Goal: Task Accomplishment & Management: Manage account settings

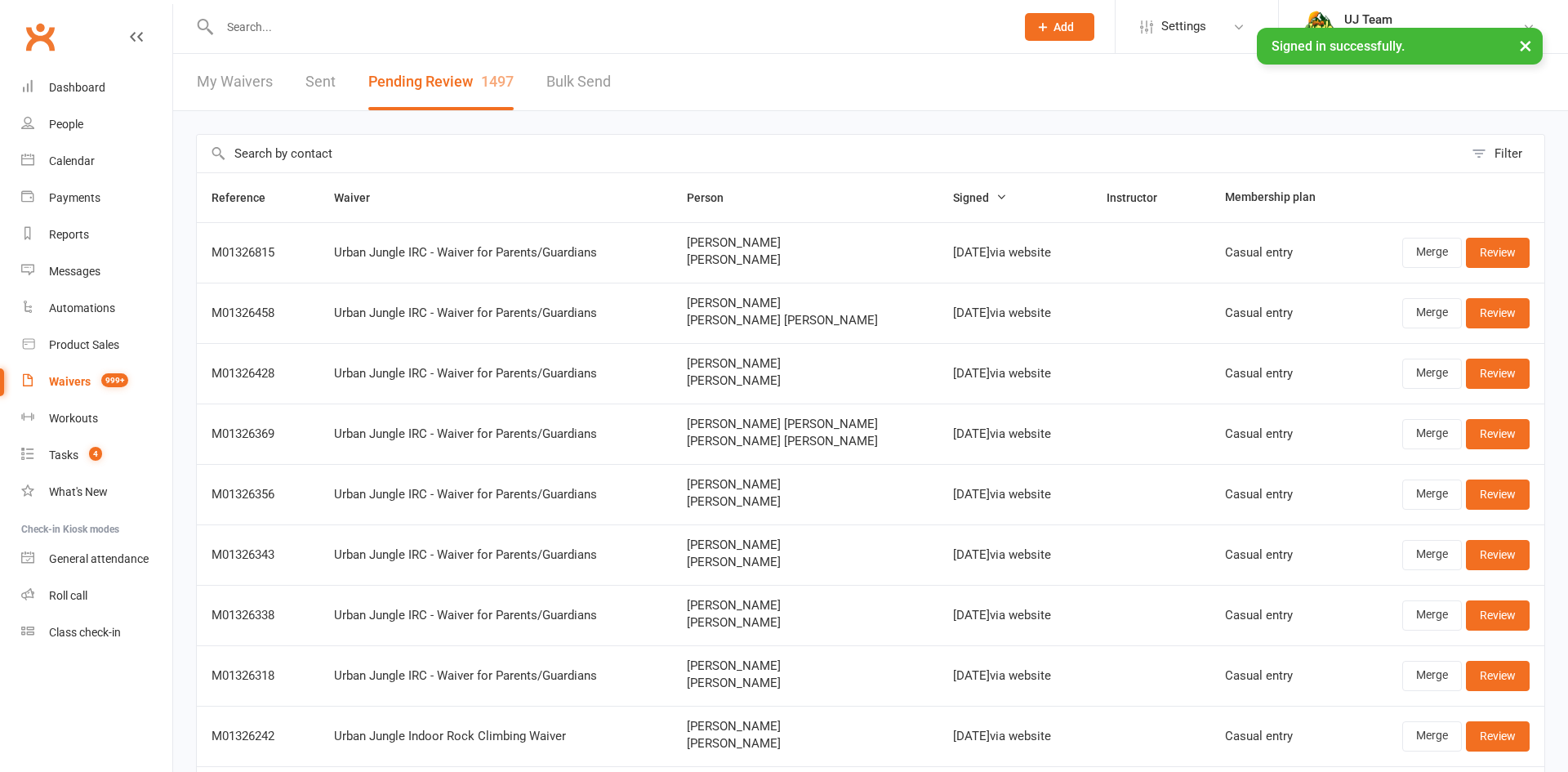
select select "25"
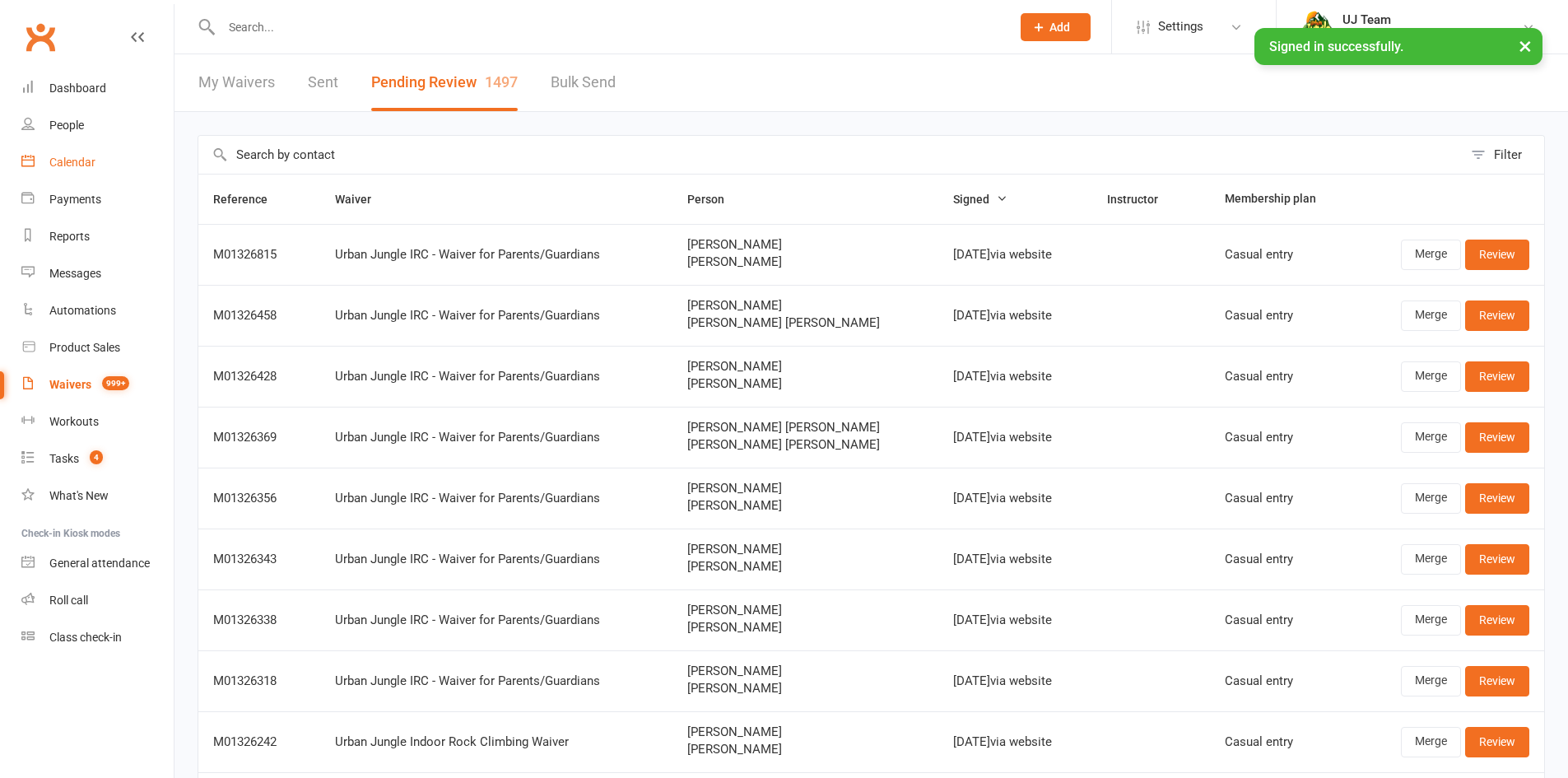
click at [61, 170] on link "Calendar" at bounding box center [98, 163] width 152 height 37
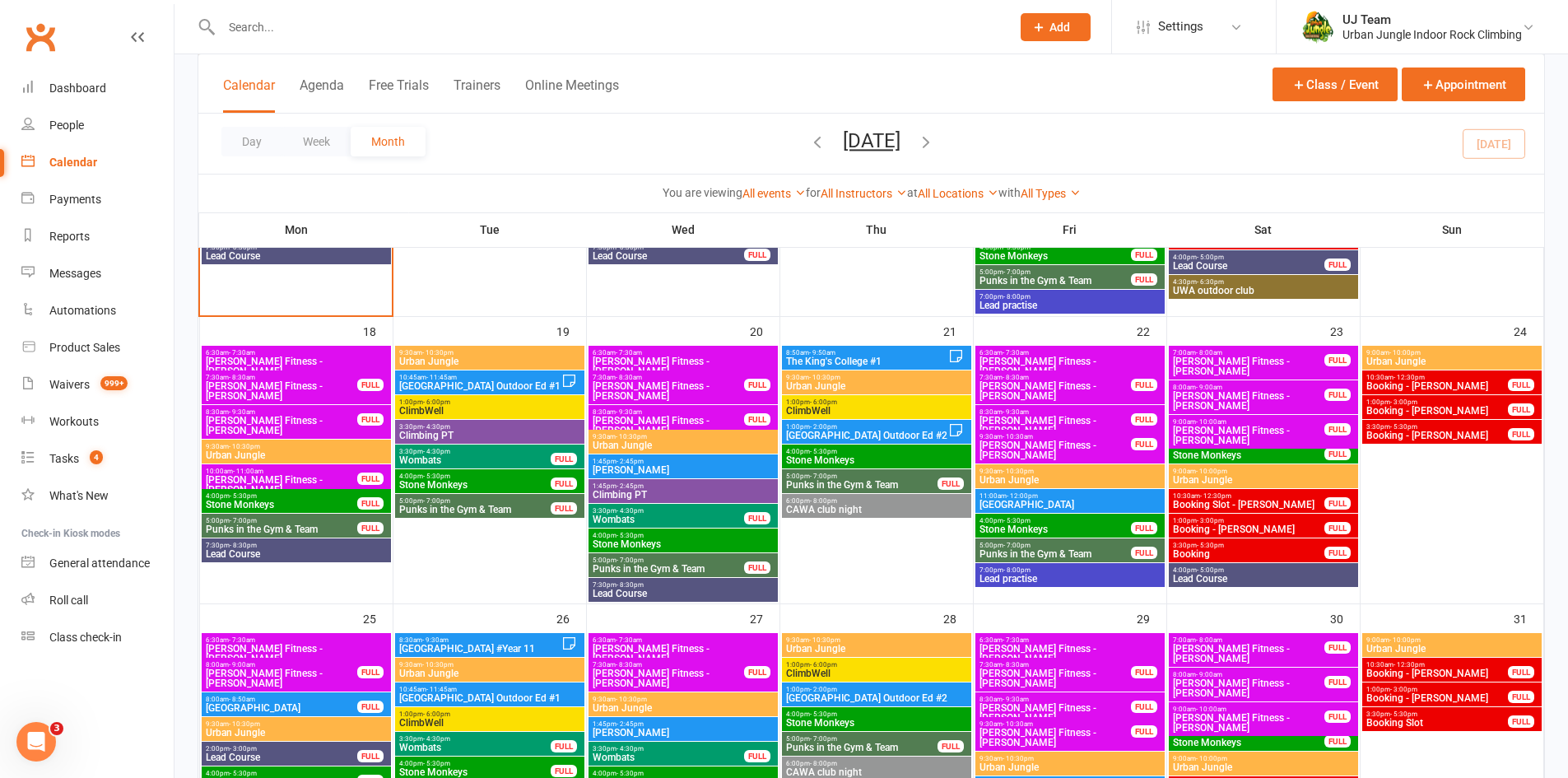
scroll to position [823, 0]
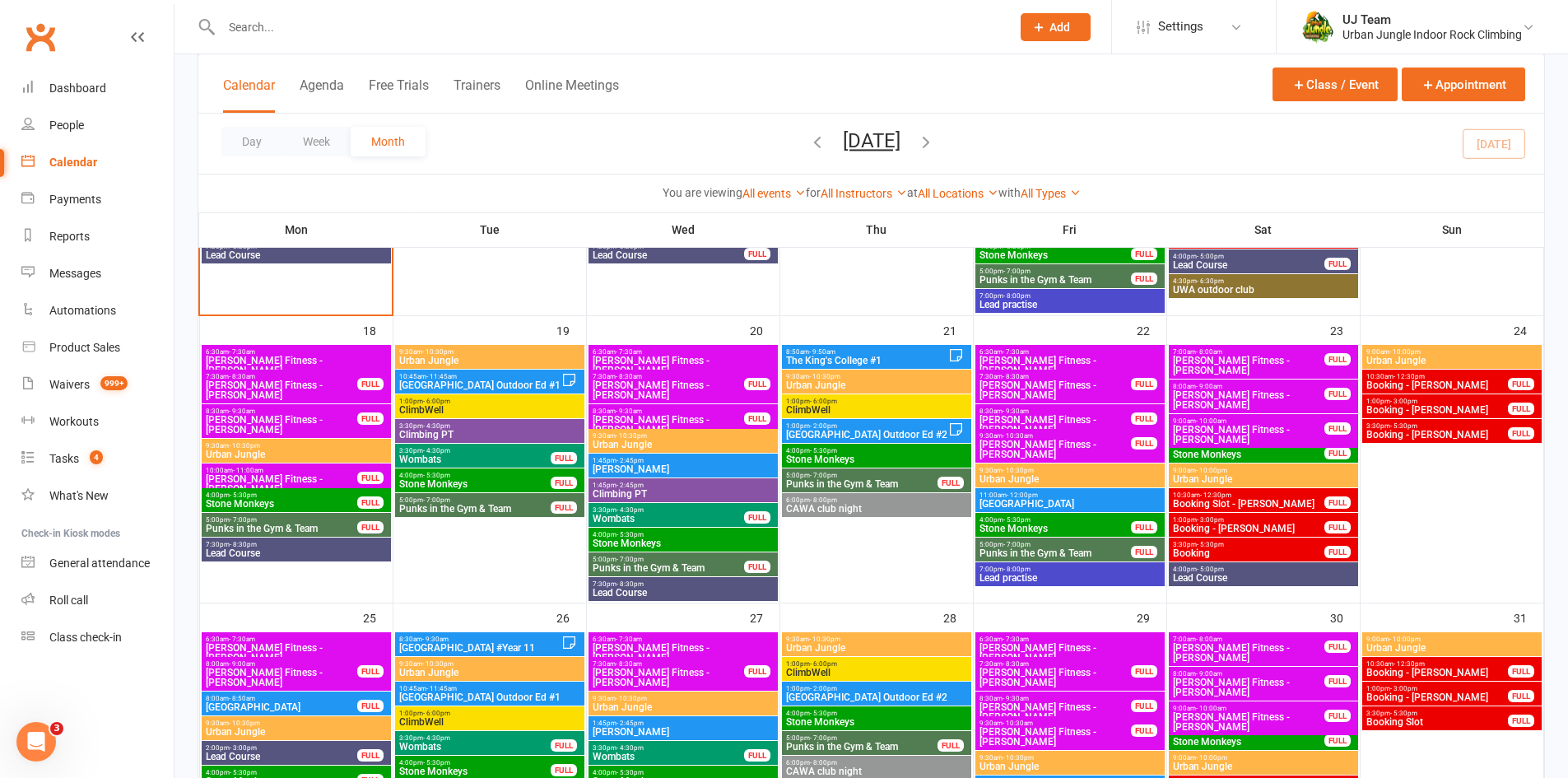
click at [692, 488] on span "1:45pm - 2:45pm" at bounding box center [683, 485] width 182 height 8
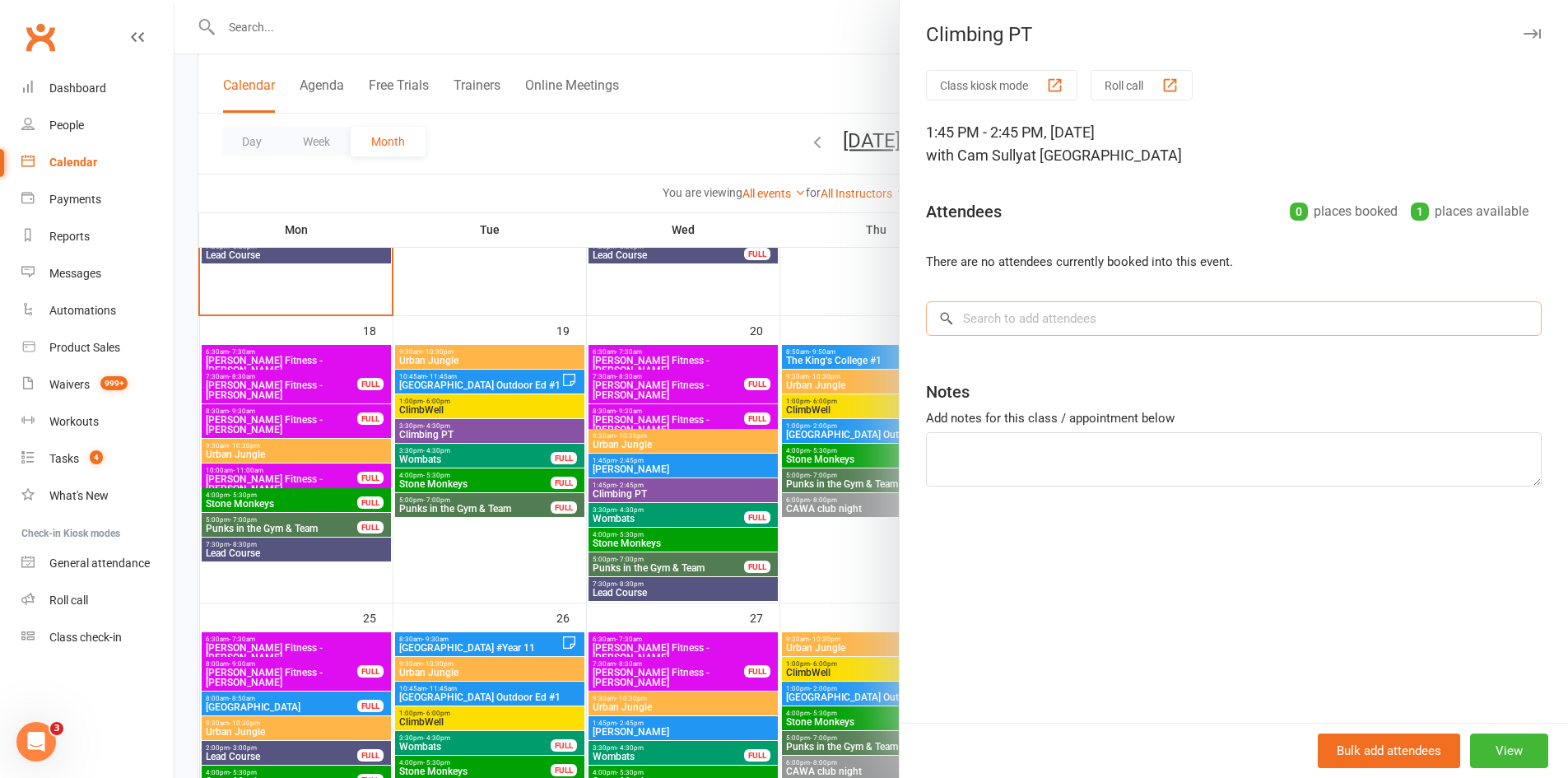
click at [1033, 320] on input "search" at bounding box center [1233, 319] width 615 height 35
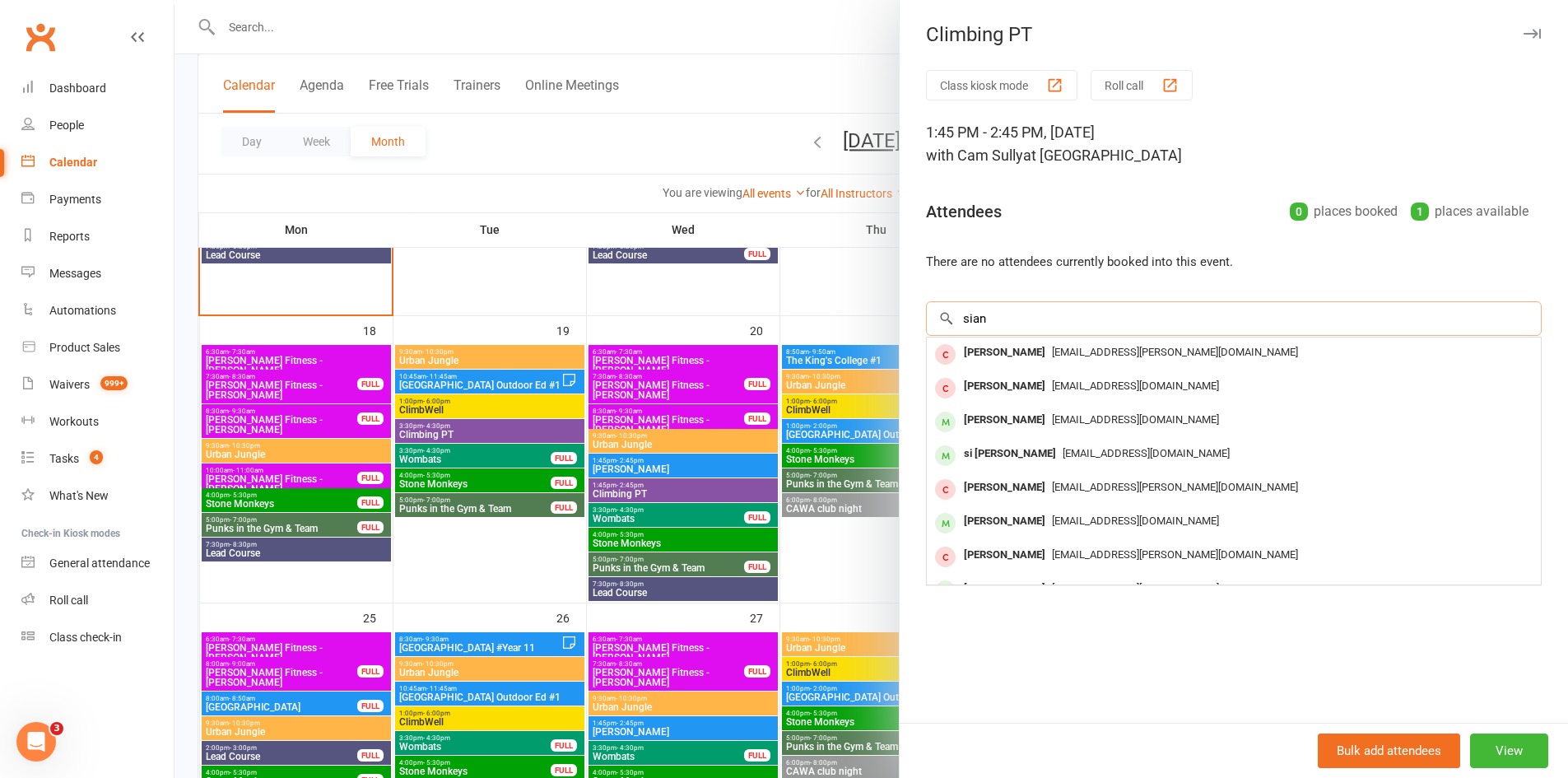
type input "sian"
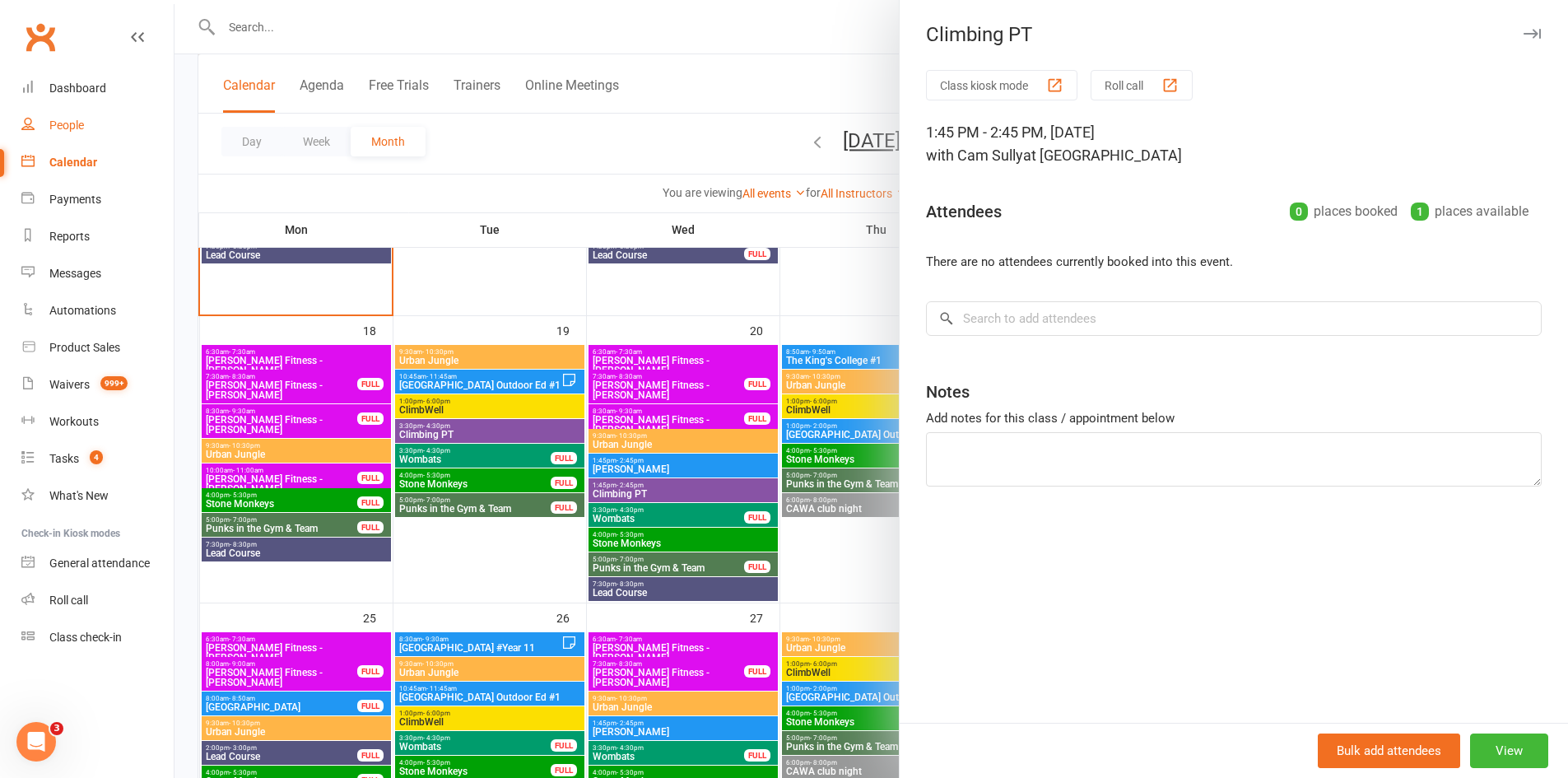
click at [83, 114] on link "People" at bounding box center [98, 125] width 152 height 37
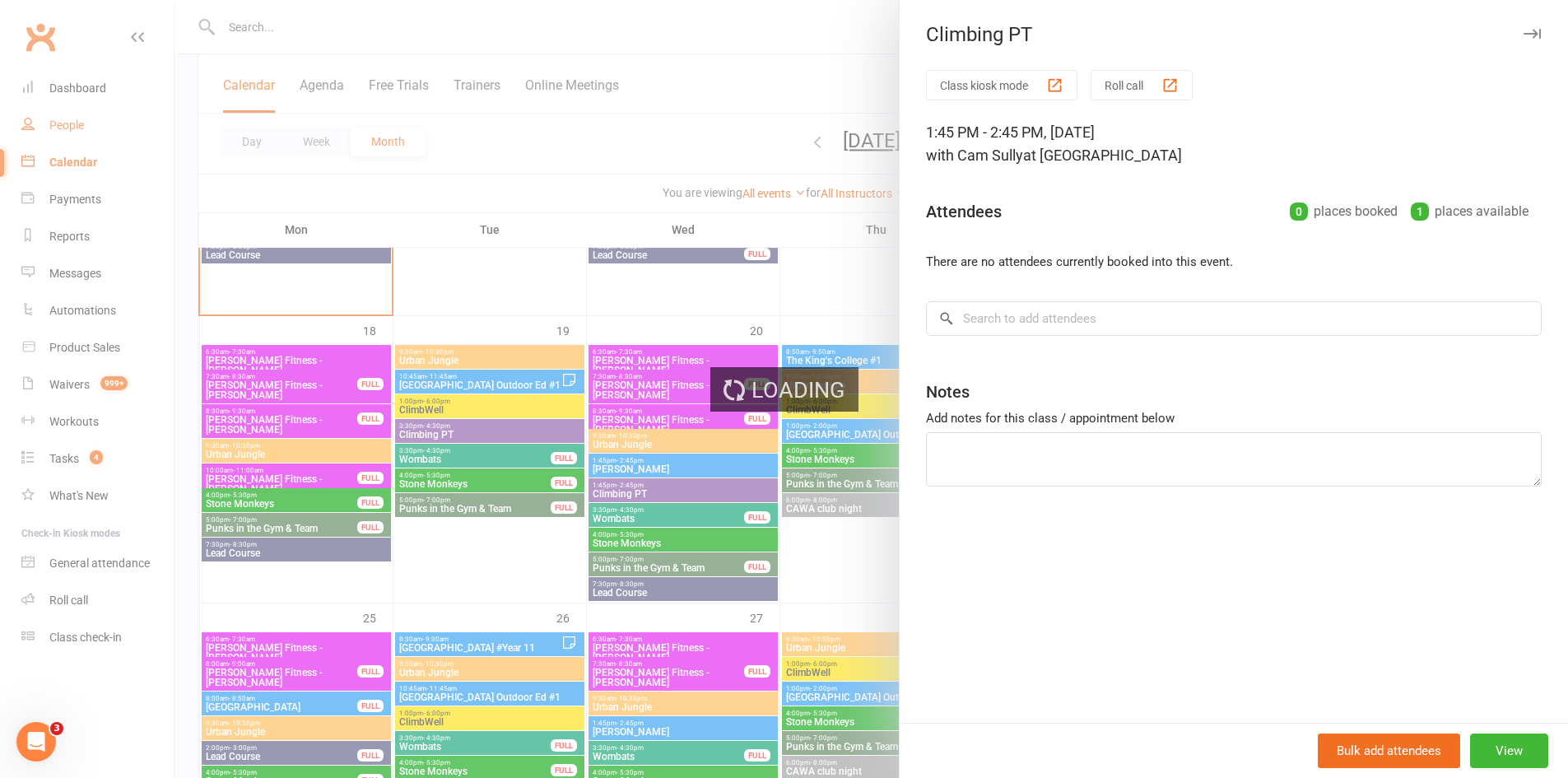
select select "100"
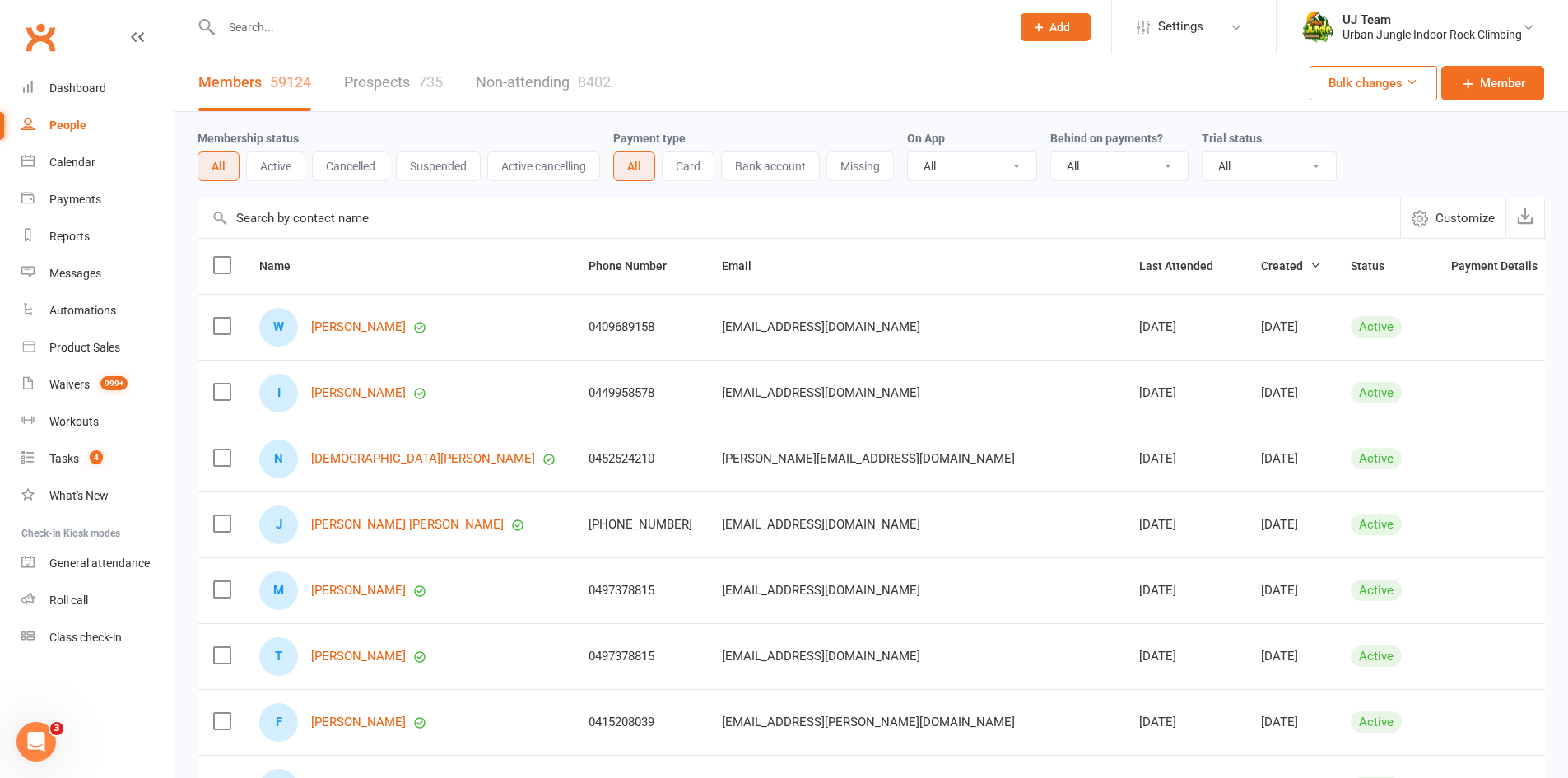
click at [318, 26] on input "text" at bounding box center [608, 27] width 783 height 23
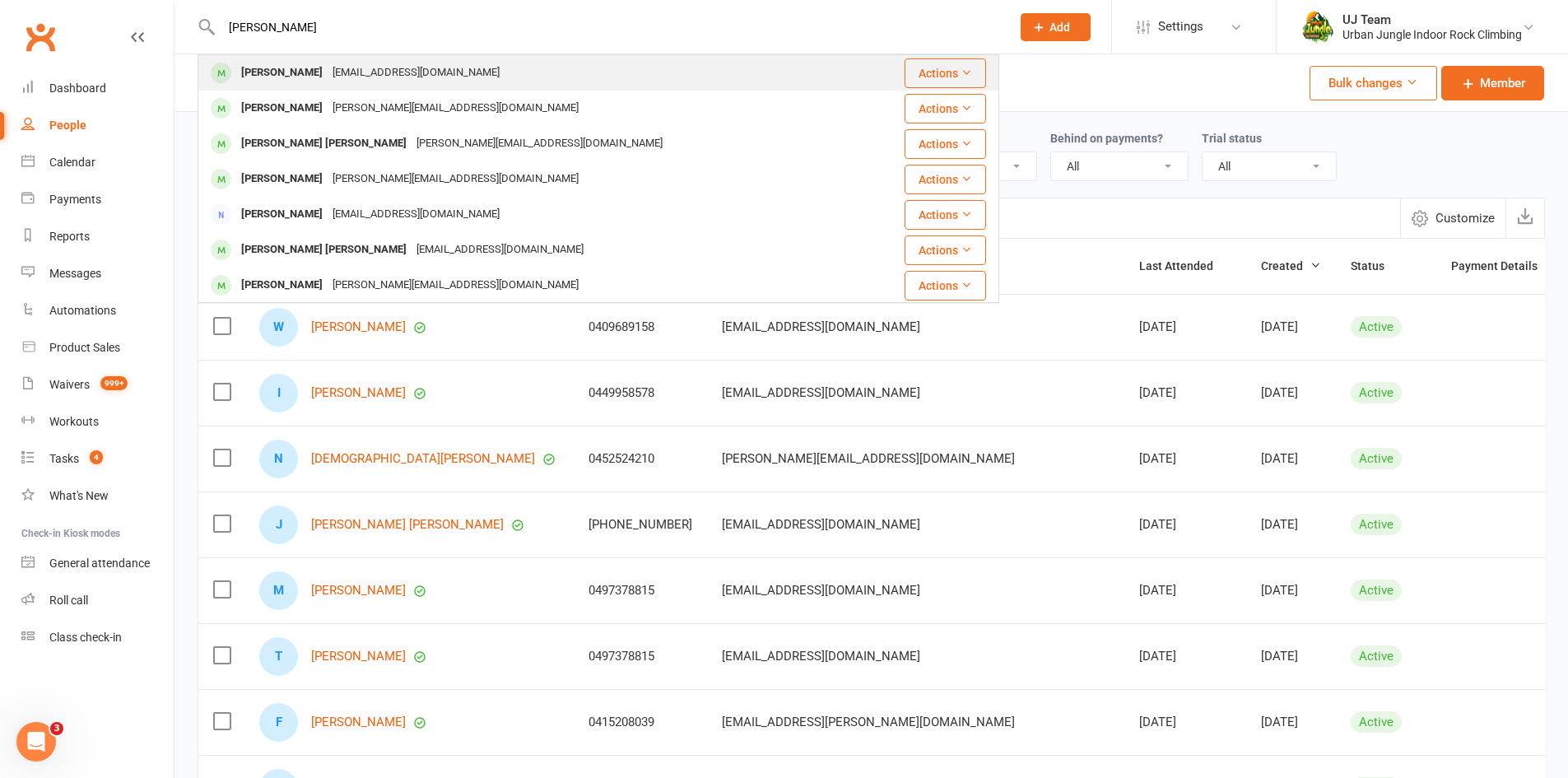
type input "sian smith"
click at [704, 68] on div "Sian Smith siankatie@hotmail.com" at bounding box center [532, 73] width 666 height 34
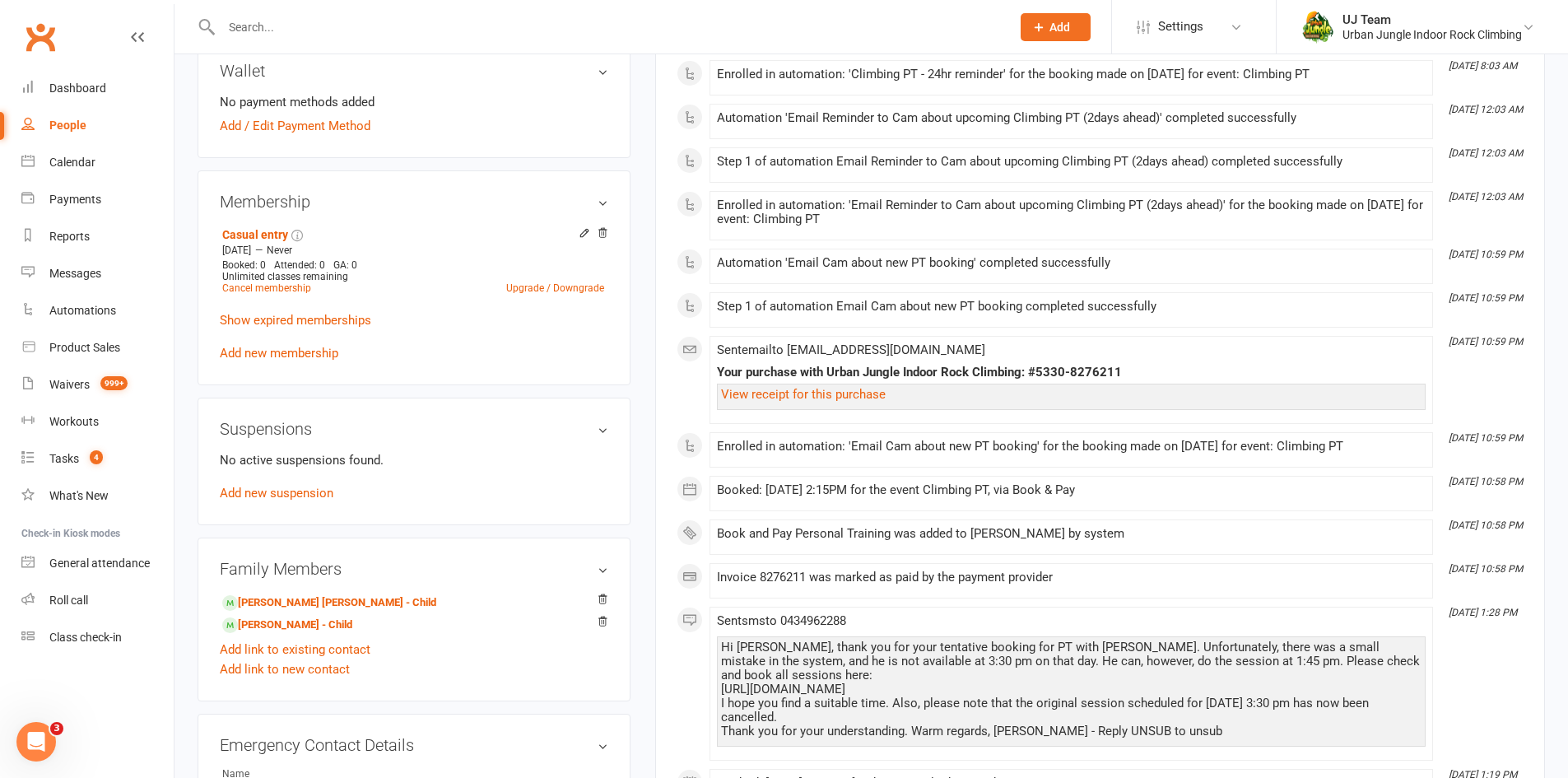
scroll to position [659, 0]
click at [299, 349] on link "Add new membership" at bounding box center [278, 356] width 118 height 15
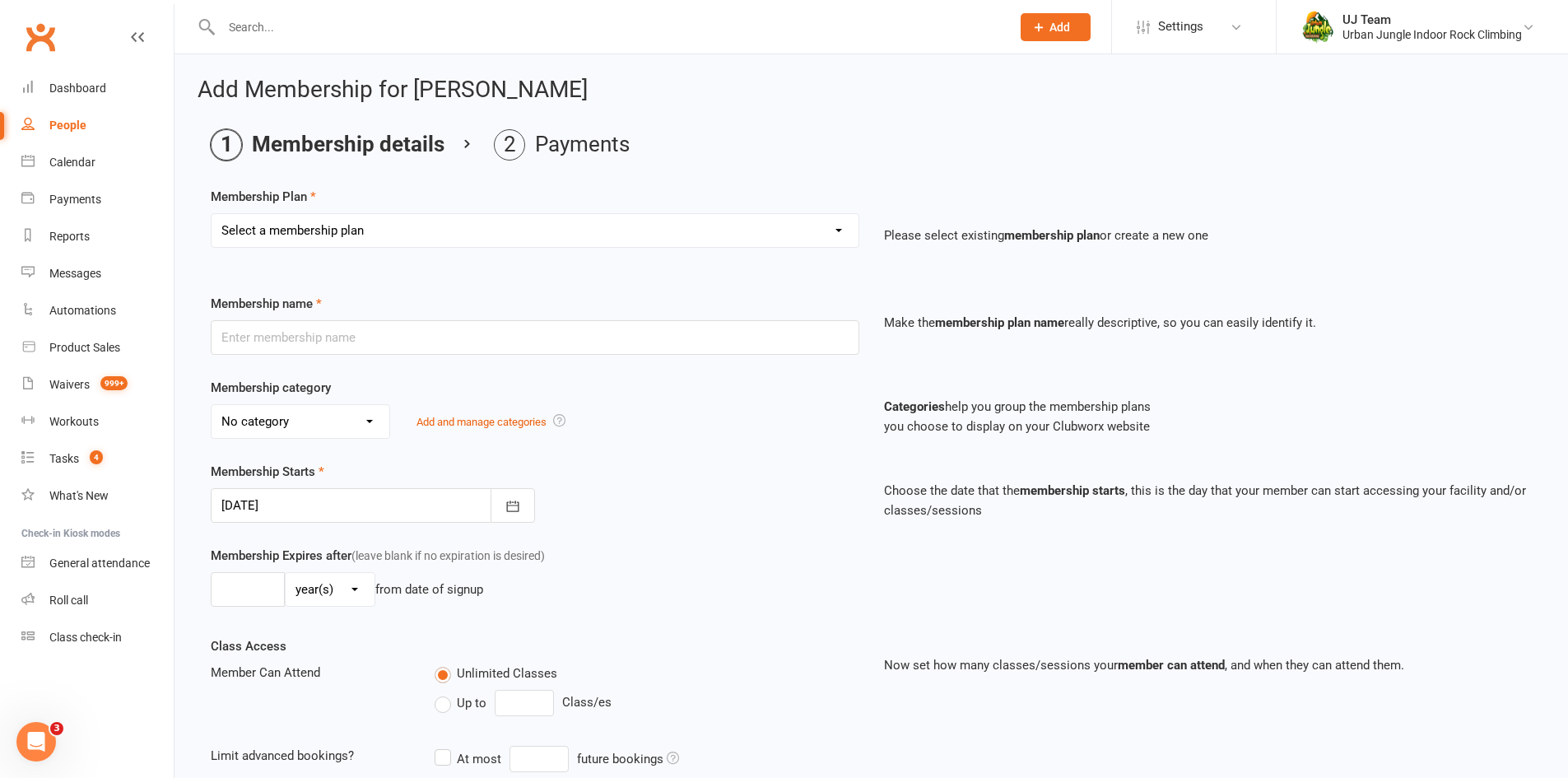
click at [448, 229] on select "Select a membership plan Create new Membership Plan 10 visit Pass 10 visit Pass…" at bounding box center [535, 231] width 647 height 33
select select "7"
click at [212, 214] on select "Select a membership plan Create new Membership Plan 10 visit Pass 10 visit Pass…" at bounding box center [535, 231] width 647 height 33
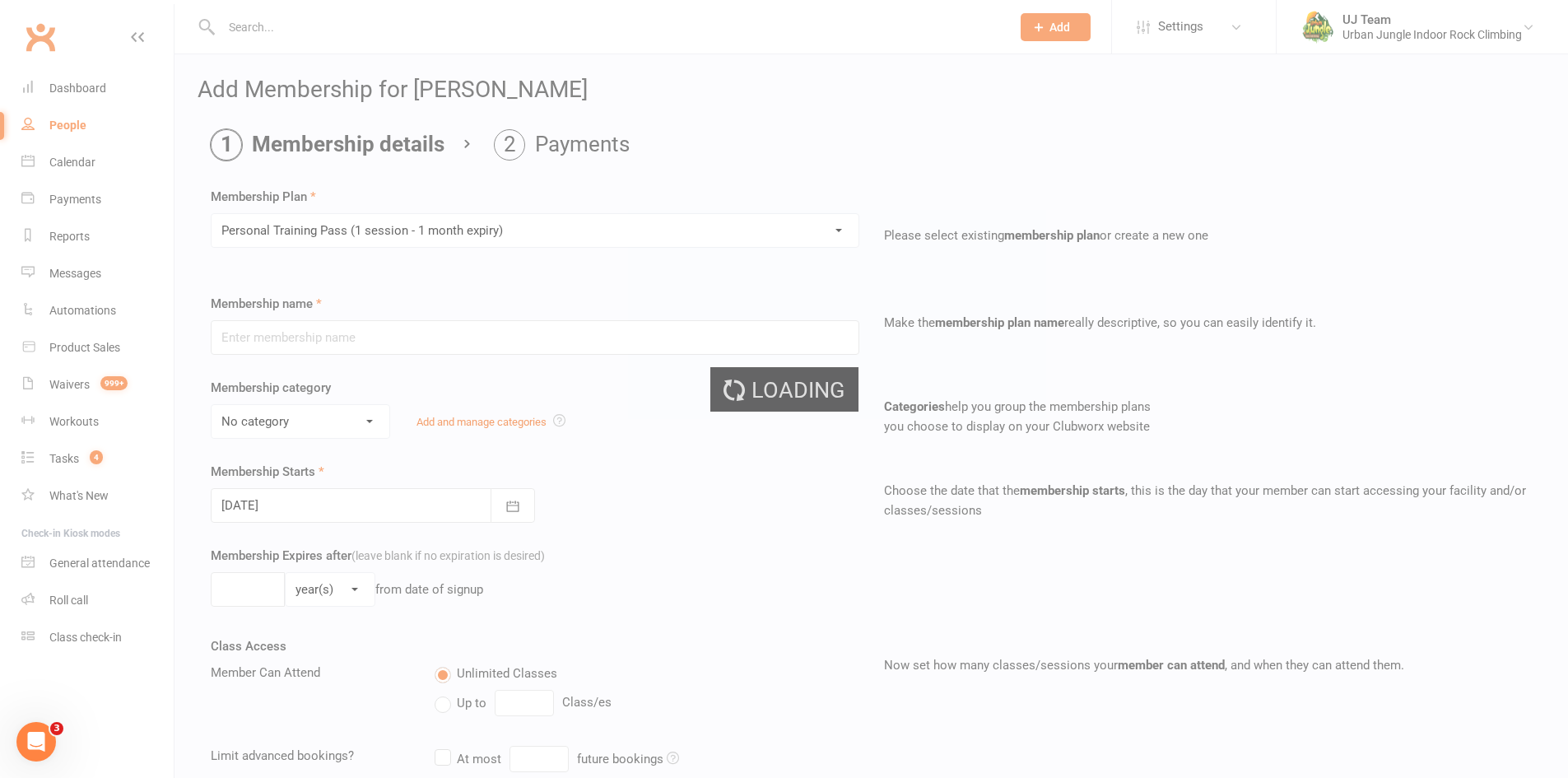
type input "Personal Training Pass (1 session - 1 month expiry)"
select select "3"
type input "1"
select select "2"
type input "1"
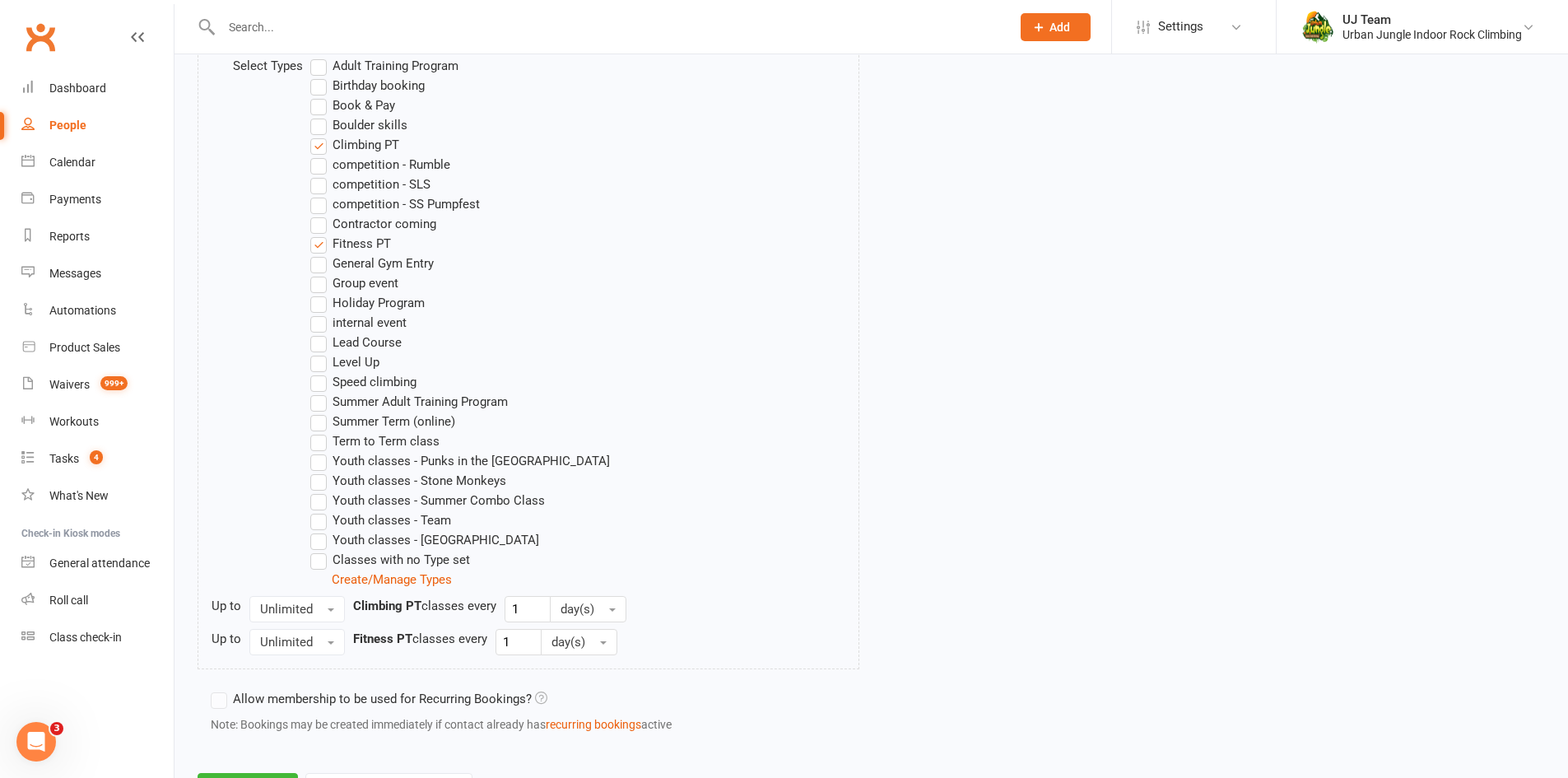
scroll to position [941, 0]
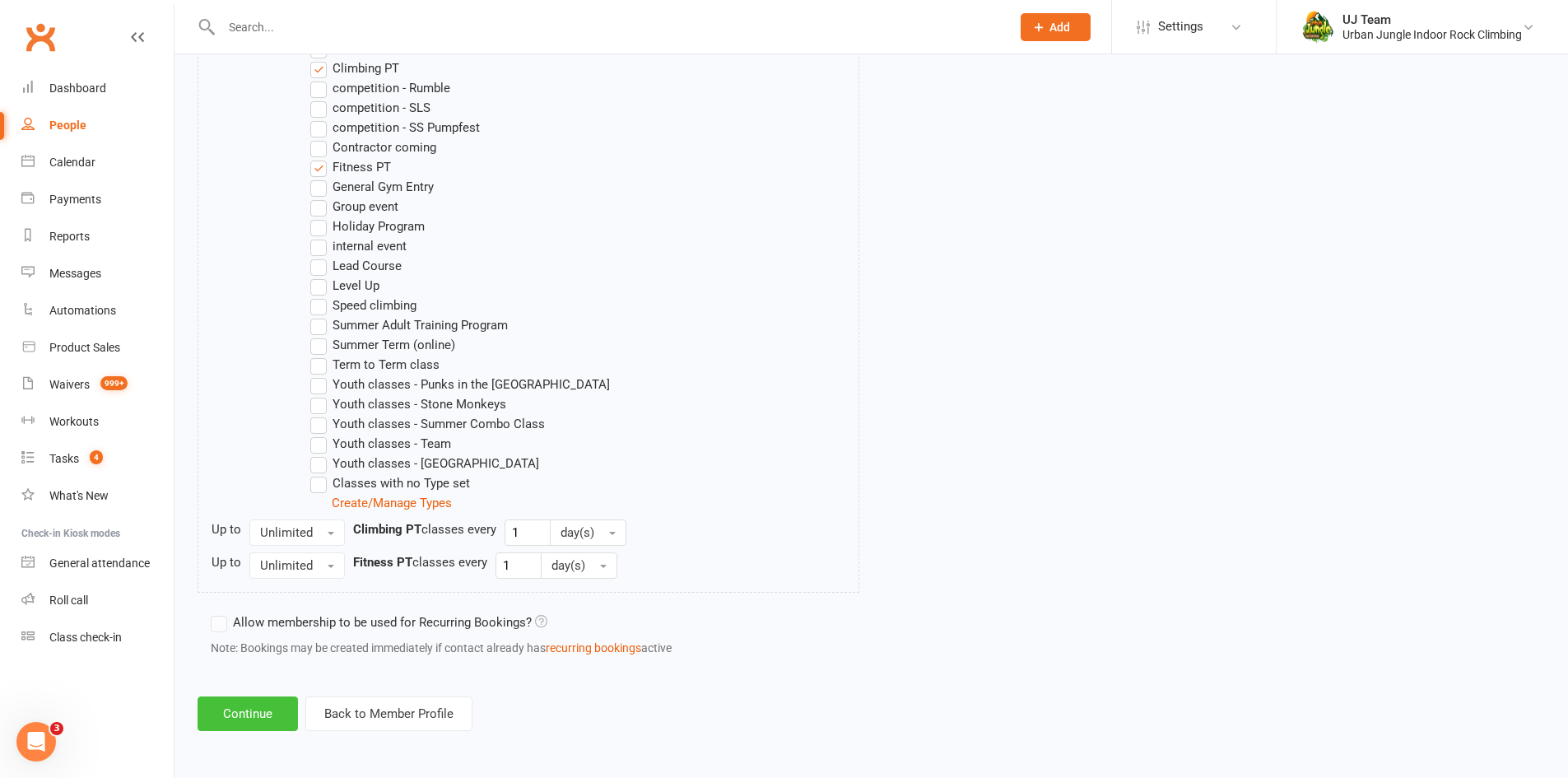
click at [252, 722] on button "Continue" at bounding box center [248, 714] width 100 height 35
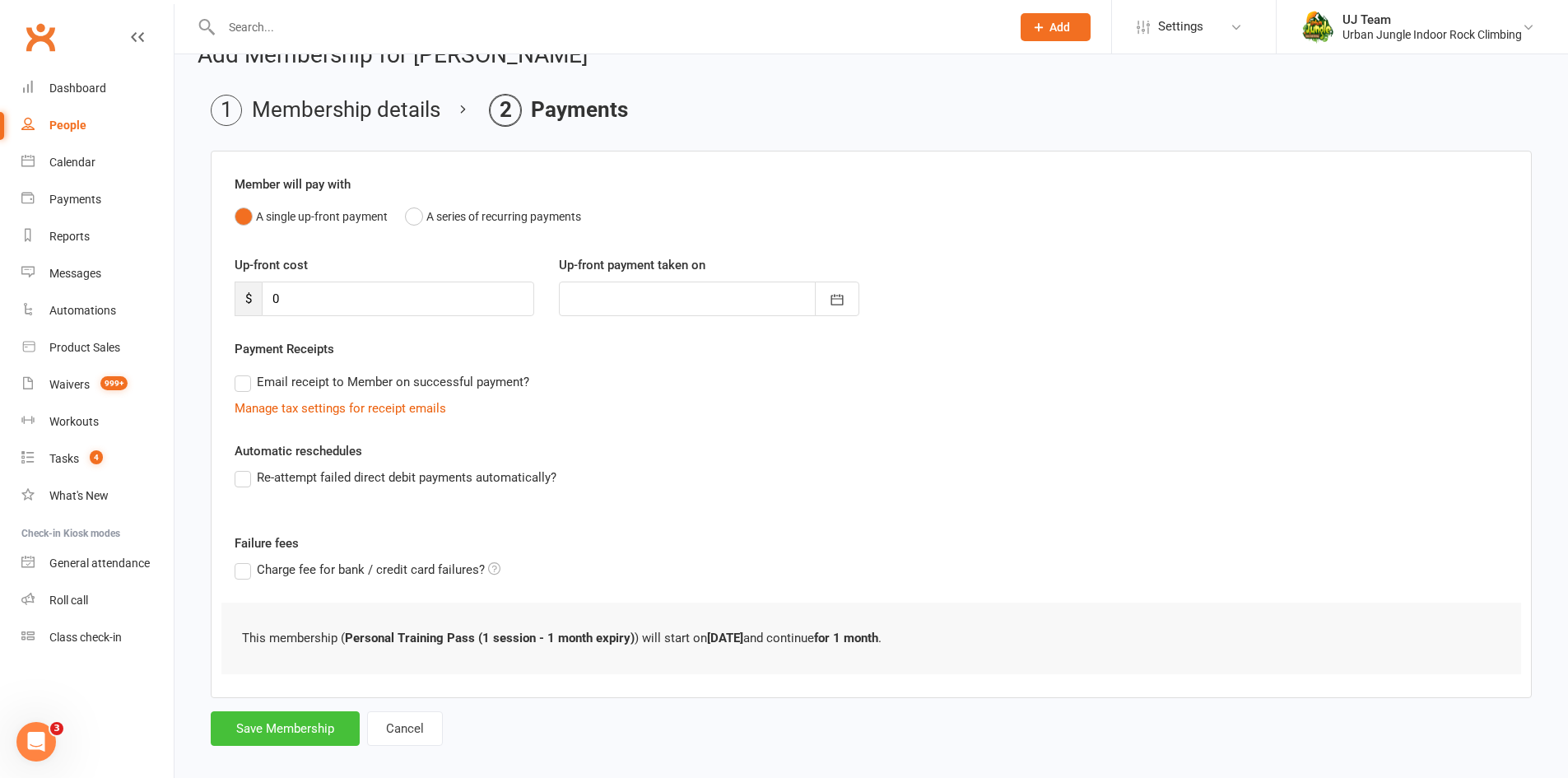
scroll to position [53, 0]
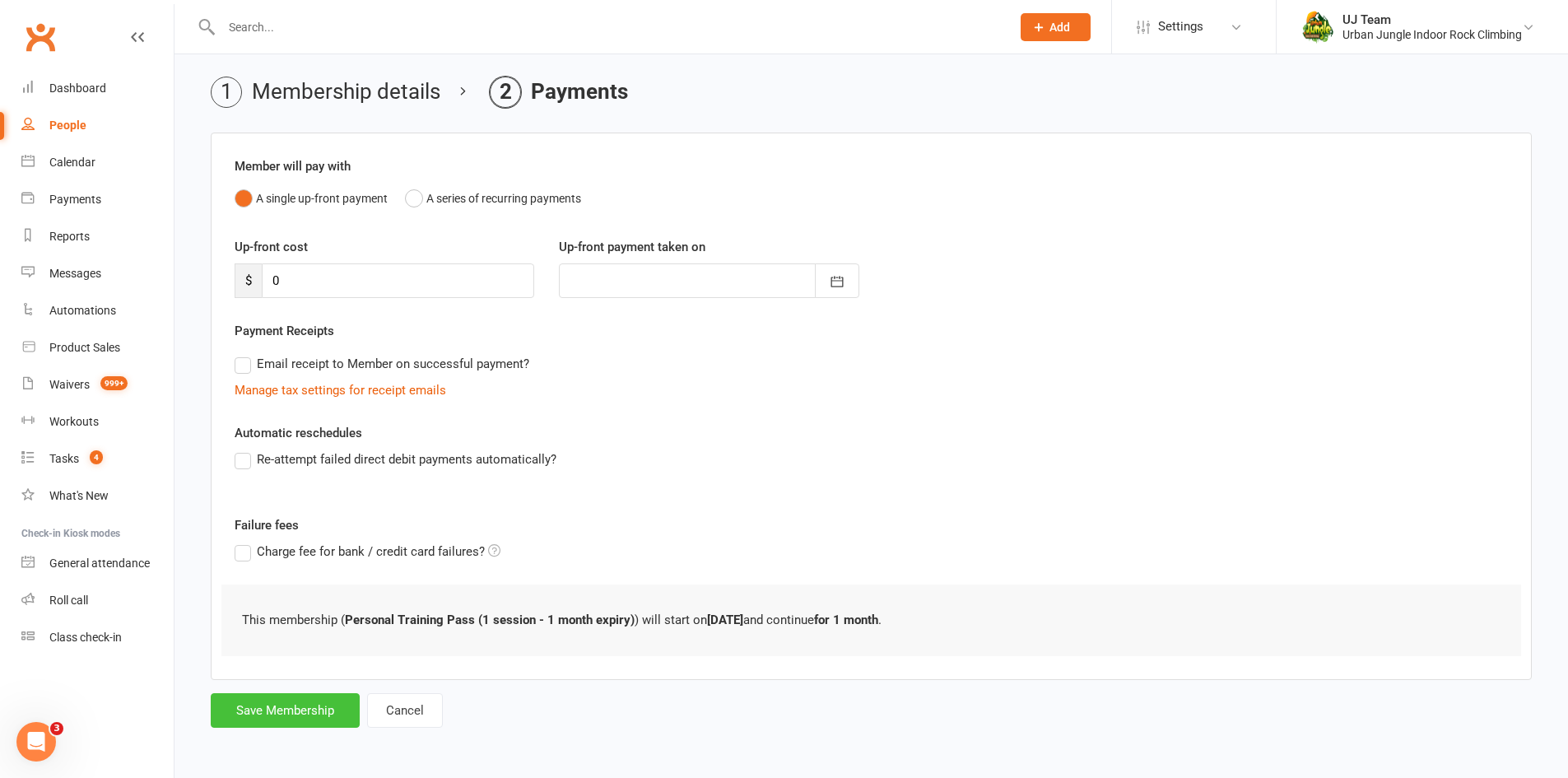
click at [278, 711] on button "Save Membership" at bounding box center [285, 711] width 149 height 35
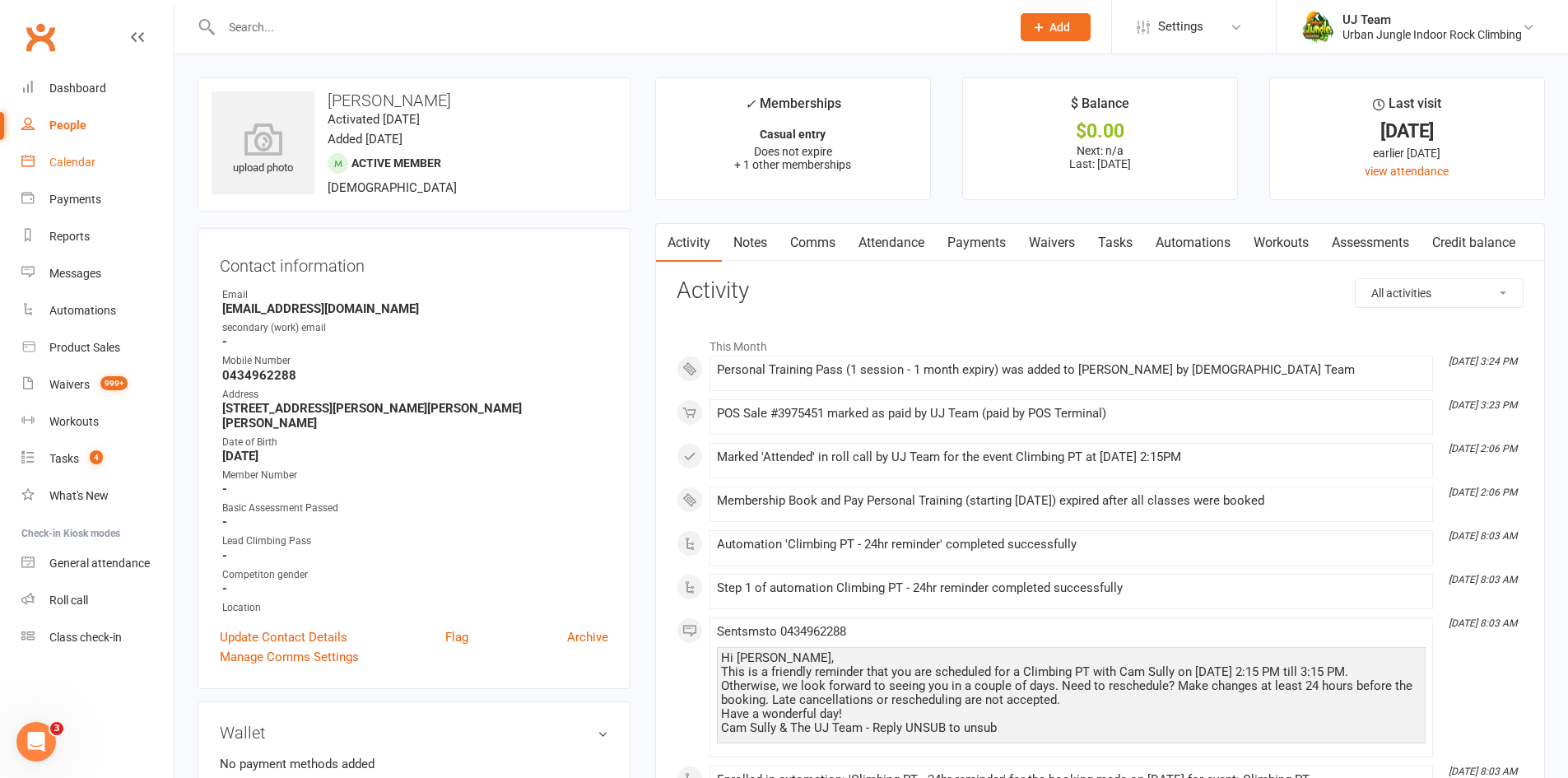
click at [92, 156] on div "Calendar" at bounding box center [72, 162] width 46 height 13
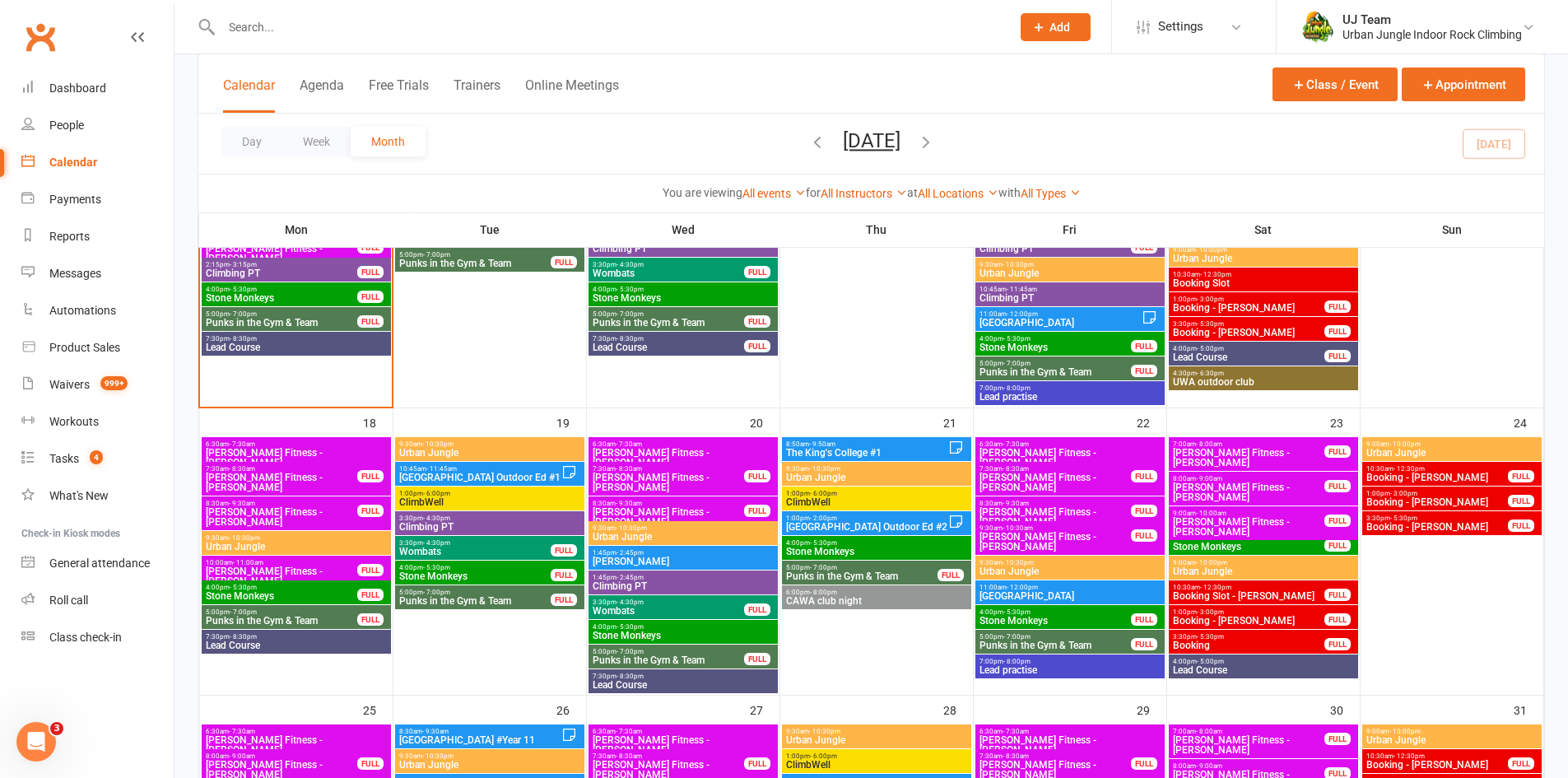
scroll to position [741, 0]
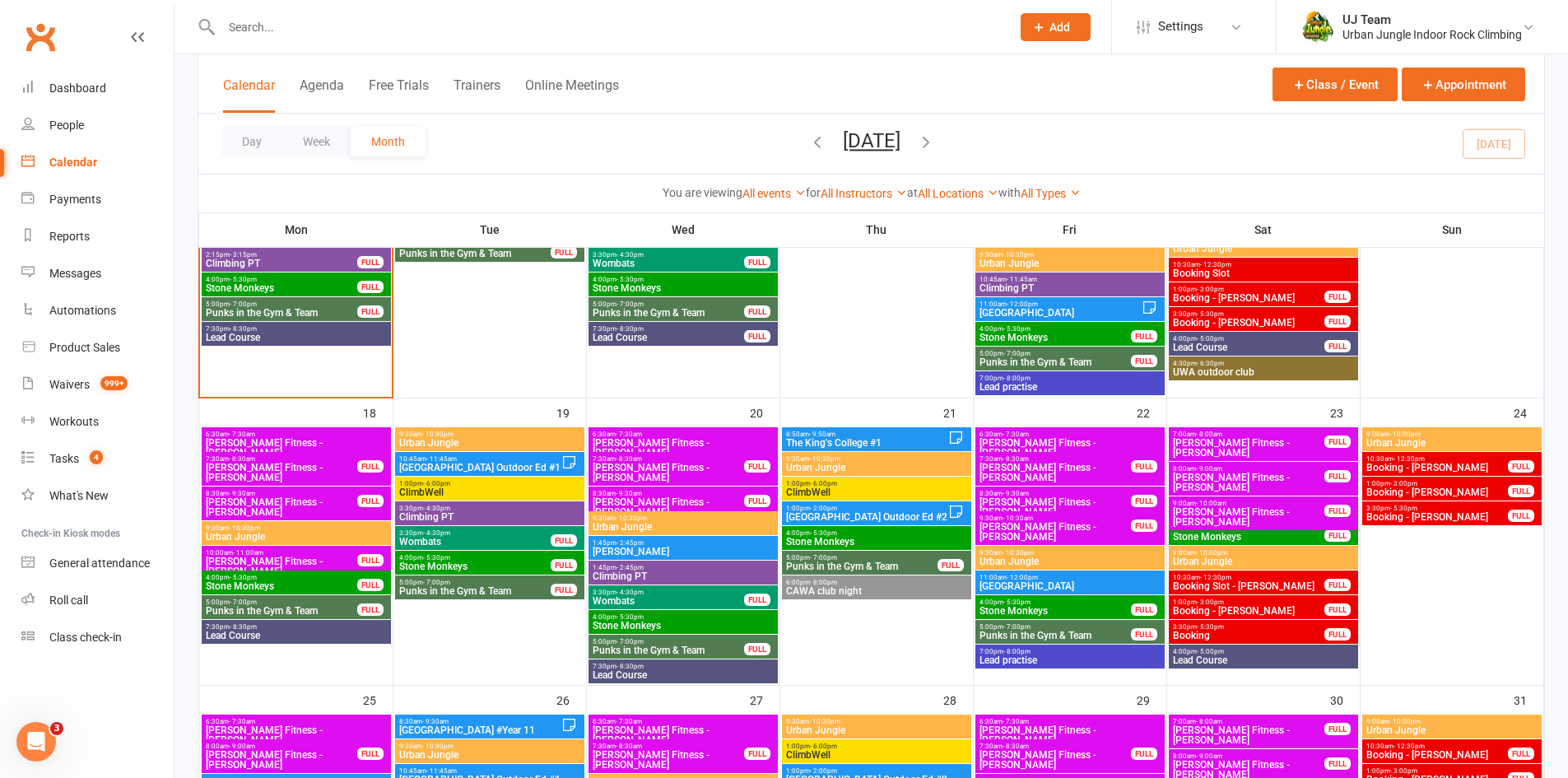
click at [652, 573] on span "Climbing PT" at bounding box center [683, 576] width 182 height 10
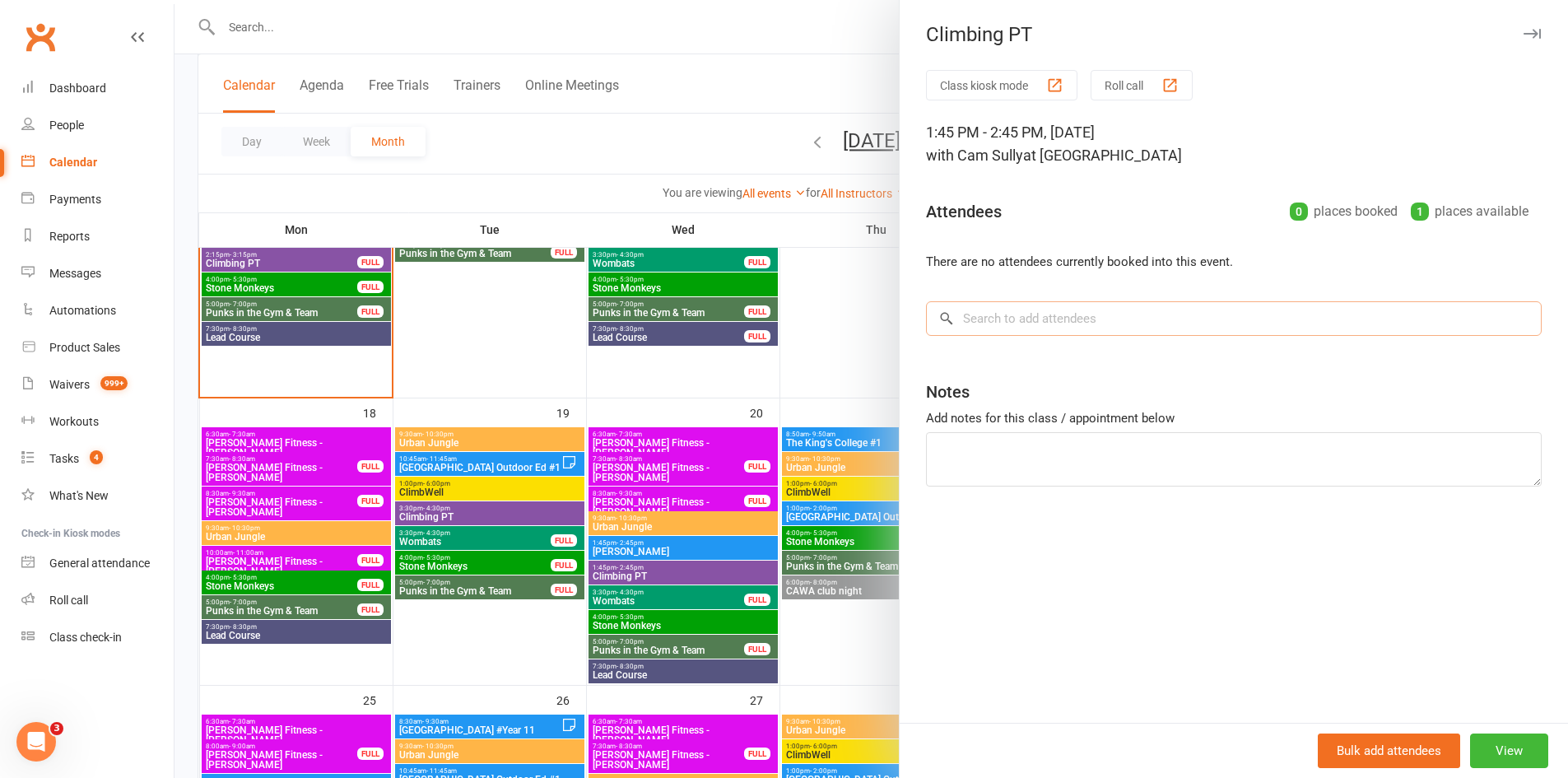
click at [1009, 316] on input "search" at bounding box center [1233, 319] width 615 height 35
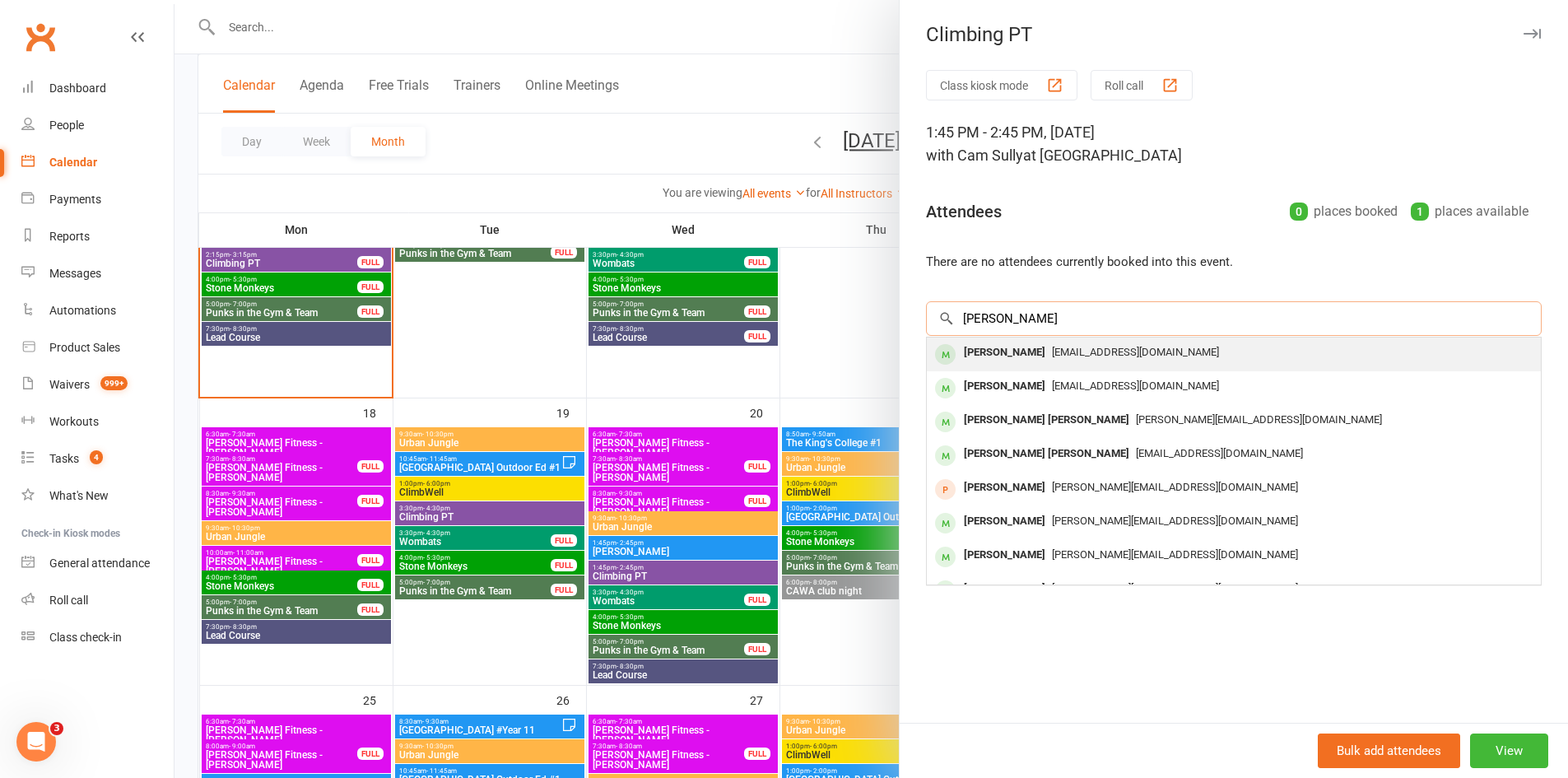
type input "sian smith"
click at [1062, 348] on span "siankatie@hotmail.com" at bounding box center [1135, 352] width 167 height 12
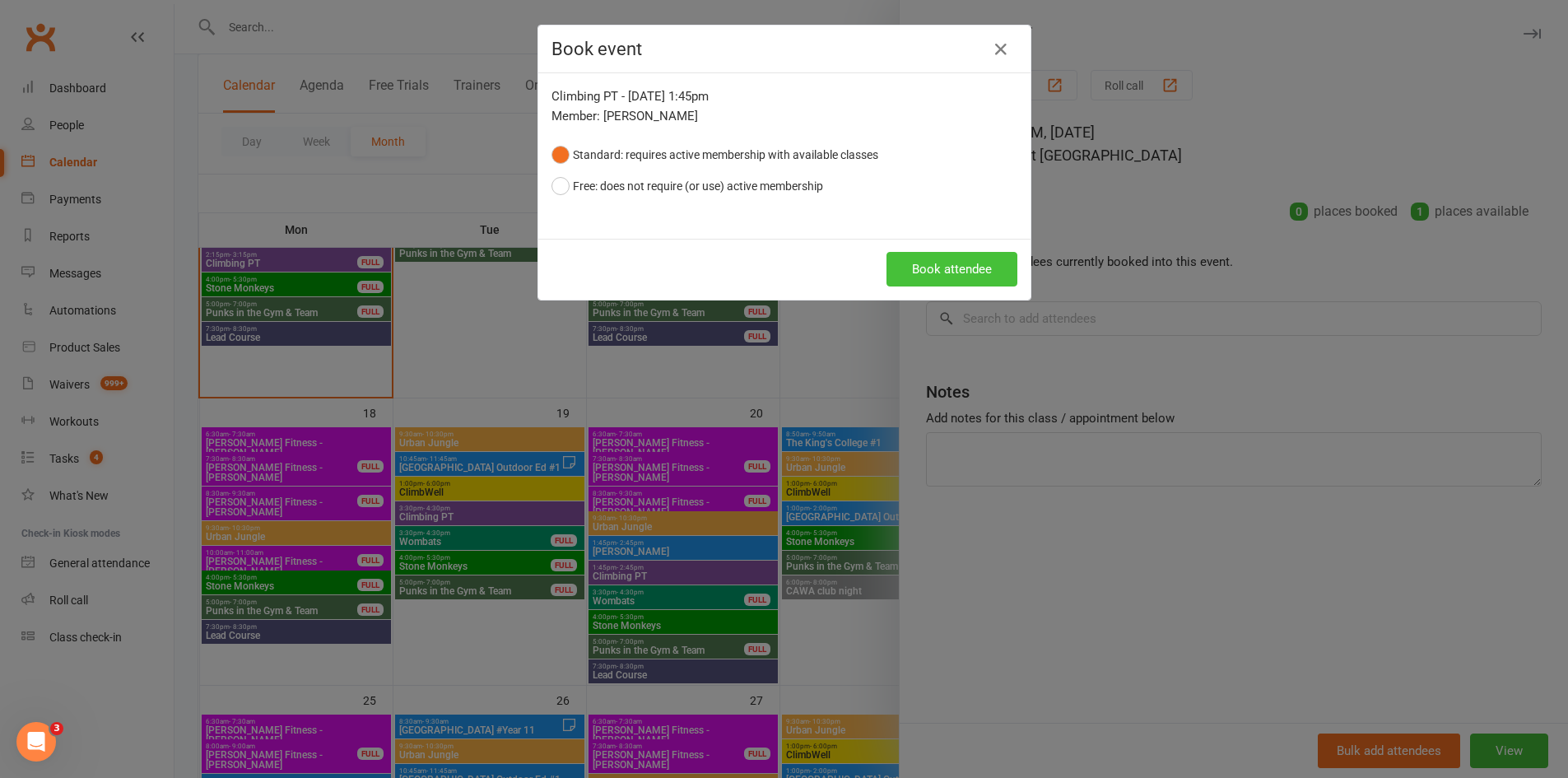
click at [964, 271] on button "Book attendee" at bounding box center [952, 269] width 131 height 35
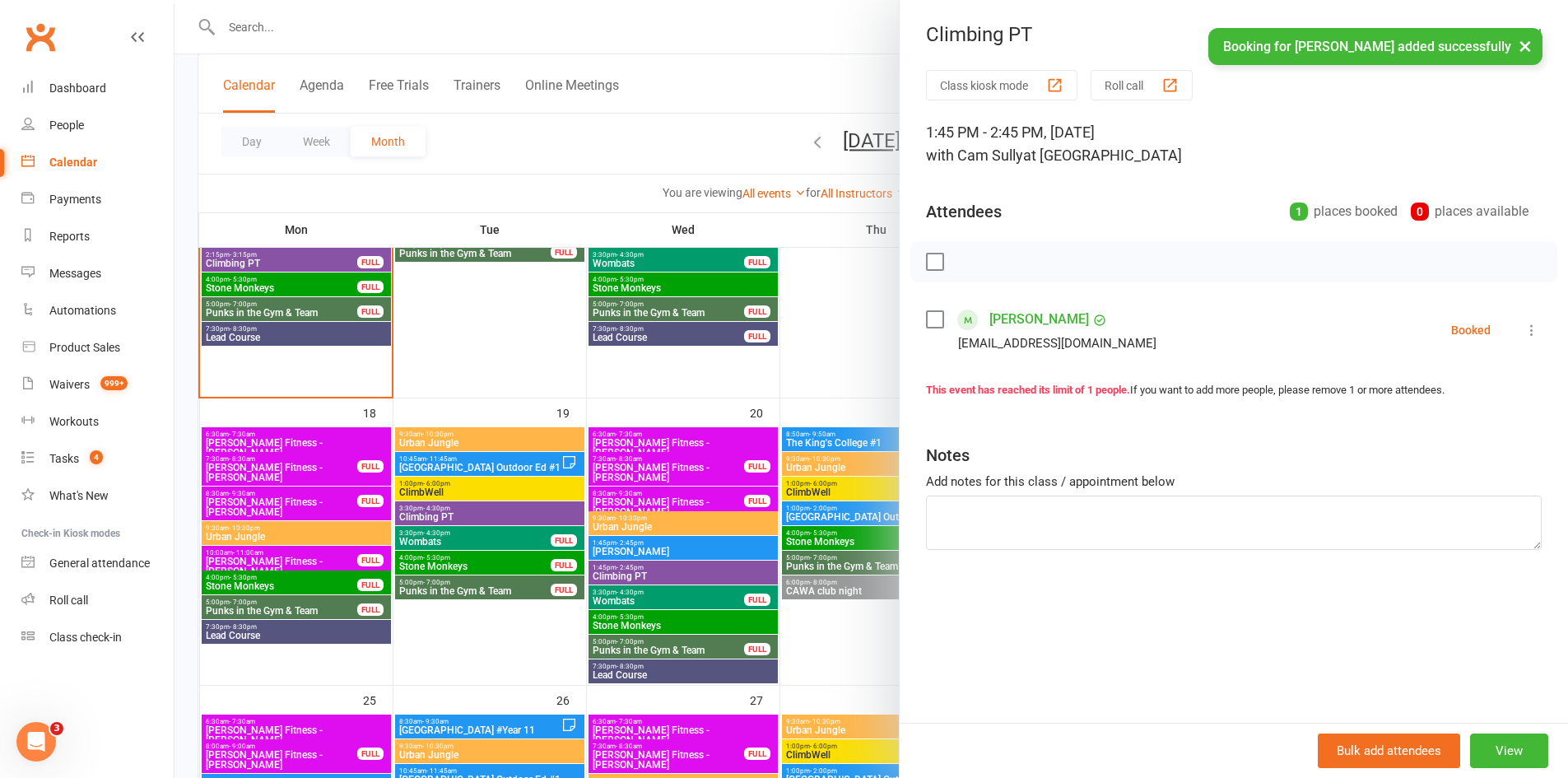
click at [820, 361] on div at bounding box center [871, 389] width 1393 height 778
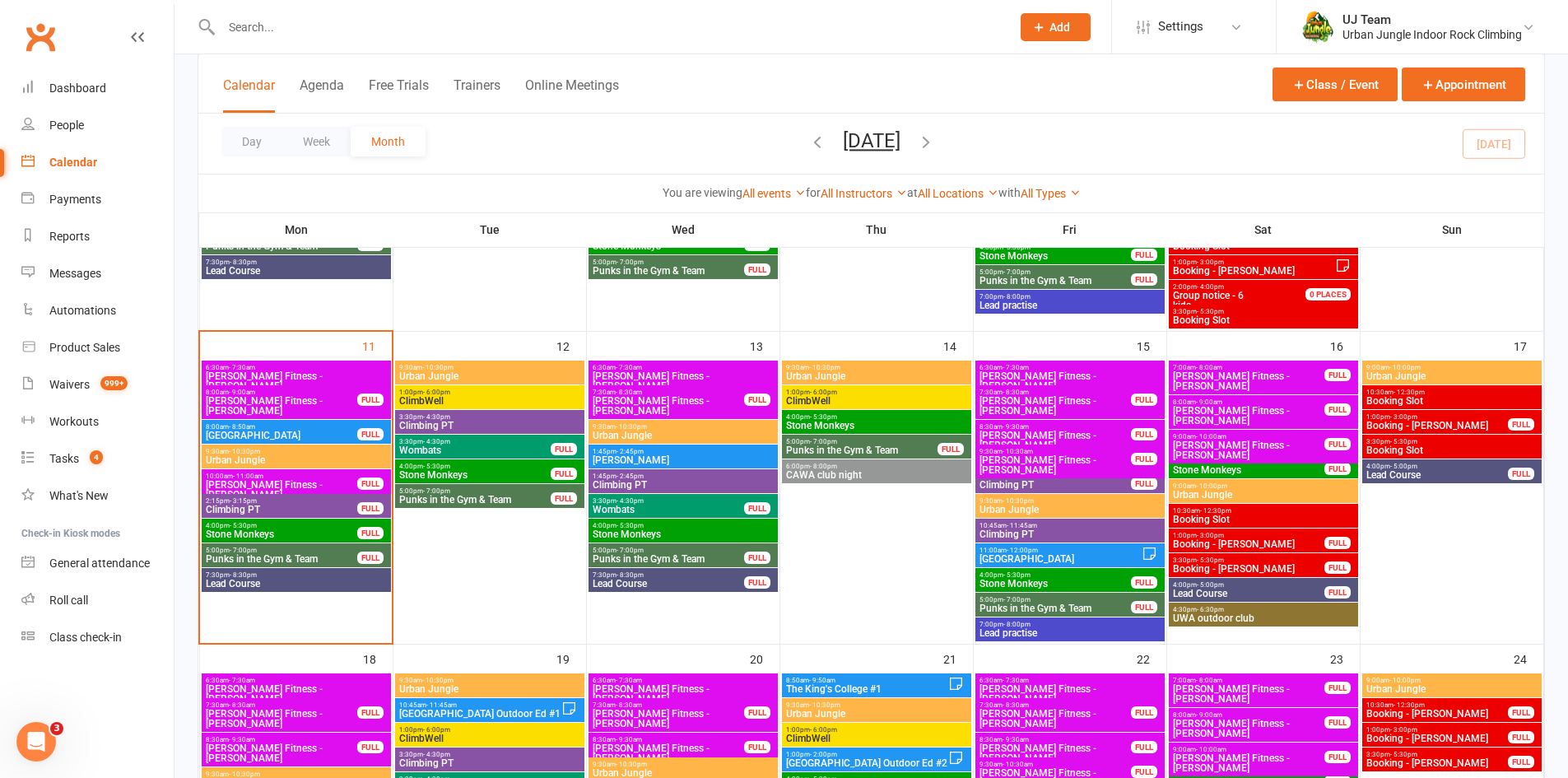
scroll to position [494, 0]
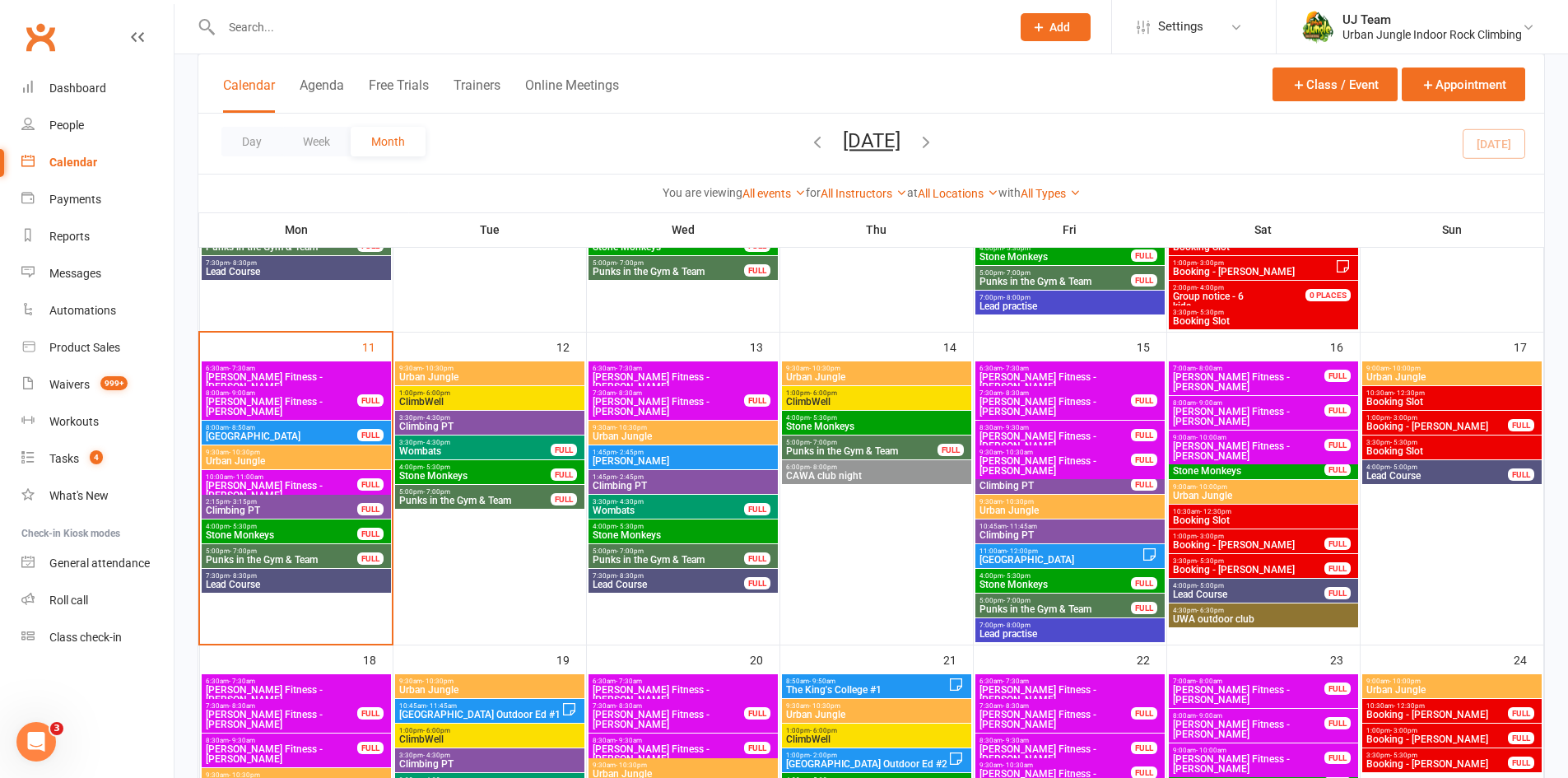
click at [285, 504] on span "2:15pm - 3:15pm" at bounding box center [281, 501] width 153 height 8
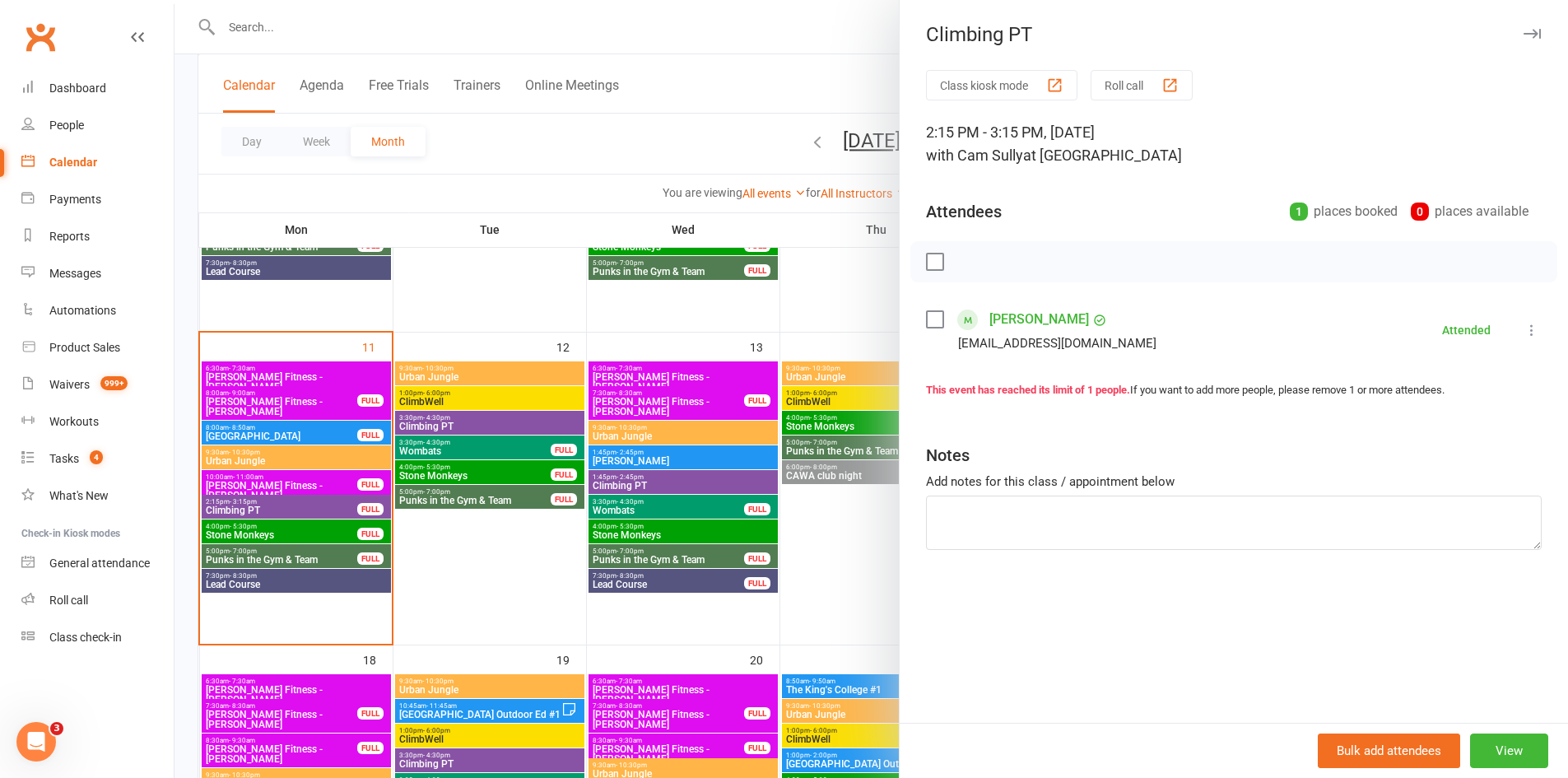
click at [748, 35] on div at bounding box center [871, 389] width 1393 height 778
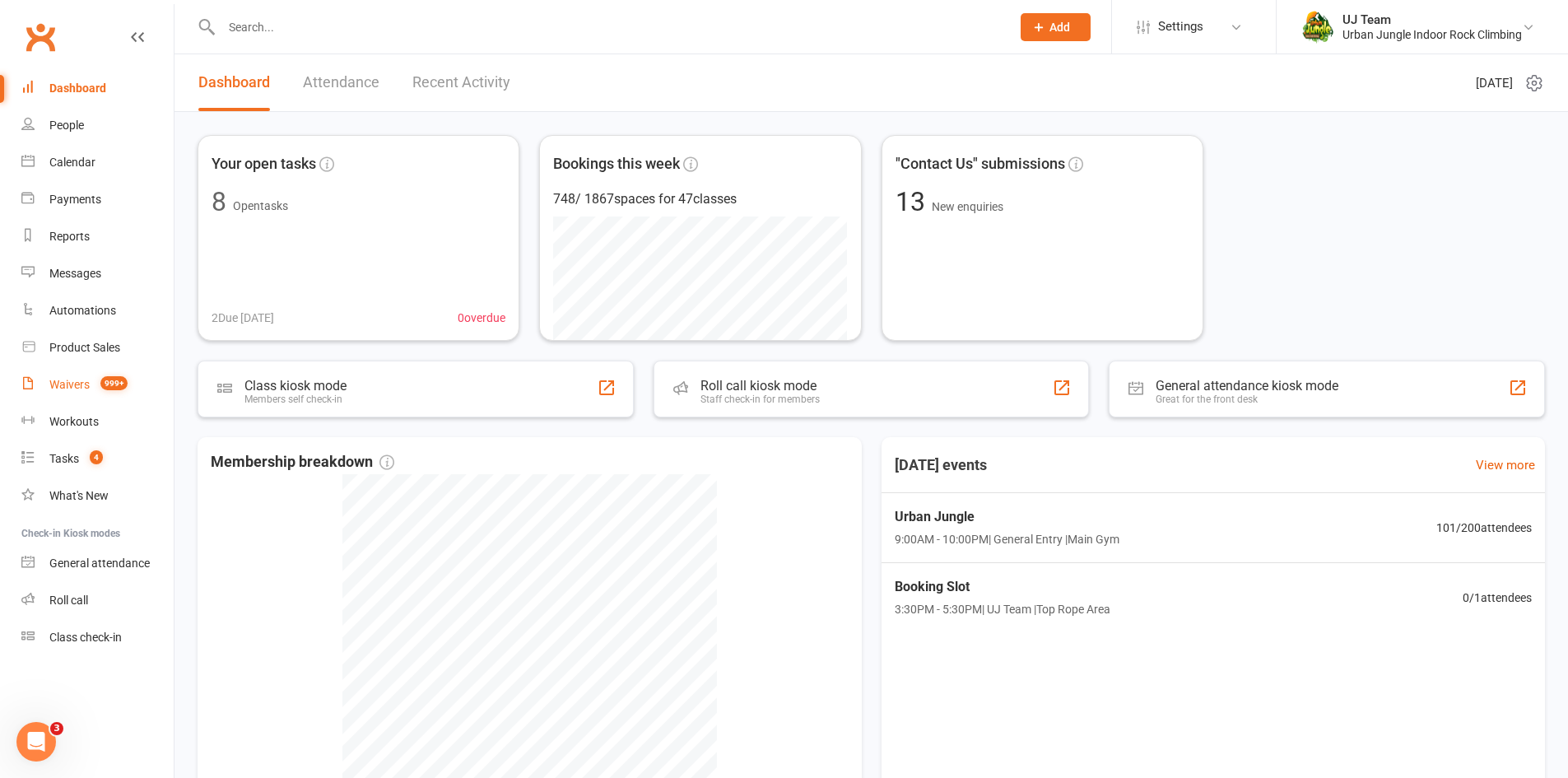
click at [77, 389] on div "Waivers" at bounding box center [69, 384] width 41 height 13
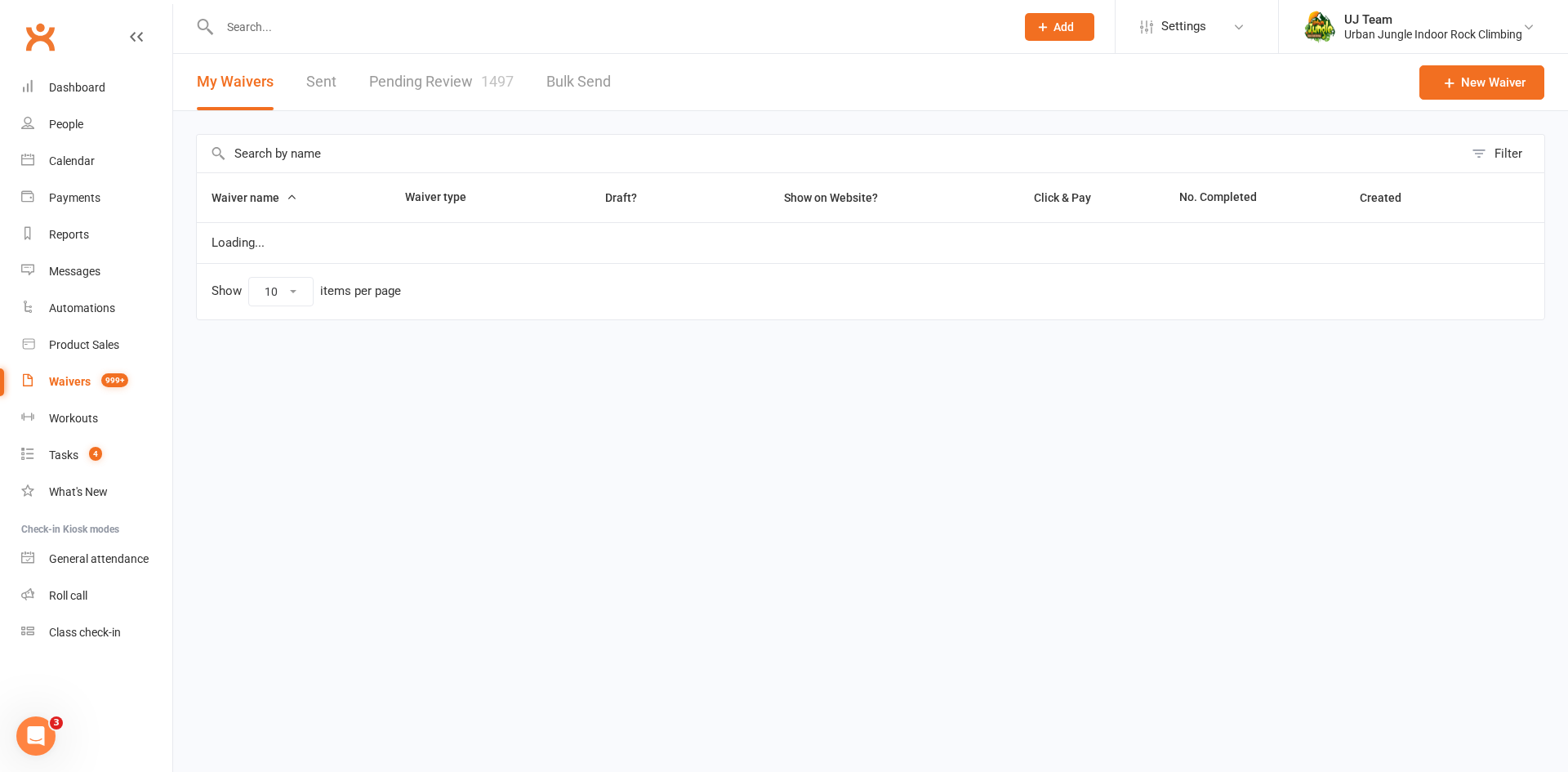
click at [404, 89] on link "Pending Review 1497" at bounding box center [441, 82] width 145 height 57
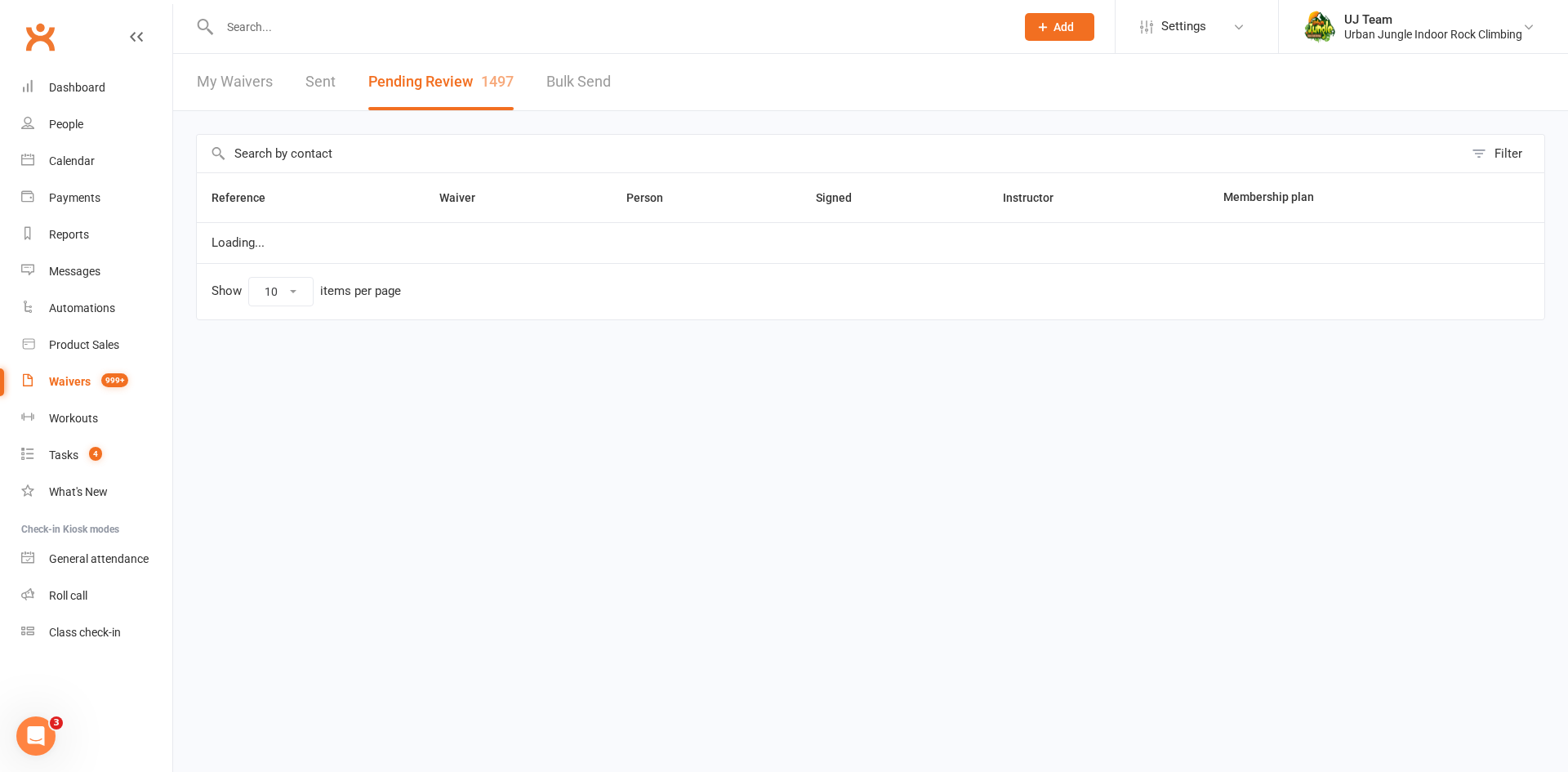
select select "25"
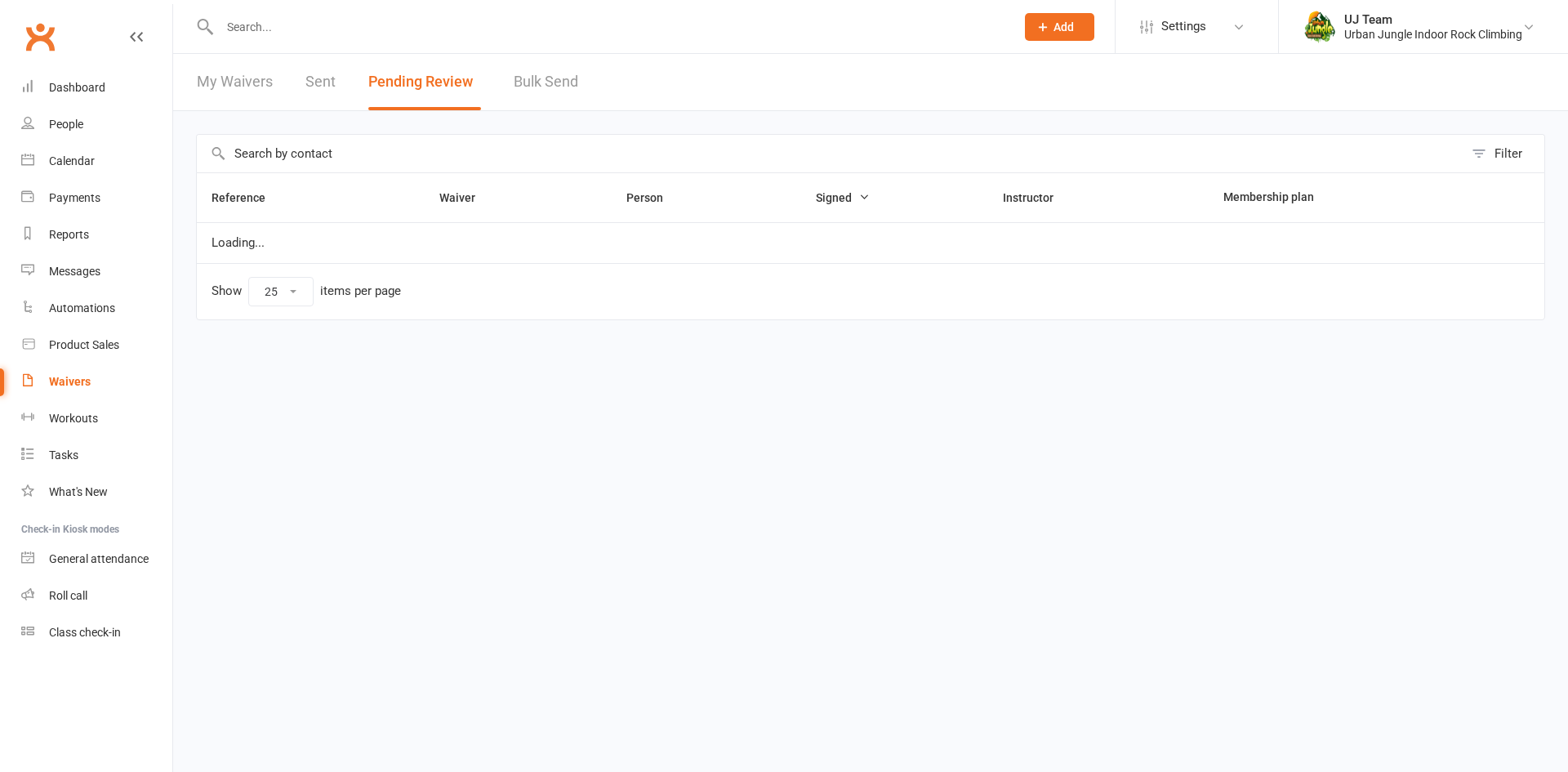
select select "25"
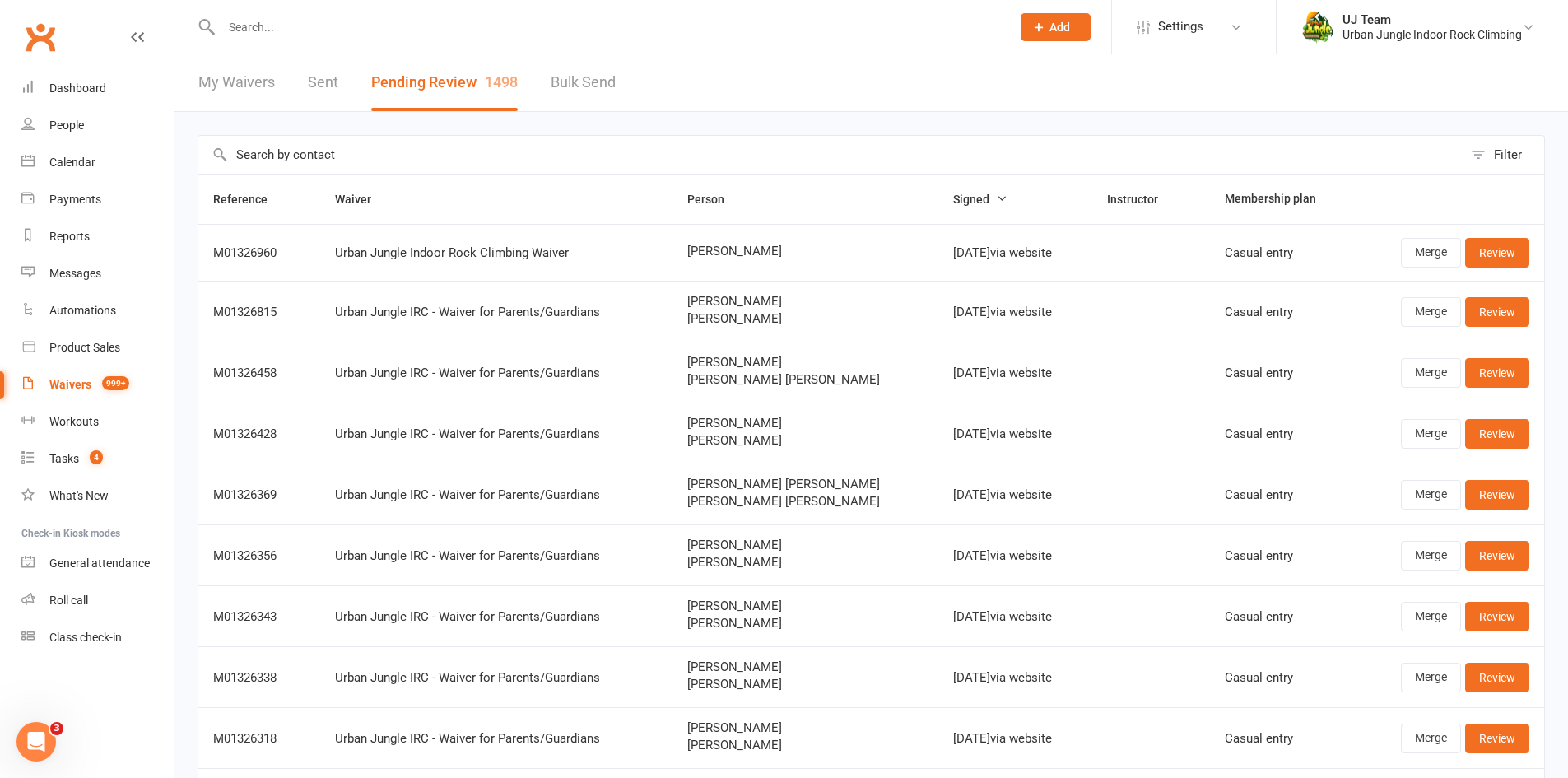
click at [1534, 267] on td "Merge Review" at bounding box center [1449, 252] width 189 height 57
click at [1487, 247] on link "Review" at bounding box center [1497, 252] width 64 height 29
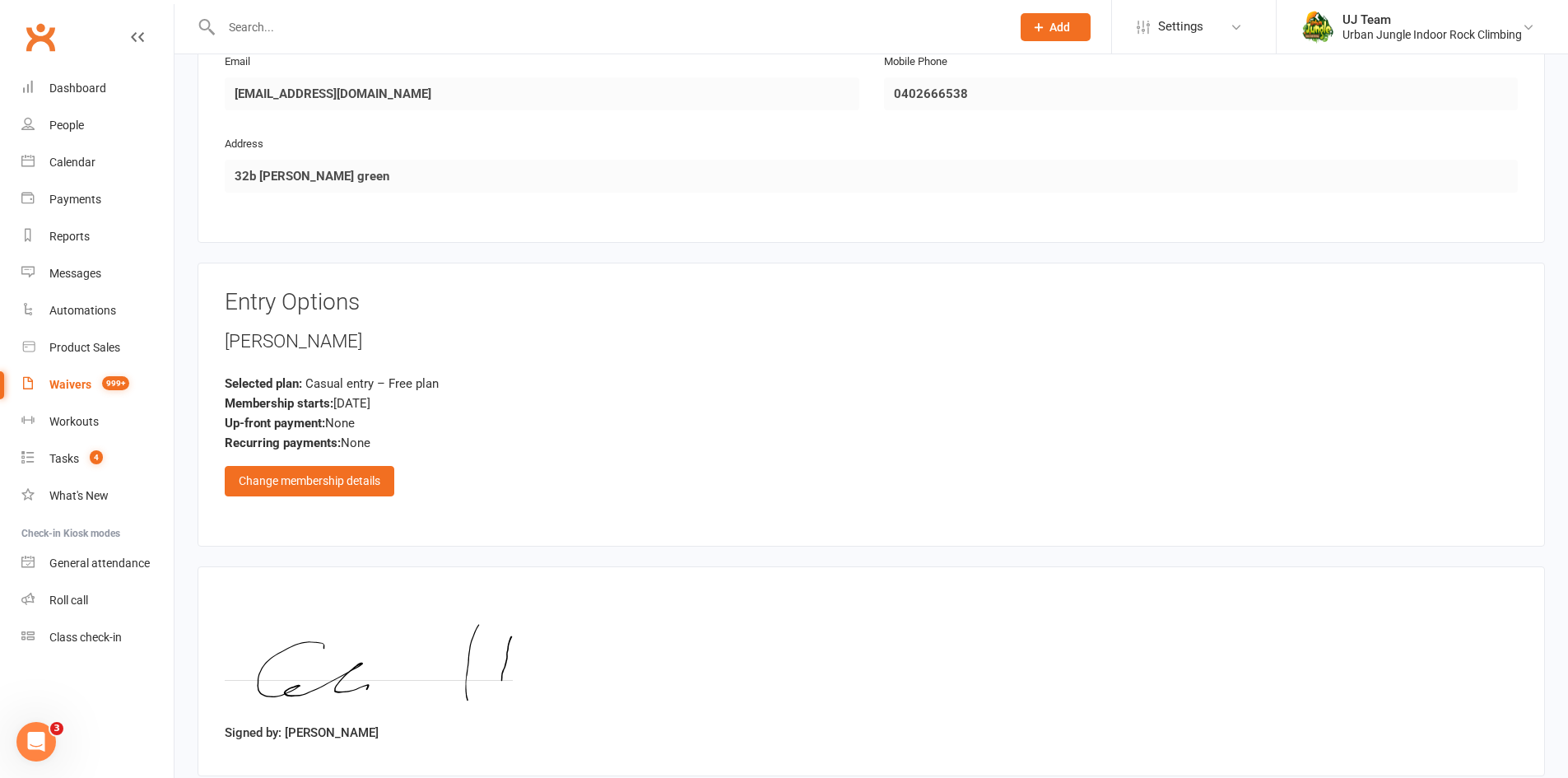
scroll to position [1113, 0]
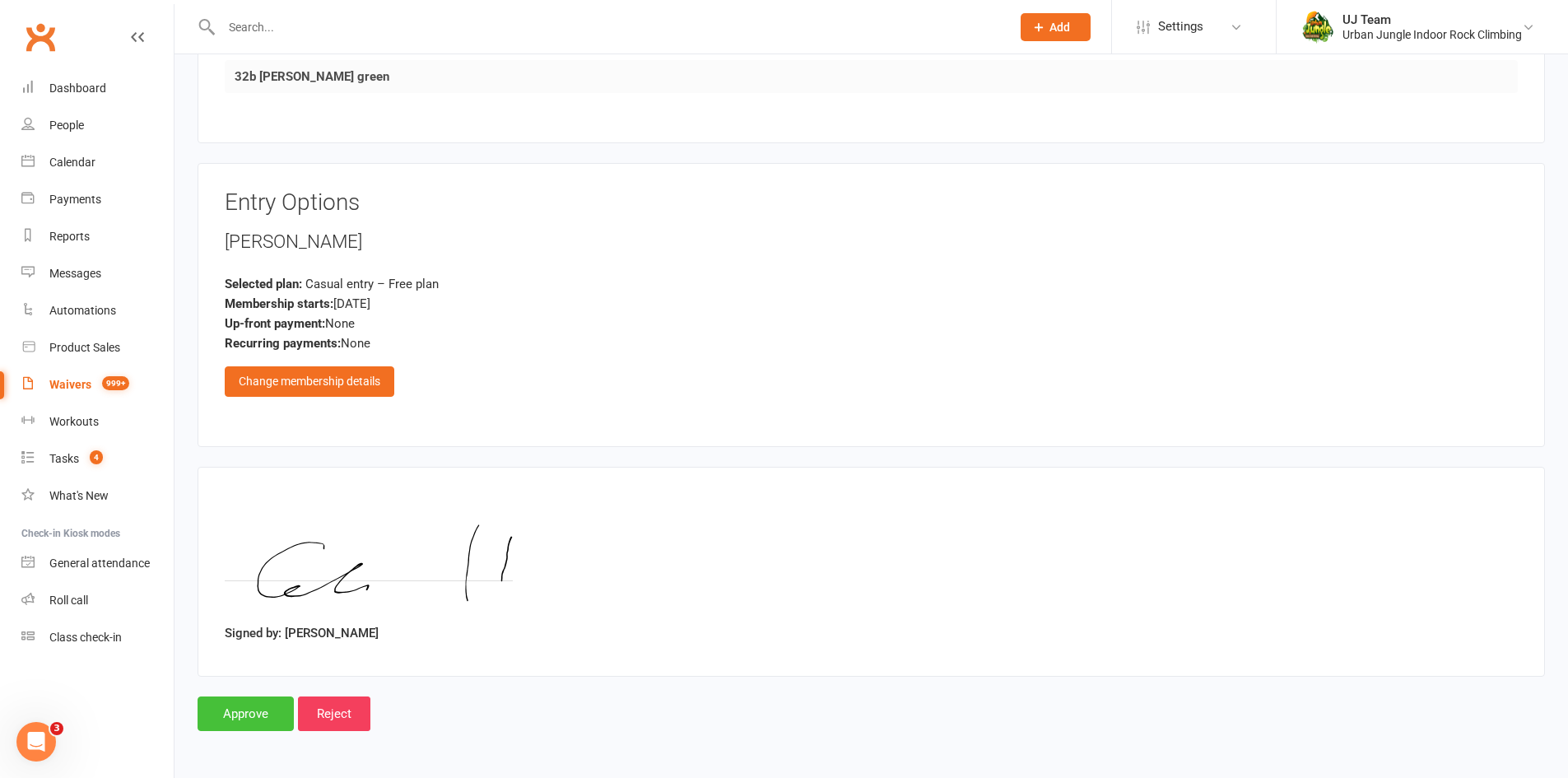
click at [240, 711] on input "Approve" at bounding box center [245, 714] width 96 height 35
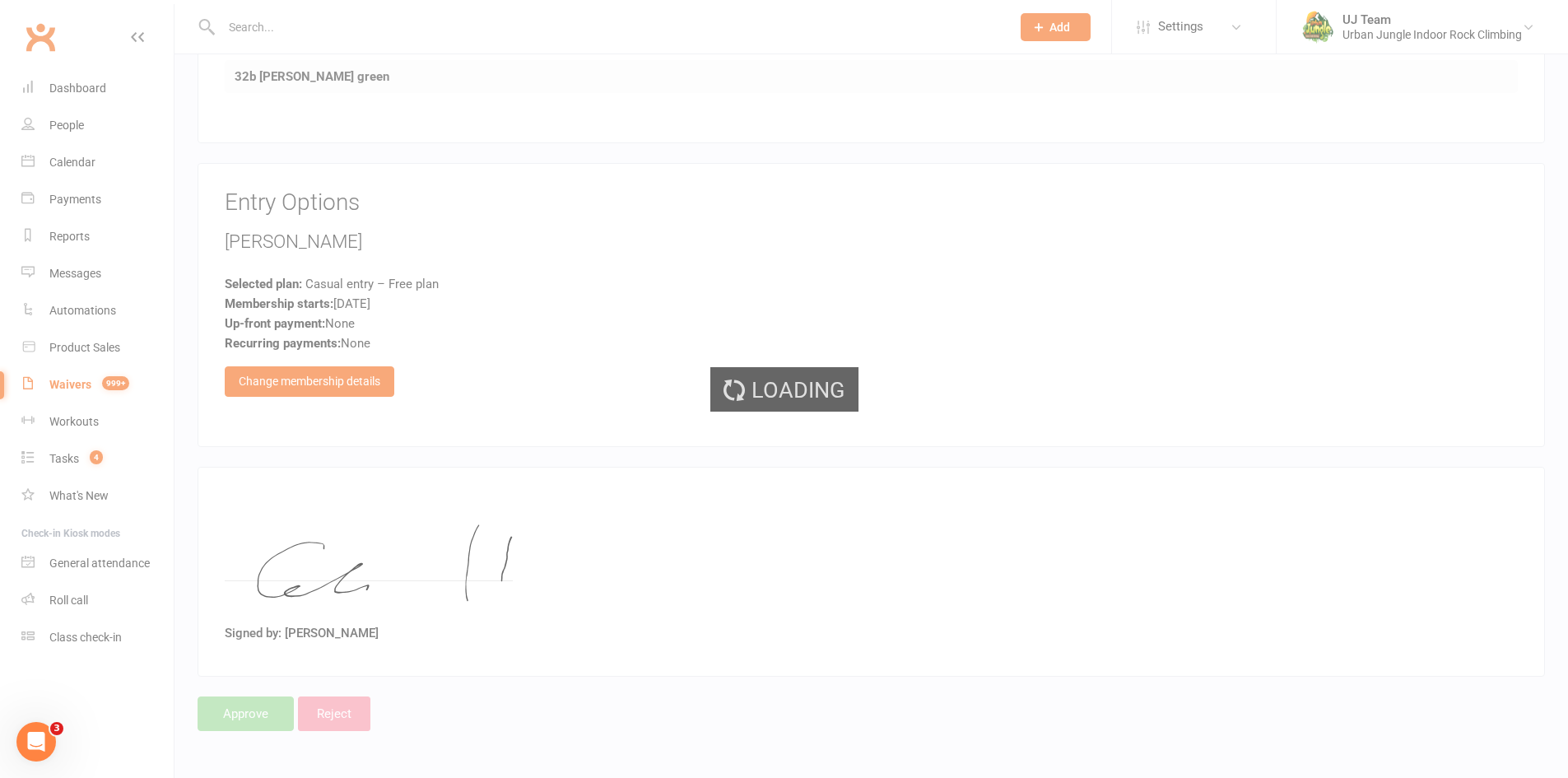
select select "25"
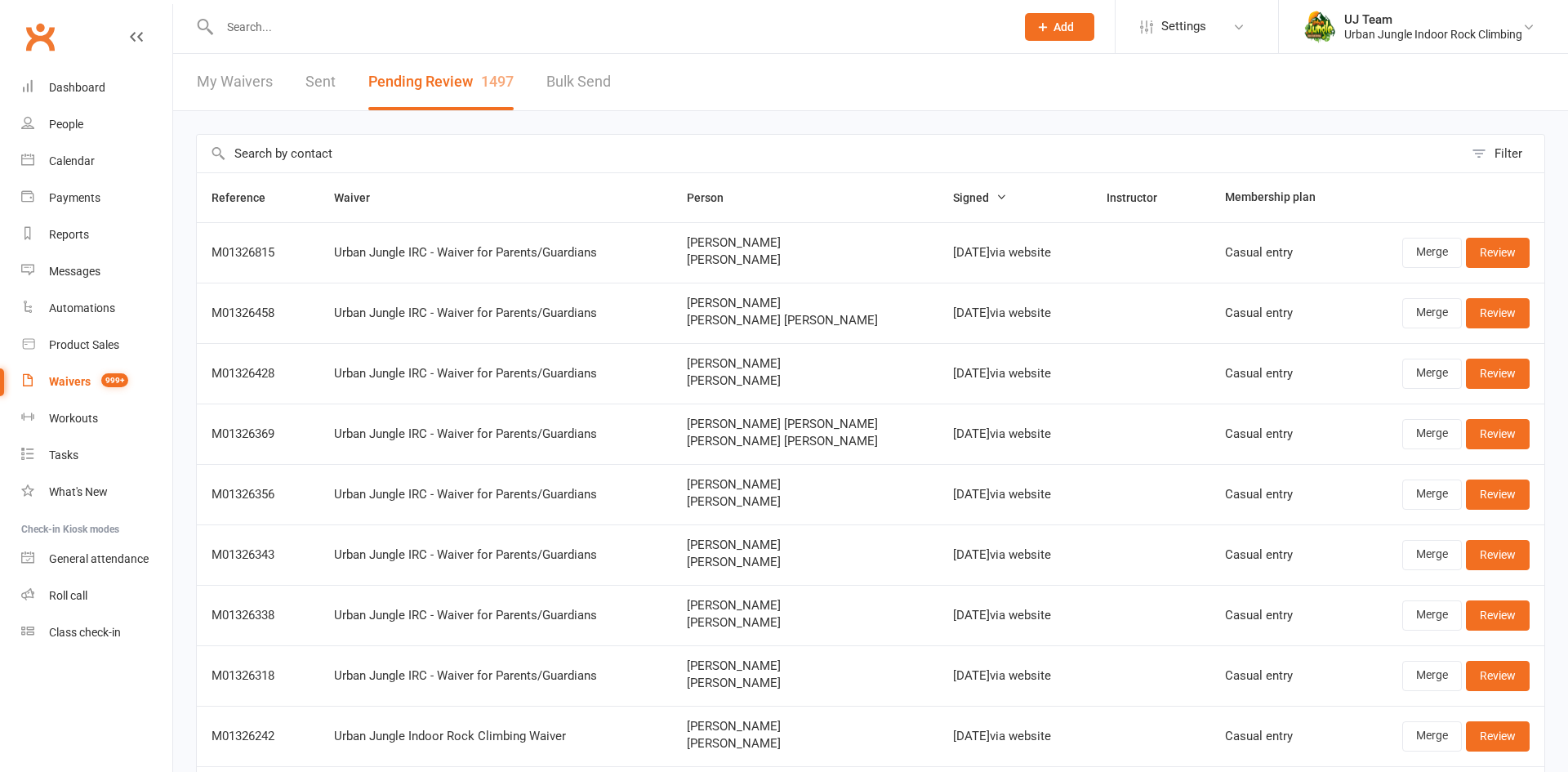
select select "25"
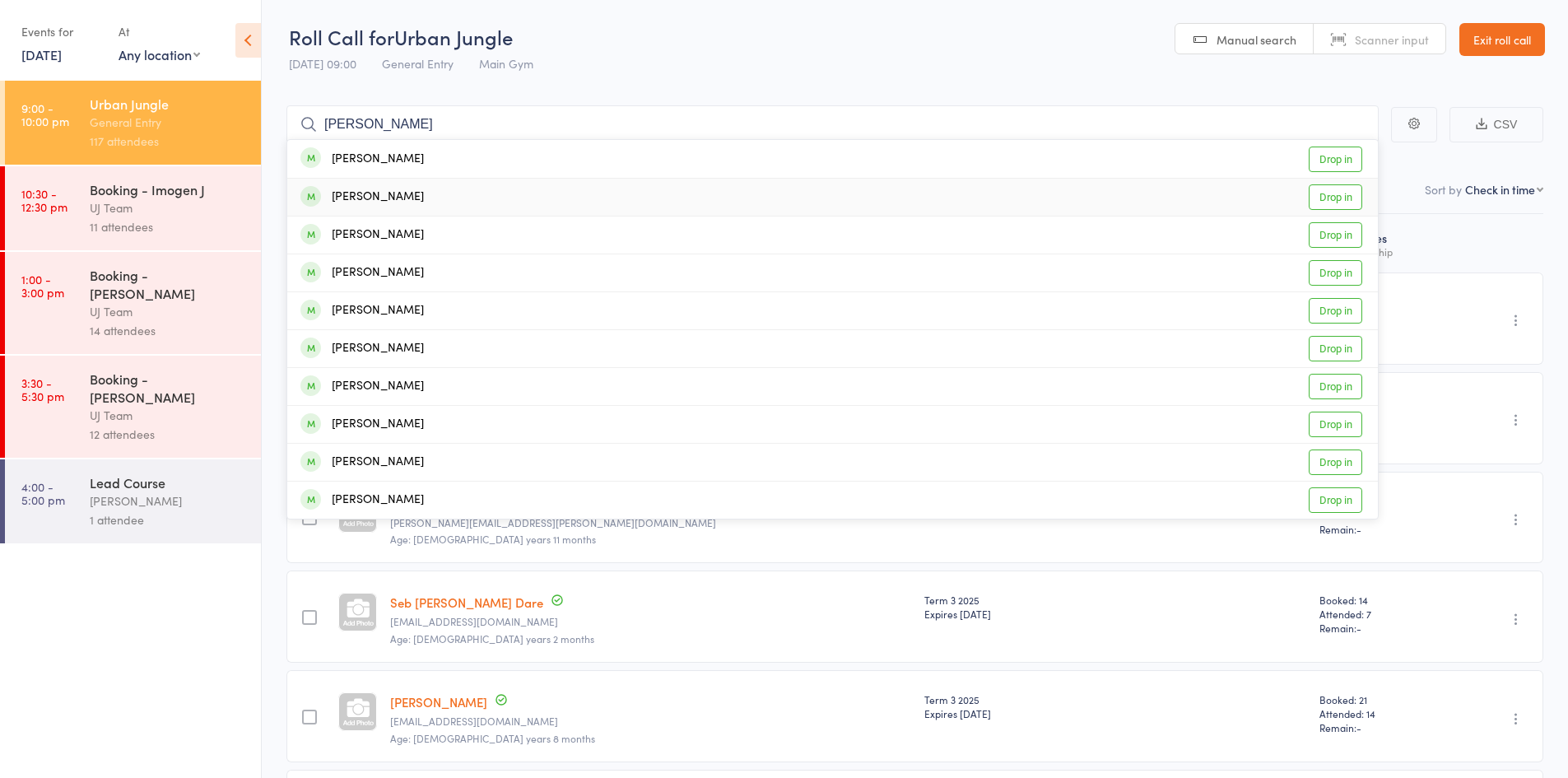
type input "paulina"
click at [335, 196] on div "[PERSON_NAME]" at bounding box center [362, 197] width 124 height 19
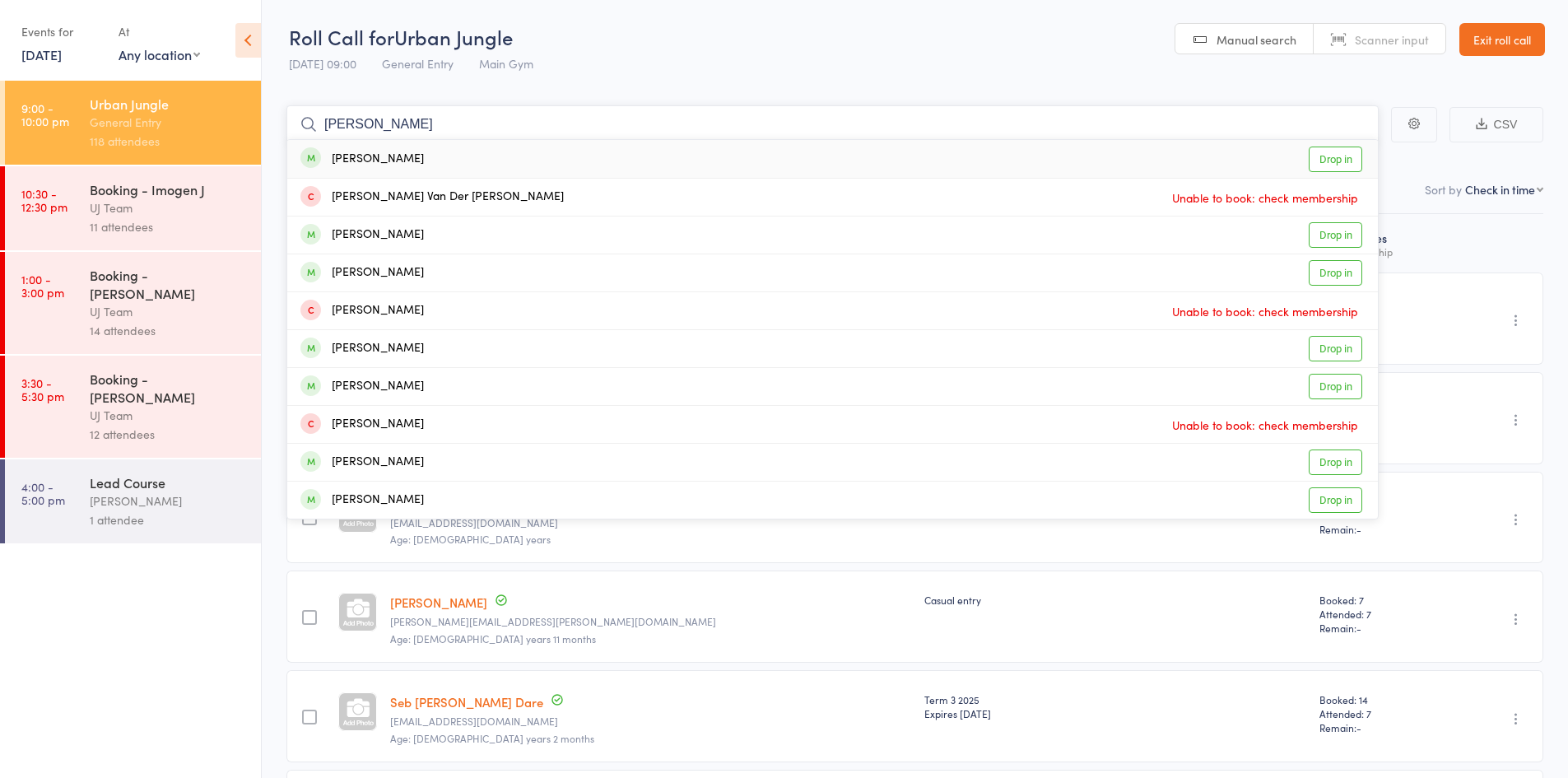
type input "chris van"
click at [391, 164] on div "Chris Van Zyl" at bounding box center [362, 159] width 124 height 19
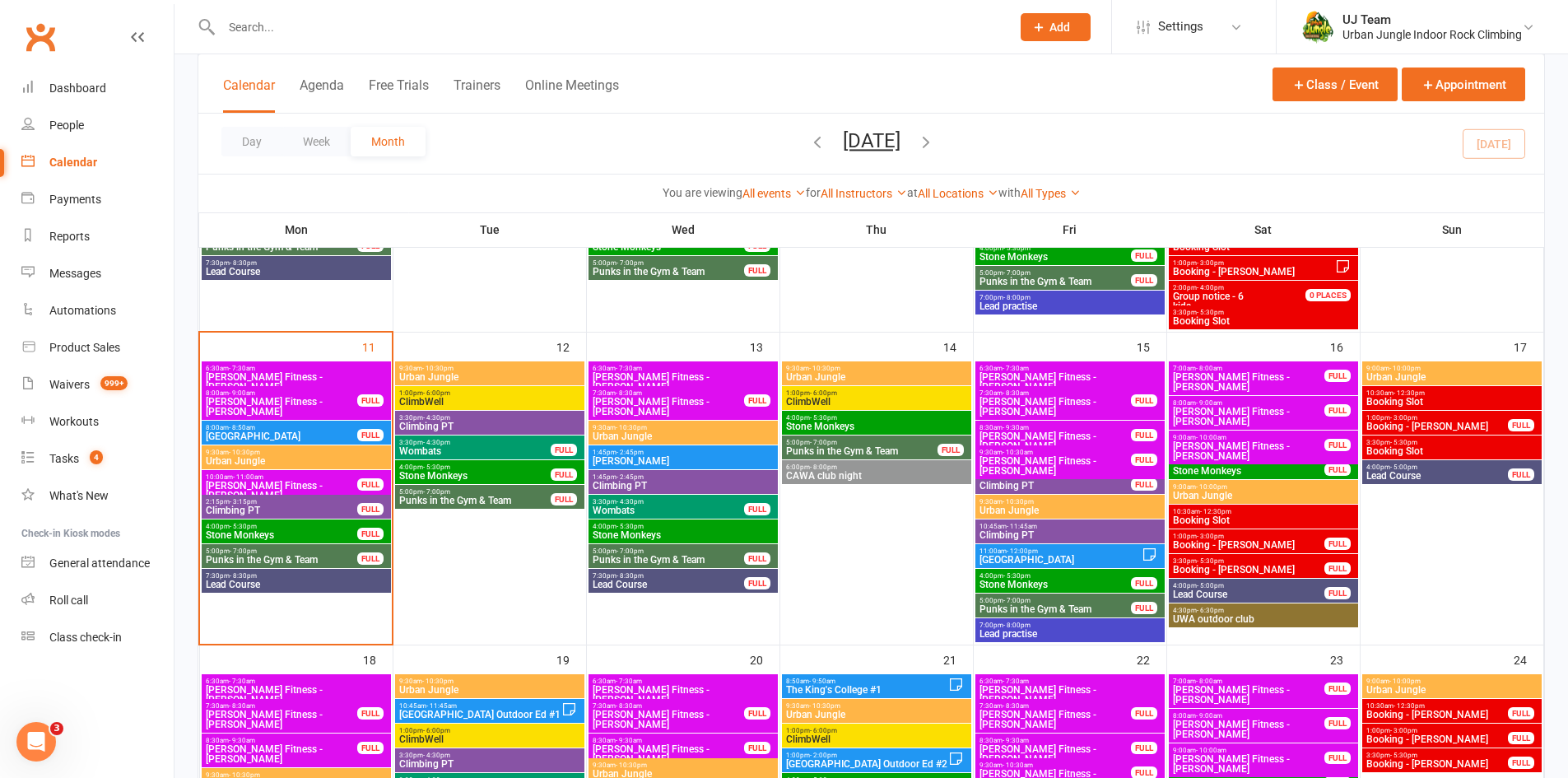
click at [484, 494] on span "5:00pm - 7:00pm" at bounding box center [475, 492] width 153 height 8
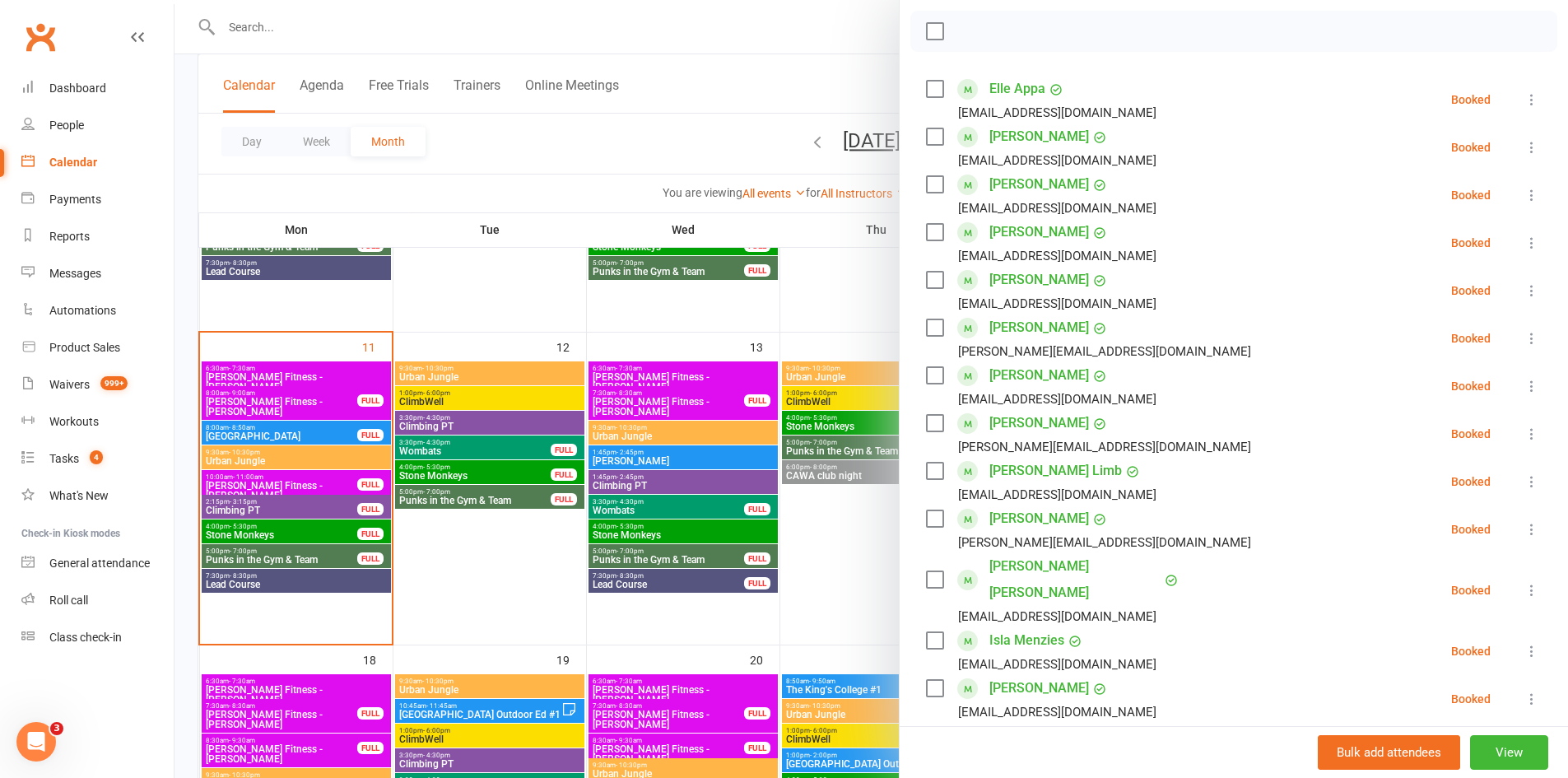
scroll to position [86, 0]
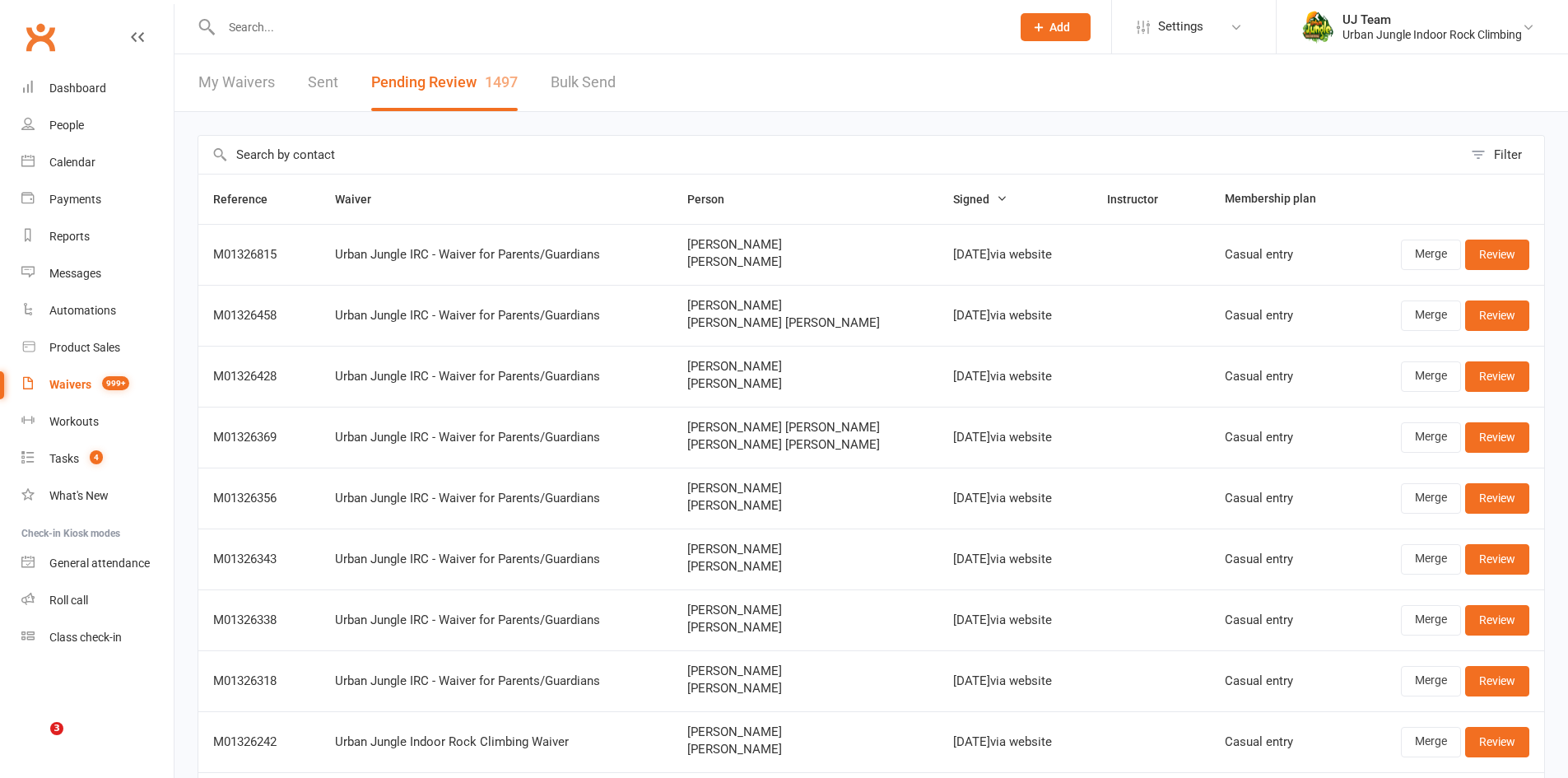
select select "25"
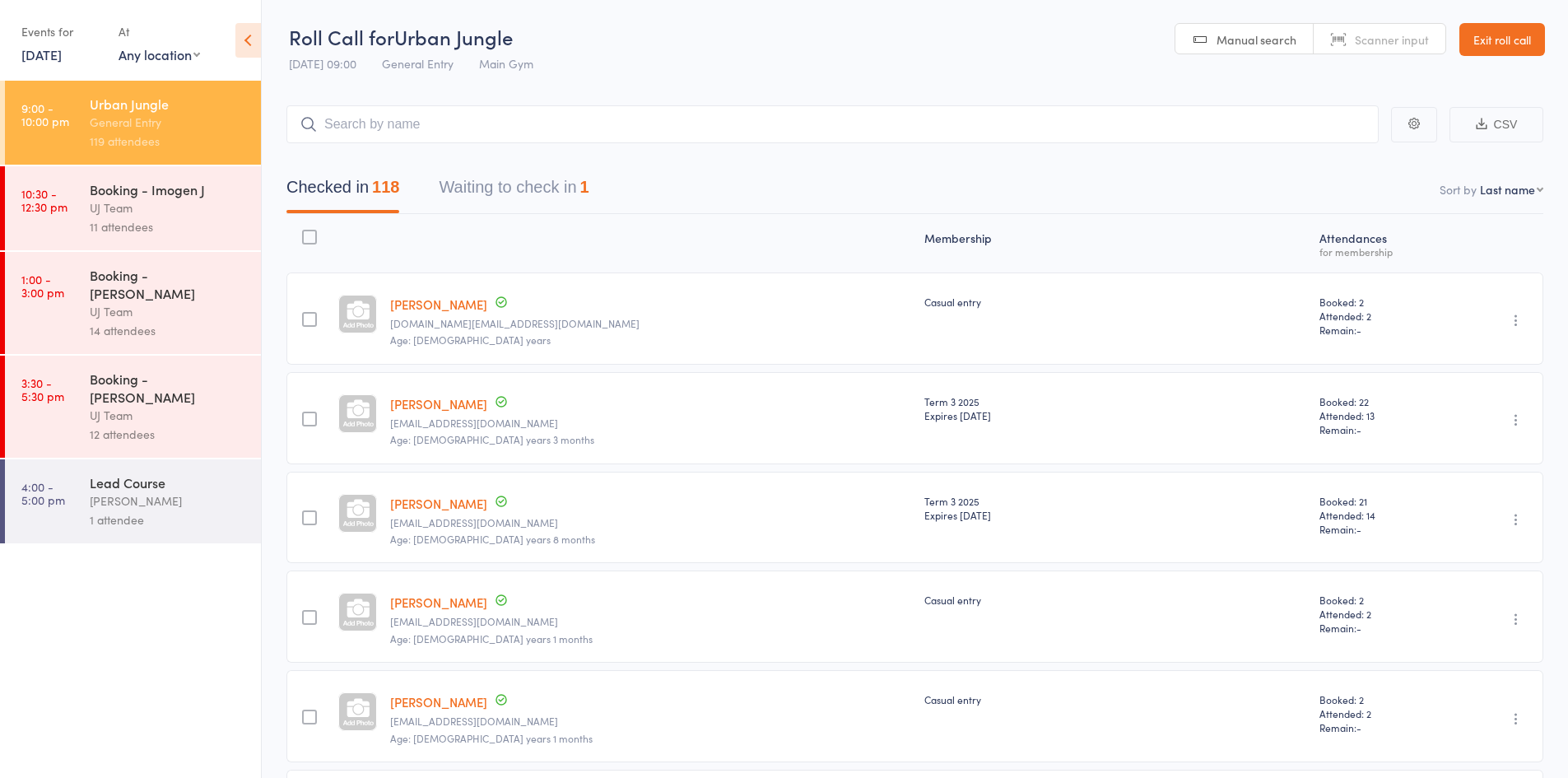
click at [1513, 196] on select "First name Last name Birthday [DATE]? Behind on payments? Check in time Next pa…" at bounding box center [1511, 189] width 63 height 16
select select "4"
click at [1480, 182] on select "First name Last name Birthday [DATE]? Behind on payments? Check in time Next pa…" at bounding box center [1511, 189] width 63 height 16
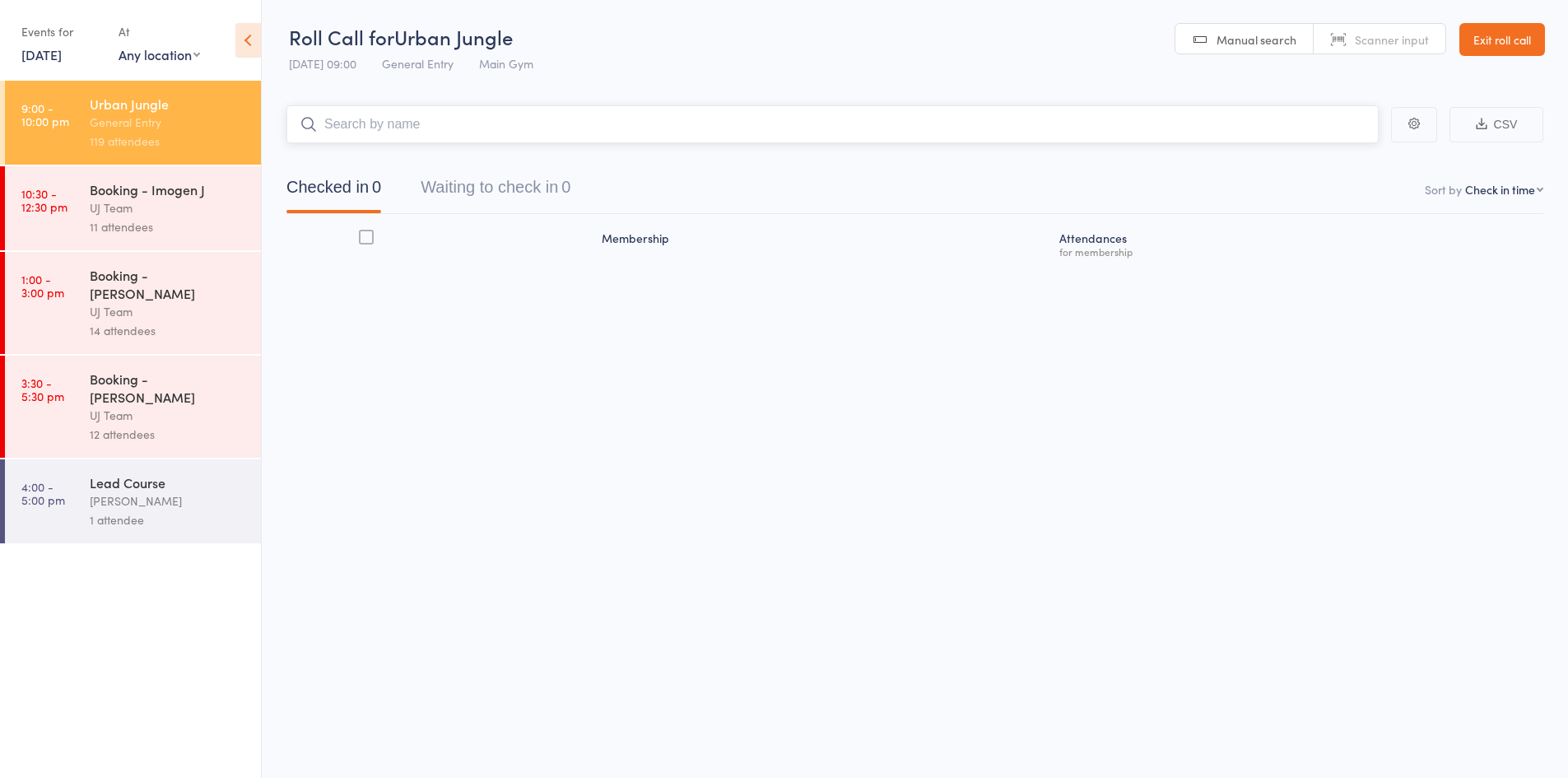
click at [453, 123] on input "search" at bounding box center [832, 124] width 1093 height 38
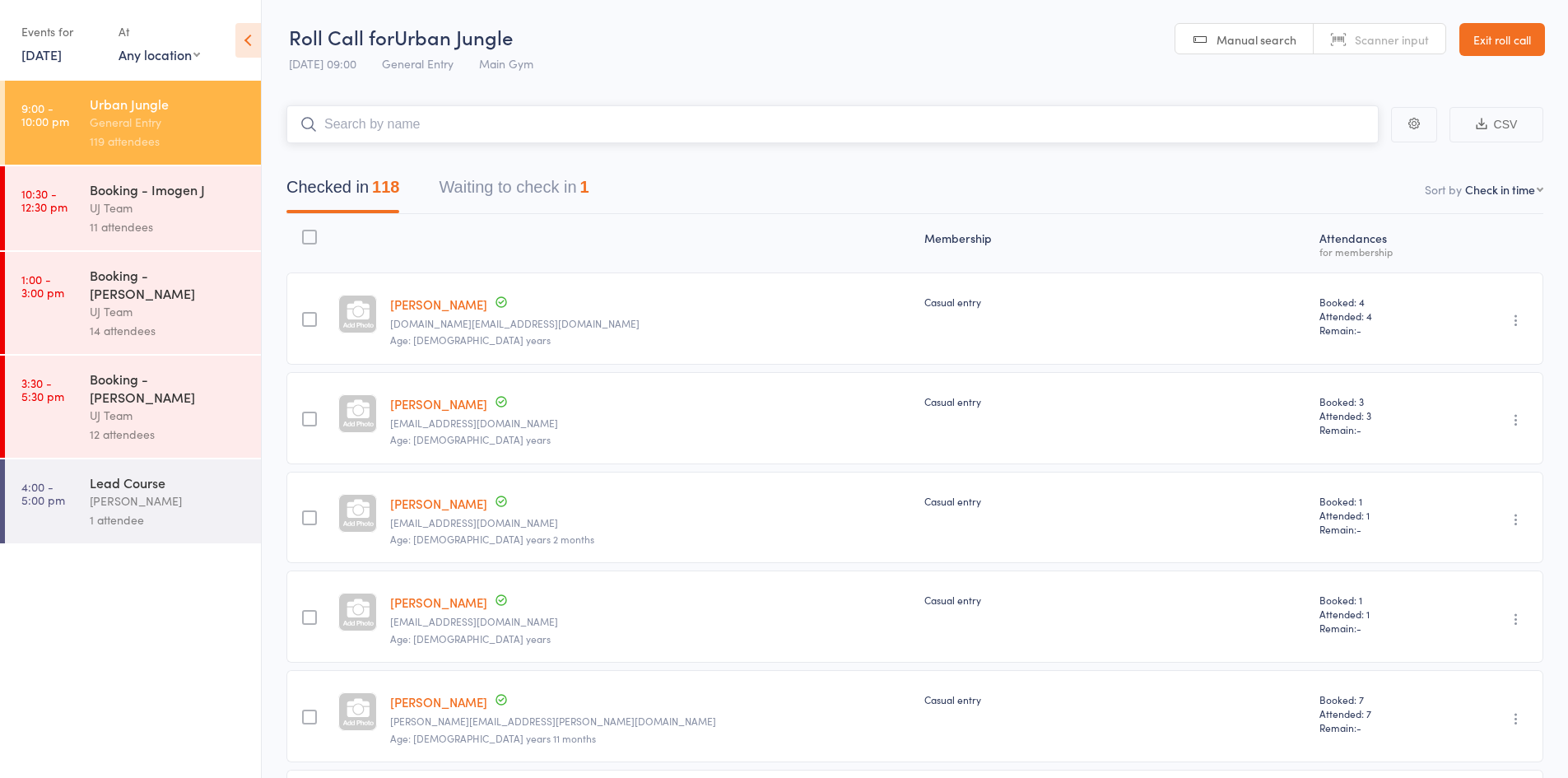
click at [446, 123] on input "search" at bounding box center [832, 124] width 1093 height 38
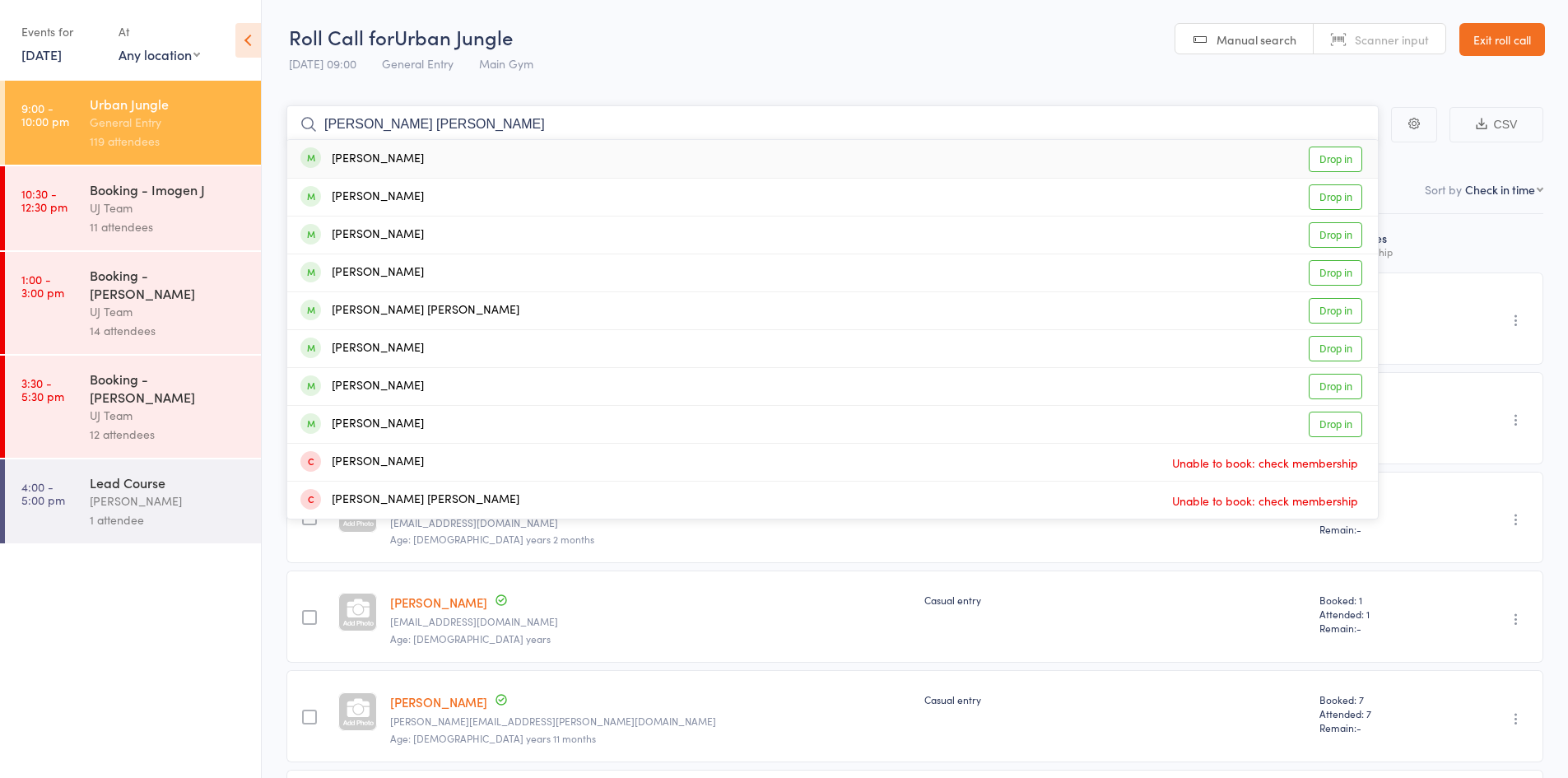
type input "connor delahunty"
click at [416, 158] on div "[PERSON_NAME]" at bounding box center [362, 159] width 124 height 19
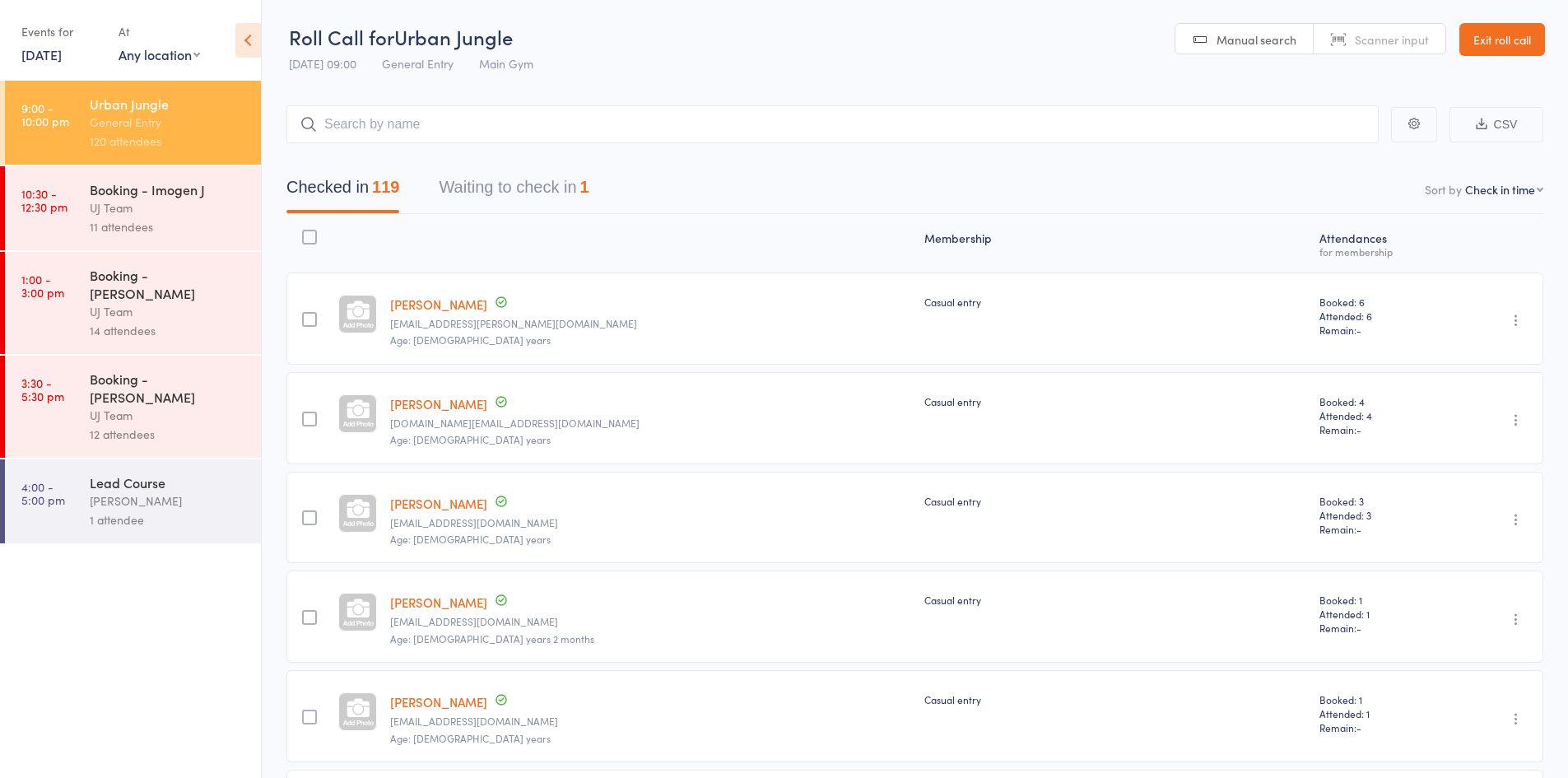
click at [61, 50] on link "10 Aug, 2025" at bounding box center [41, 54] width 41 height 18
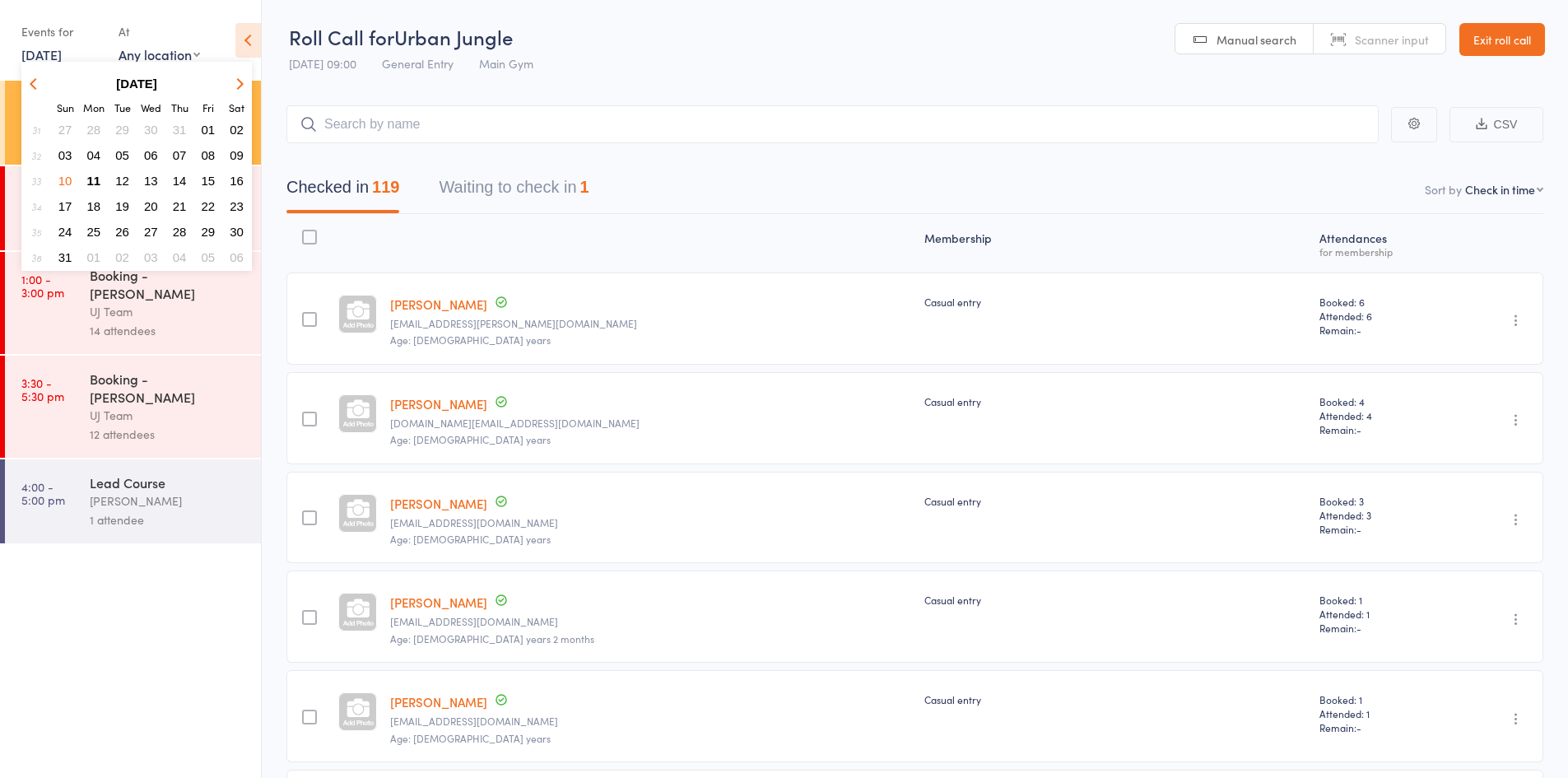
click at [95, 182] on span "11" at bounding box center [94, 181] width 14 height 14
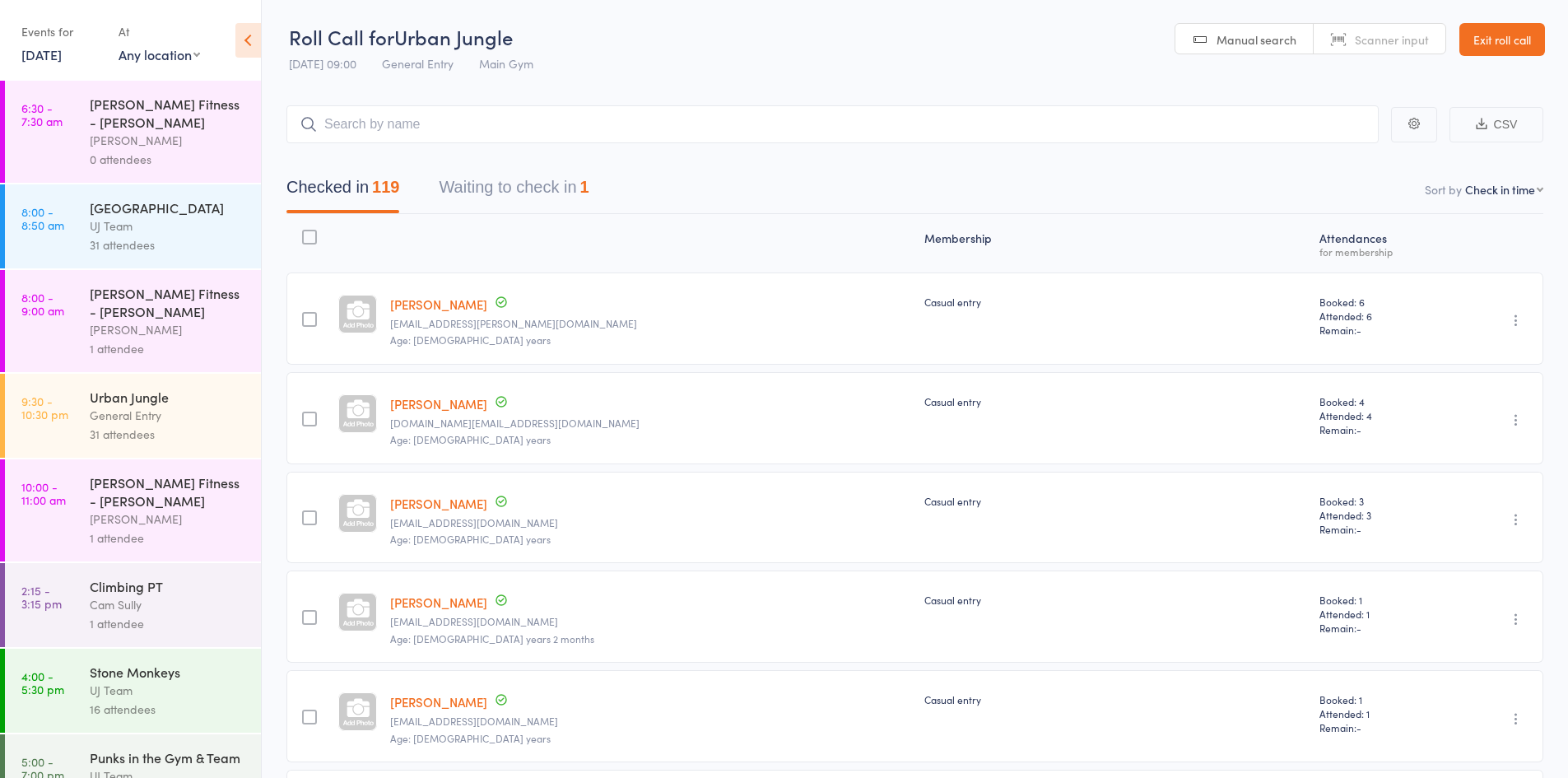
click at [131, 424] on div "General Entry" at bounding box center [169, 415] width 157 height 19
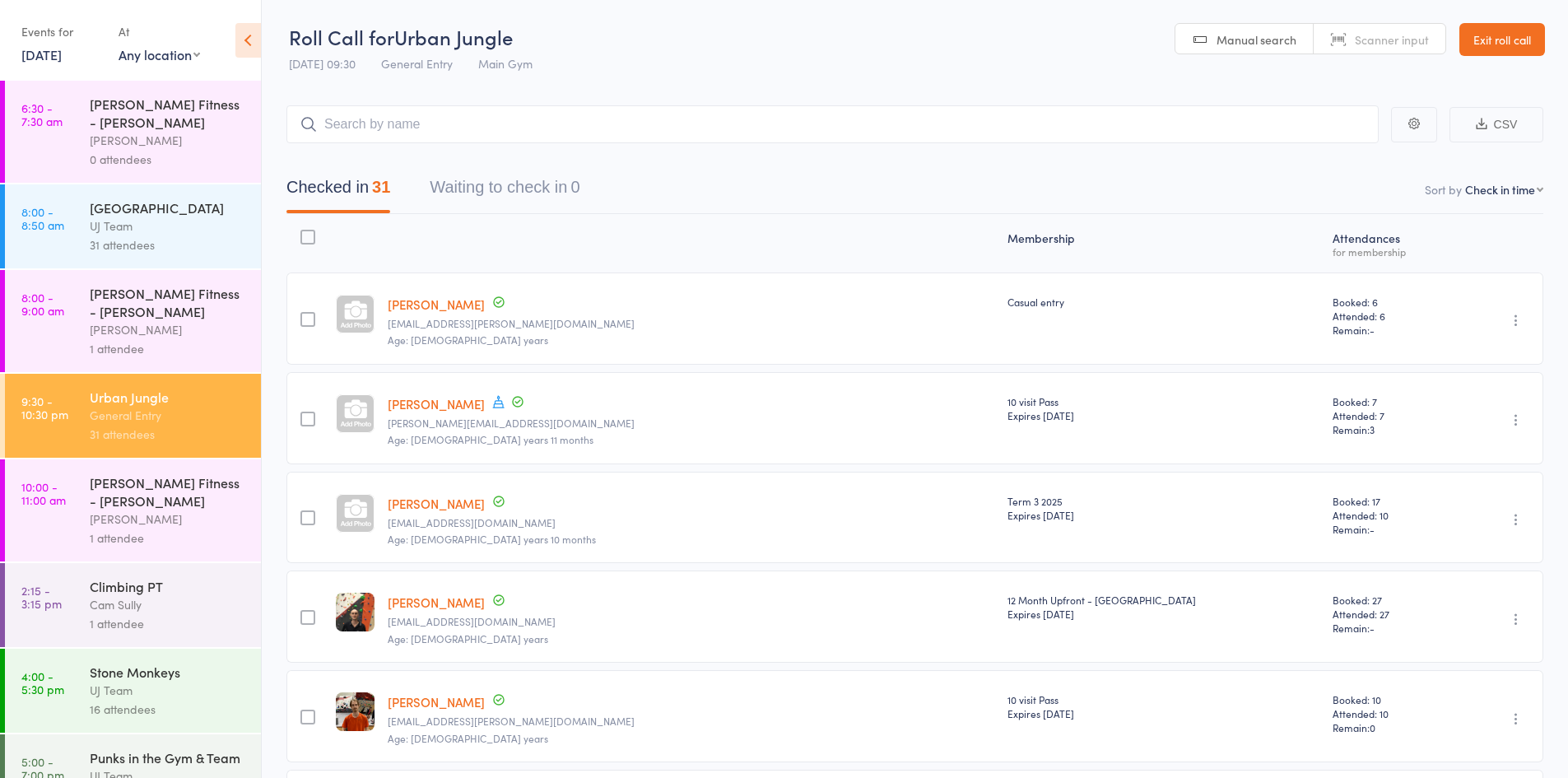
click at [844, 136] on input "search" at bounding box center [832, 124] width 1093 height 38
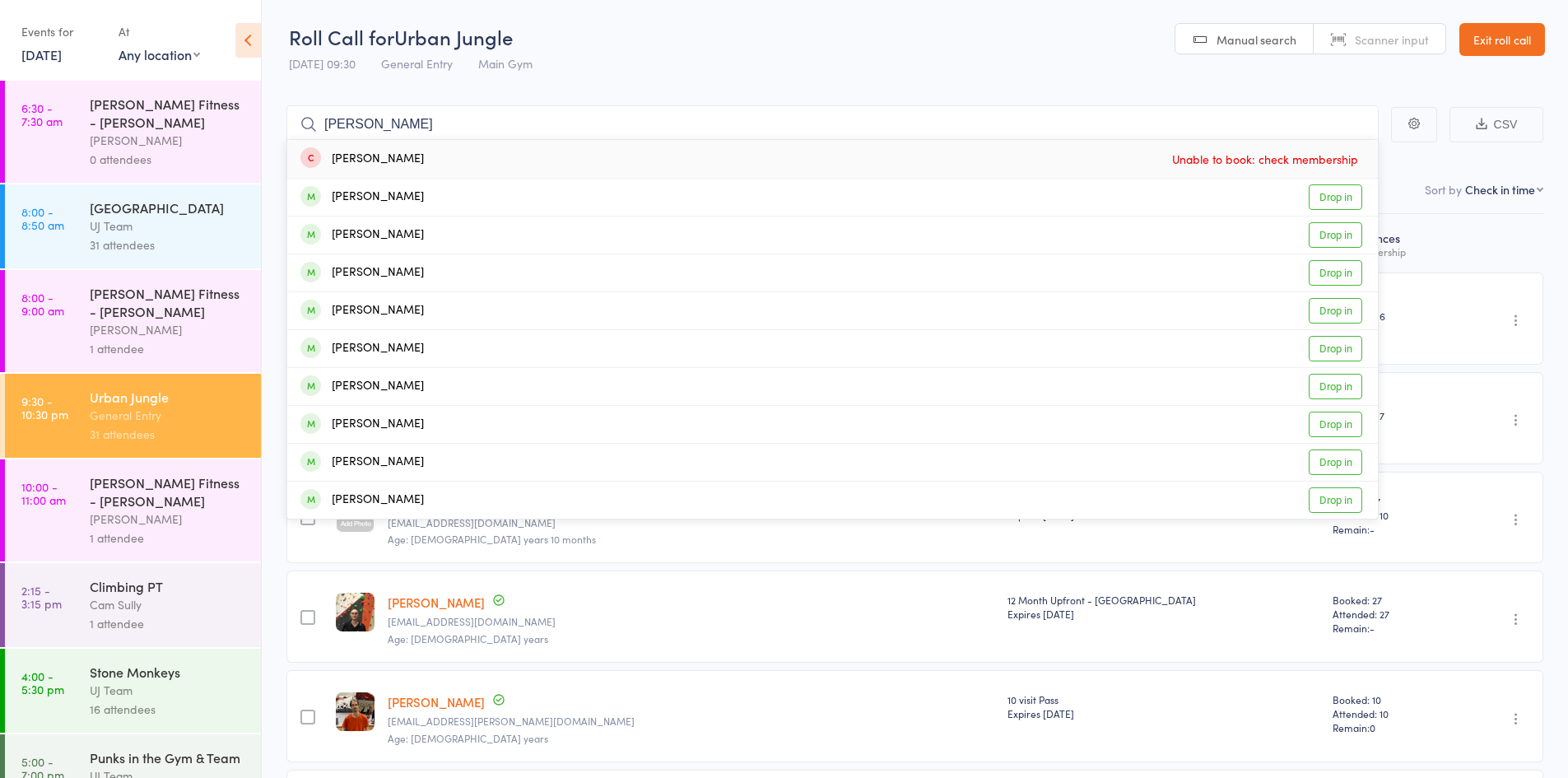
type input "aurora sutiyono"
click at [414, 160] on div "Aurora Sutiyono" at bounding box center [362, 159] width 124 height 19
type input "leoni pradella"
click at [440, 163] on div "Leonie Pradella Drop in" at bounding box center [832, 159] width 1091 height 38
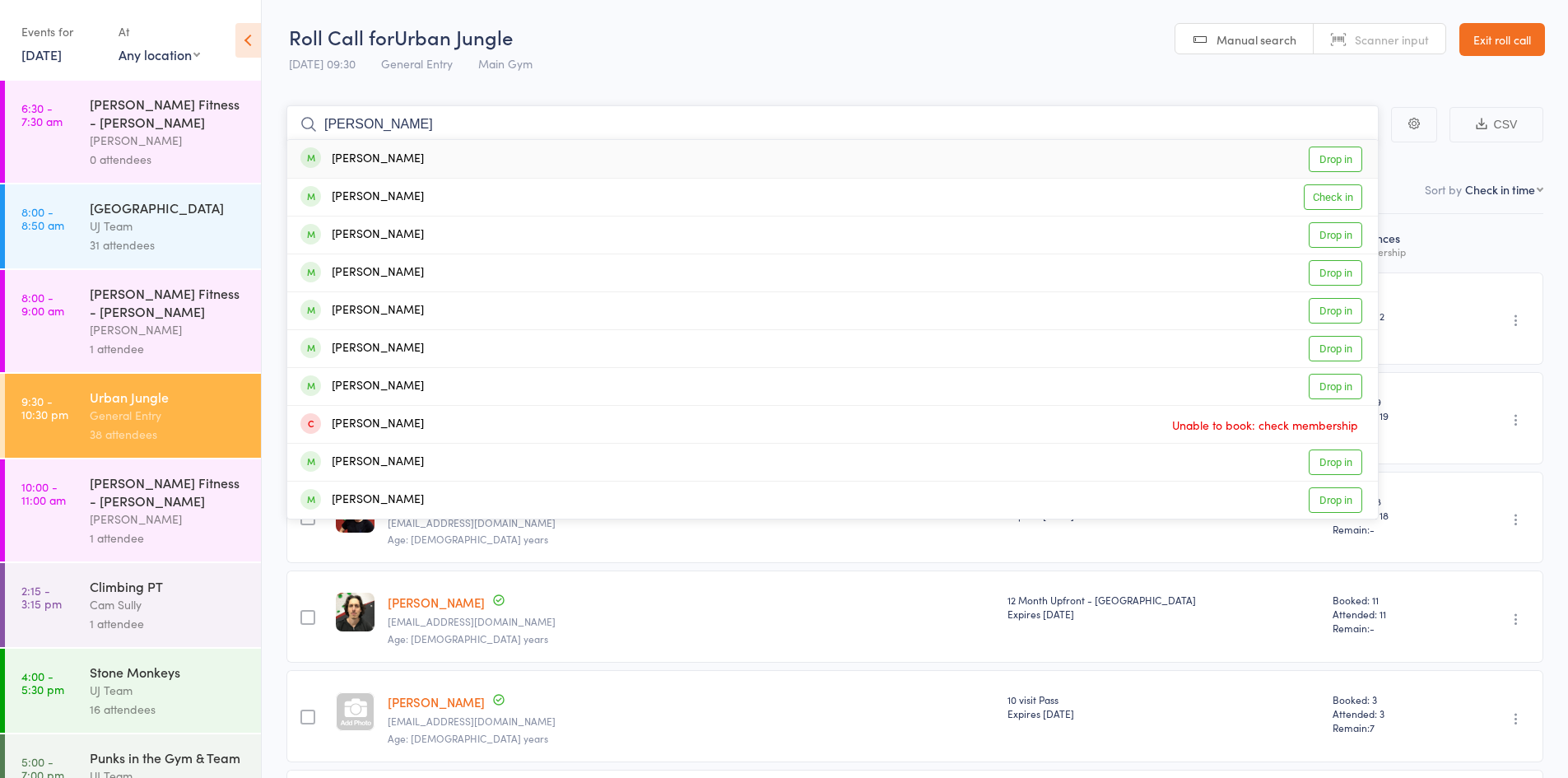
type input "[PERSON_NAME]"
click at [385, 143] on div "[PERSON_NAME] Drop in" at bounding box center [832, 159] width 1091 height 38
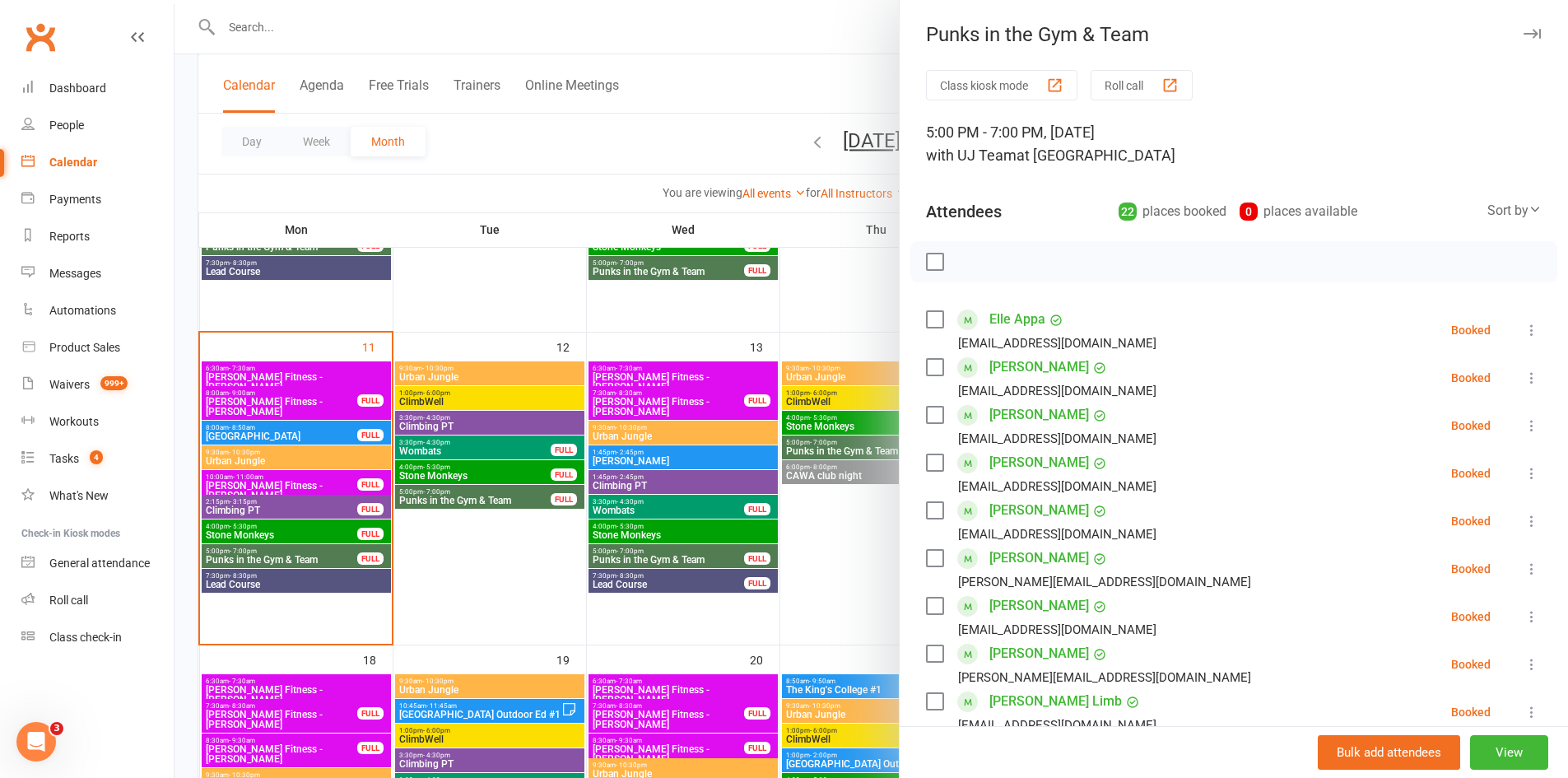
scroll to position [86, 0]
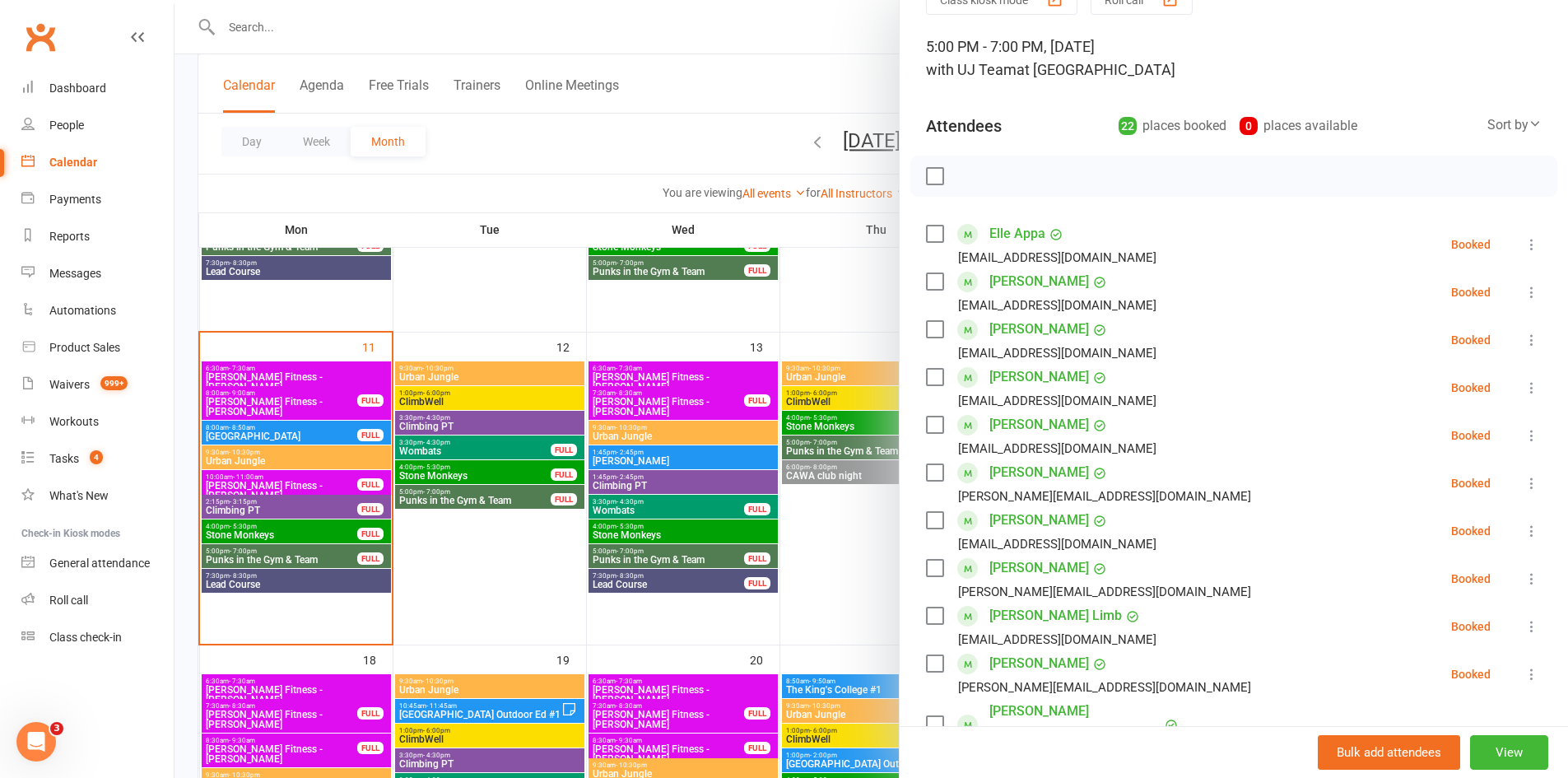
click at [307, 21] on div at bounding box center [871, 389] width 1393 height 778
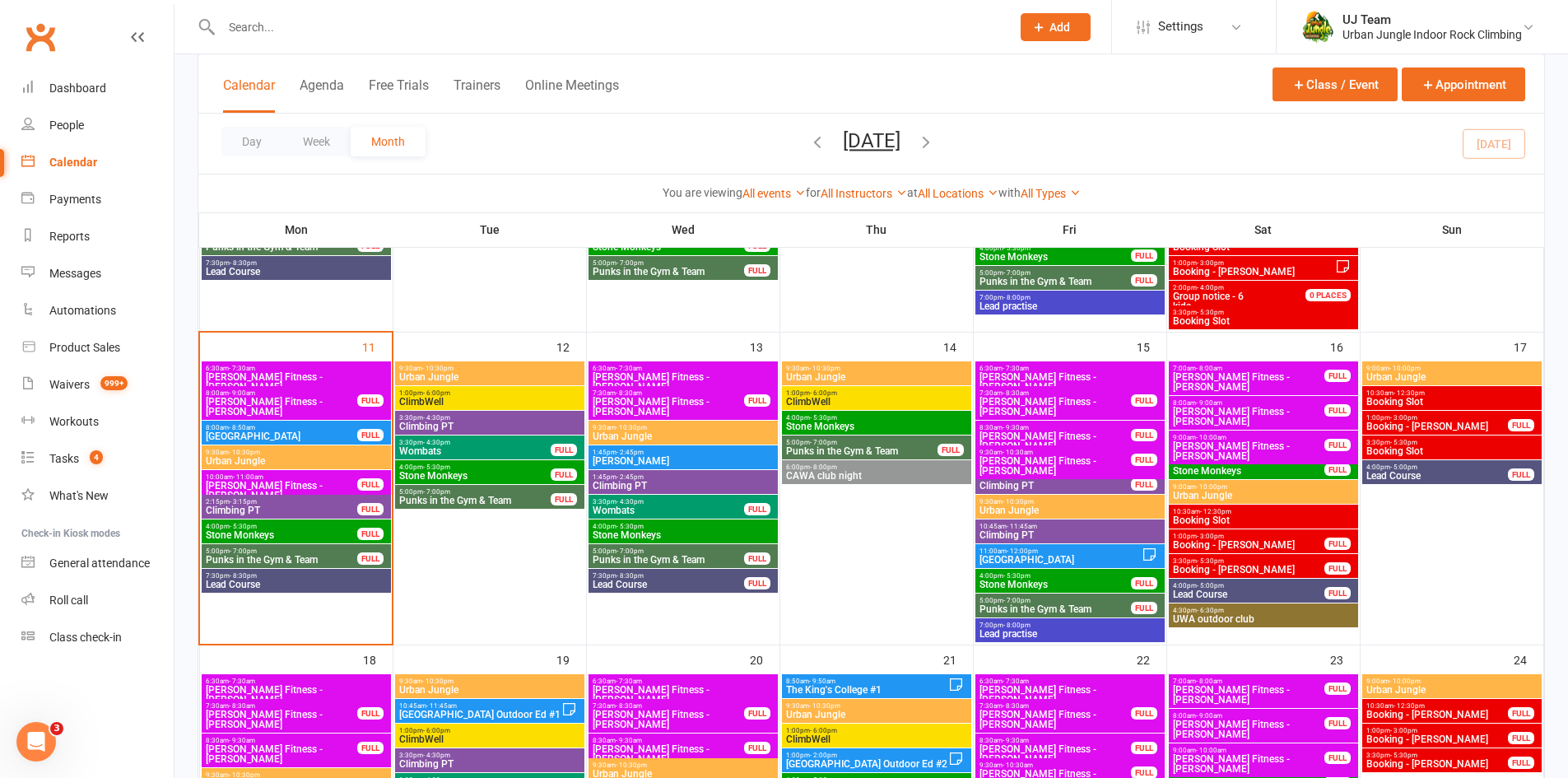
click at [304, 29] on input "text" at bounding box center [608, 27] width 783 height 23
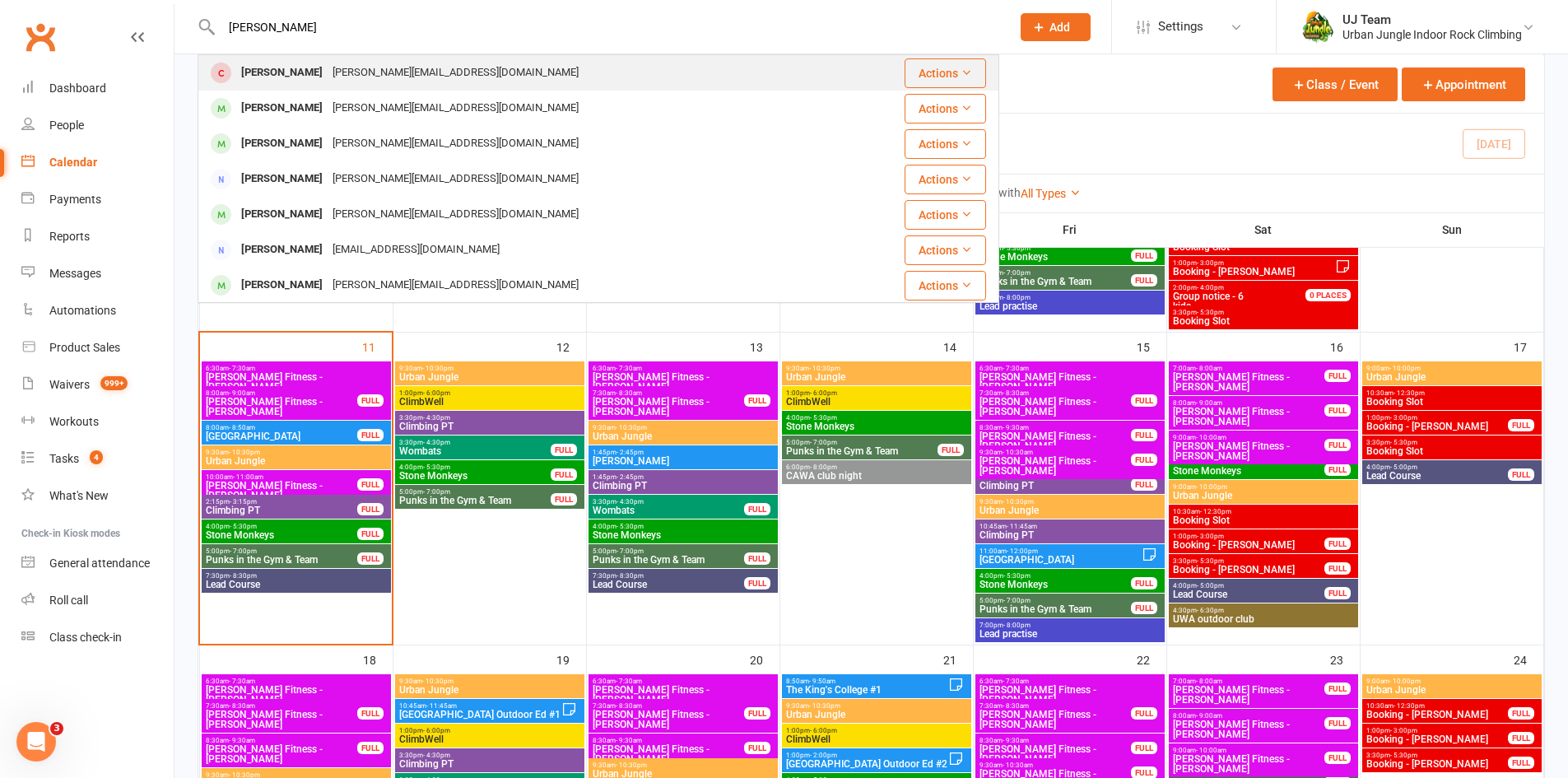
type input "[PERSON_NAME]"
click at [328, 78] on div "[PERSON_NAME][EMAIL_ADDRESS][DOMAIN_NAME]" at bounding box center [456, 73] width 256 height 24
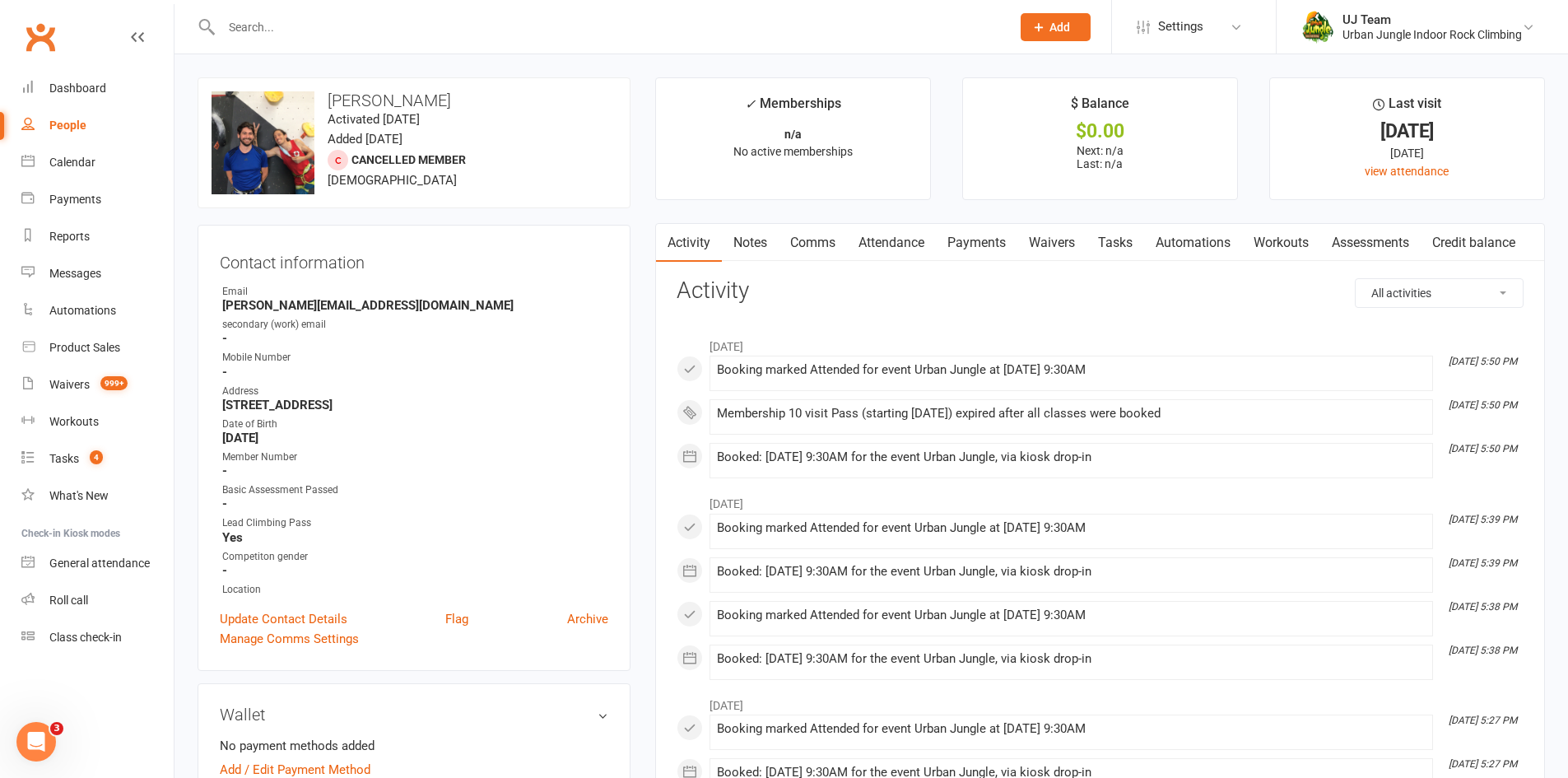
scroll to position [494, 0]
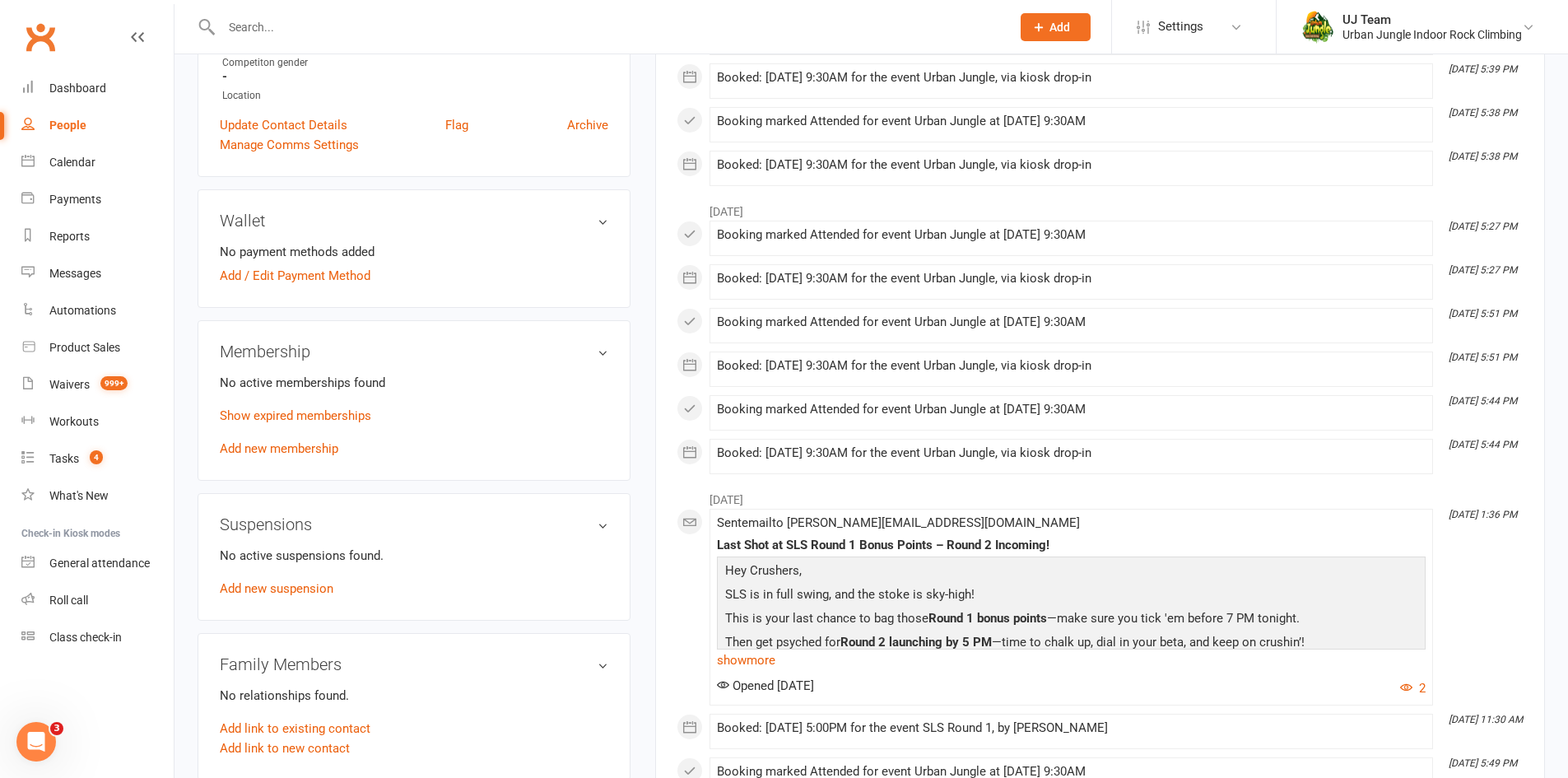
click at [261, 426] on div "No active memberships found Show expired memberships Add new membership" at bounding box center [413, 415] width 388 height 86
click at [268, 422] on link "Show expired memberships" at bounding box center [295, 415] width 151 height 15
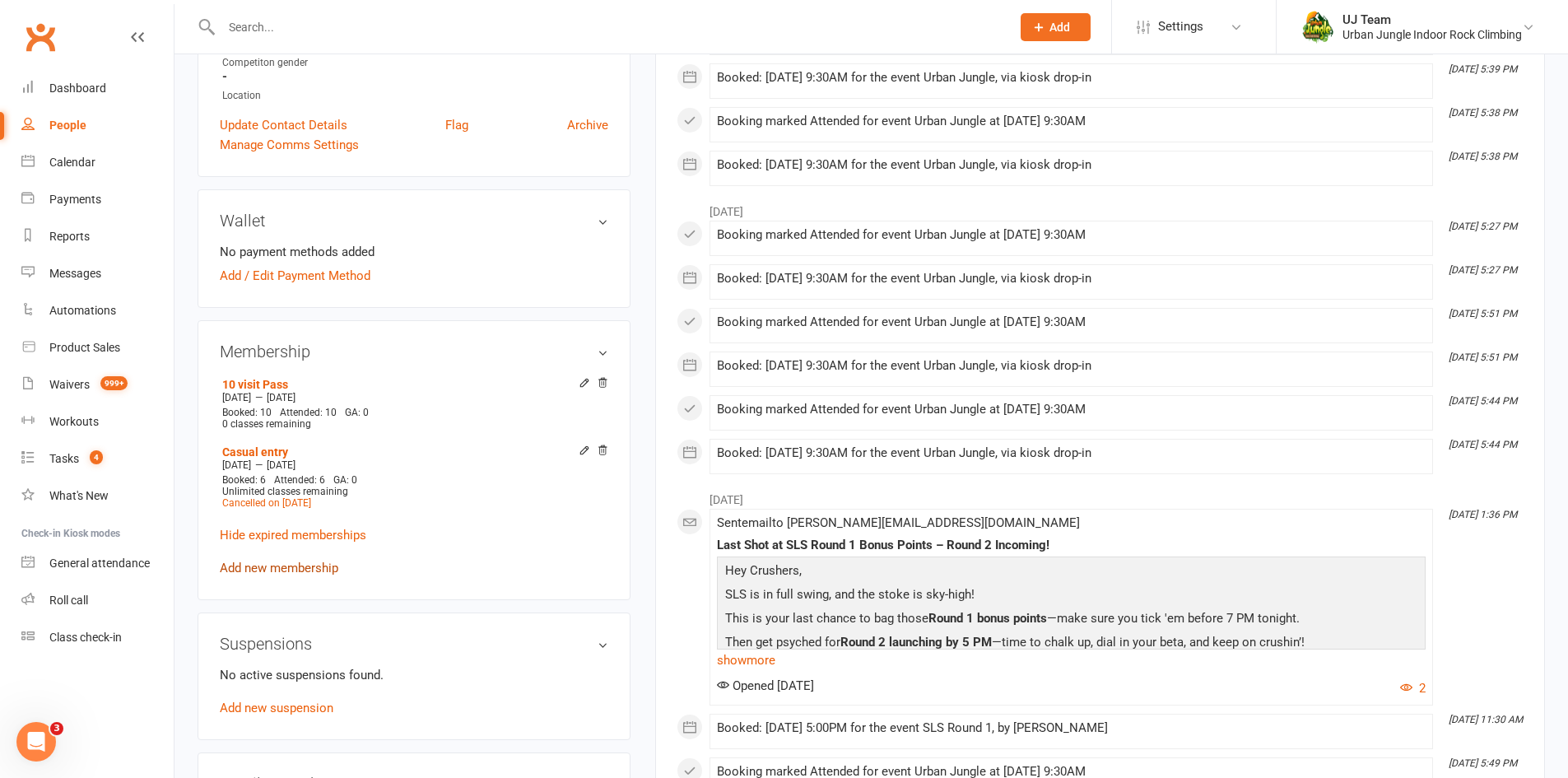
click at [251, 564] on link "Add new membership" at bounding box center [278, 568] width 118 height 15
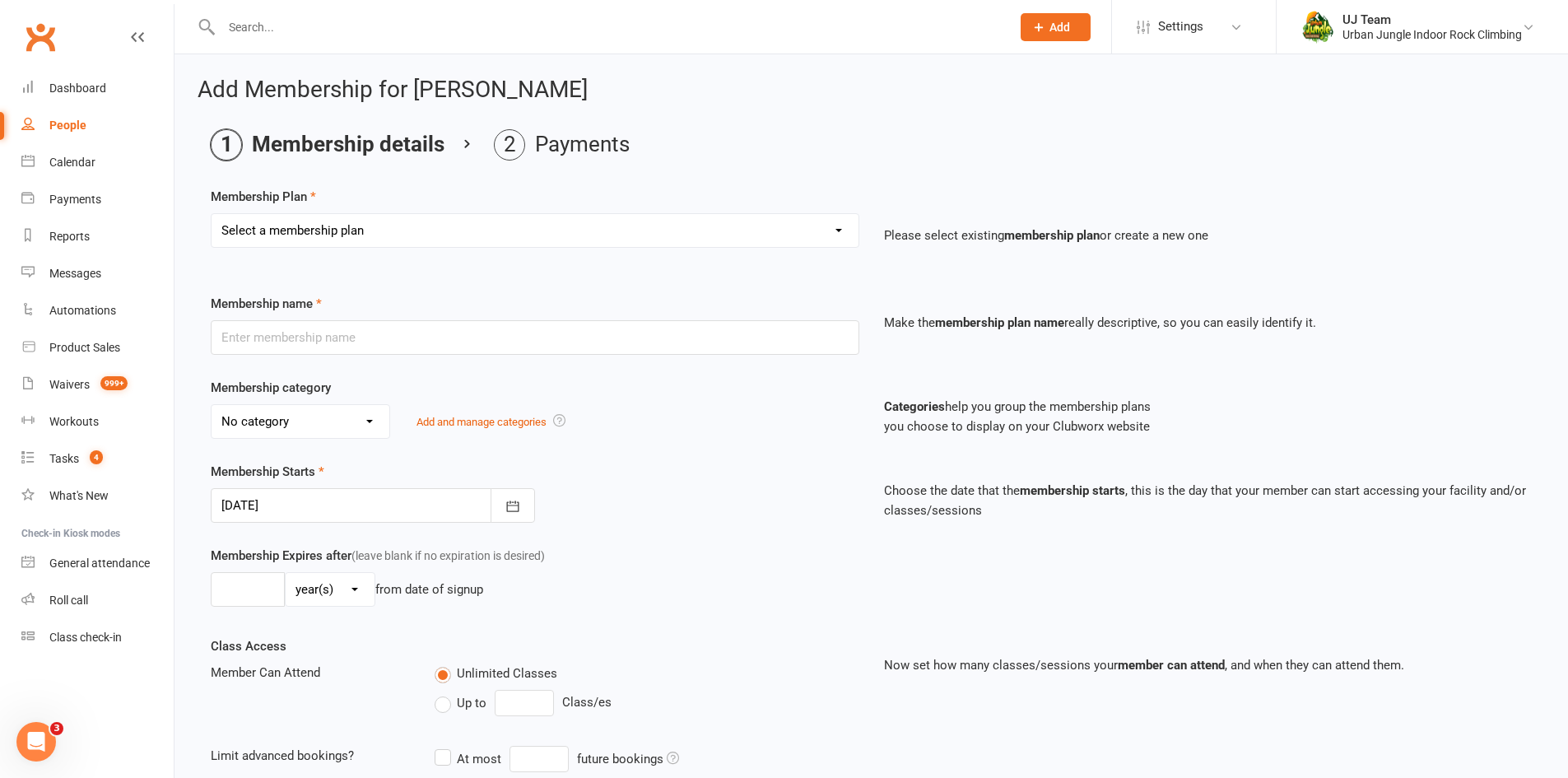
click at [337, 235] on select "Select a membership plan Create new Membership Plan 10 visit Pass 10 visit Pass…" at bounding box center [535, 231] width 647 height 33
select select "1"
click at [212, 214] on select "Select a membership plan Create new Membership Plan 10 visit Pass 10 visit Pass…" at bounding box center [535, 231] width 647 height 33
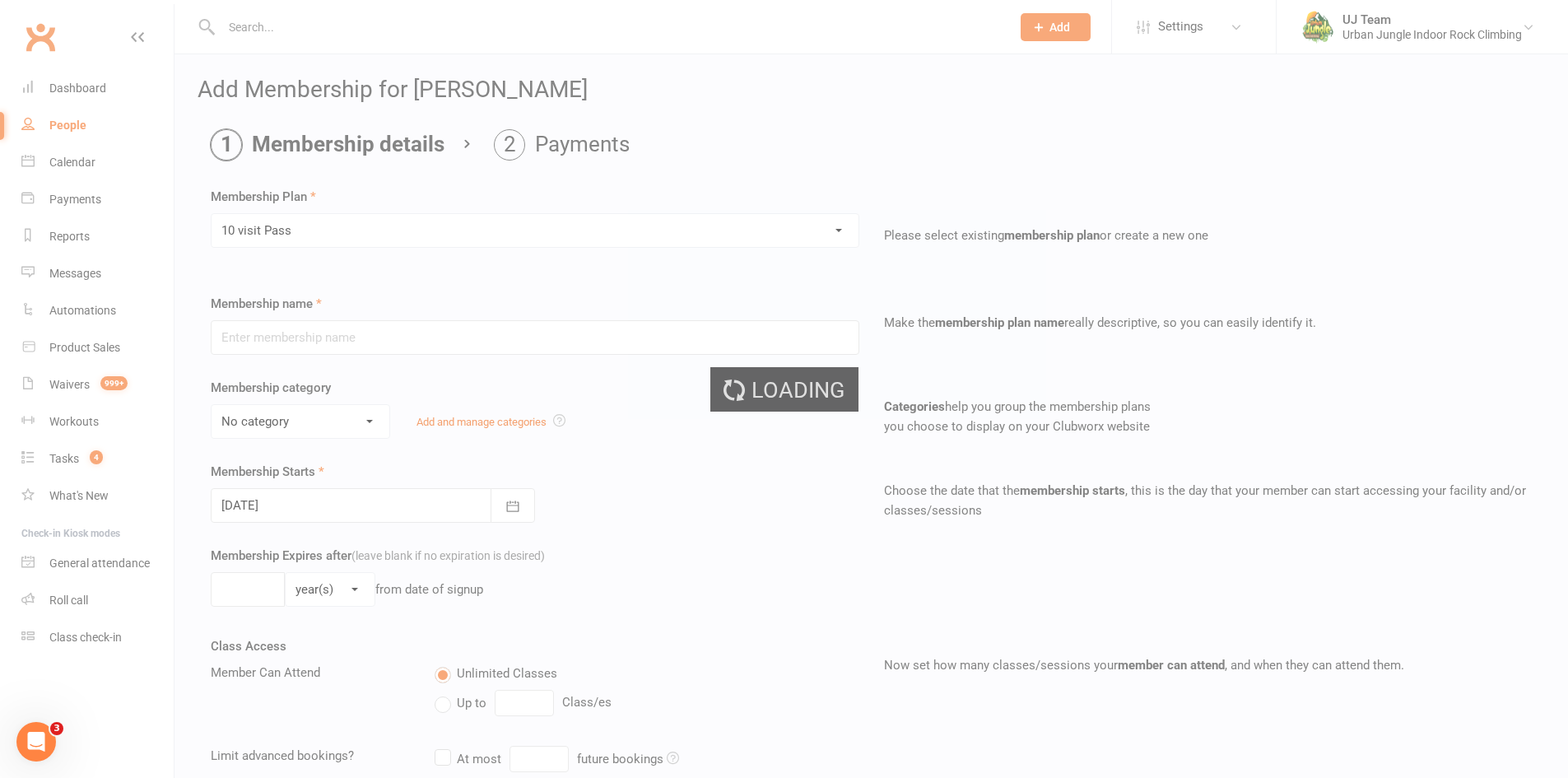
type input "10 visit Pass"
select select "5"
type input "12"
select select "2"
type input "10"
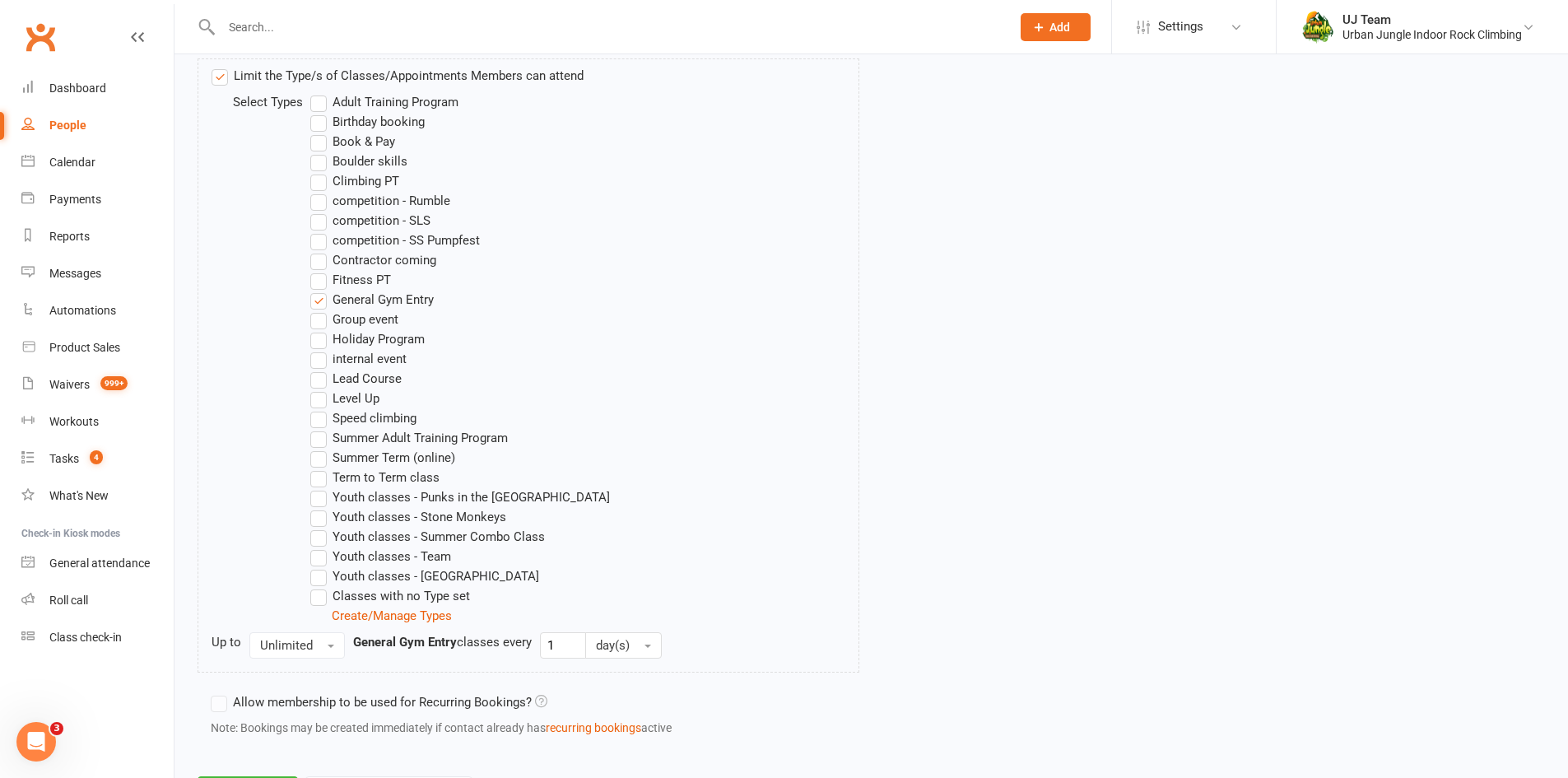
scroll to position [907, 0]
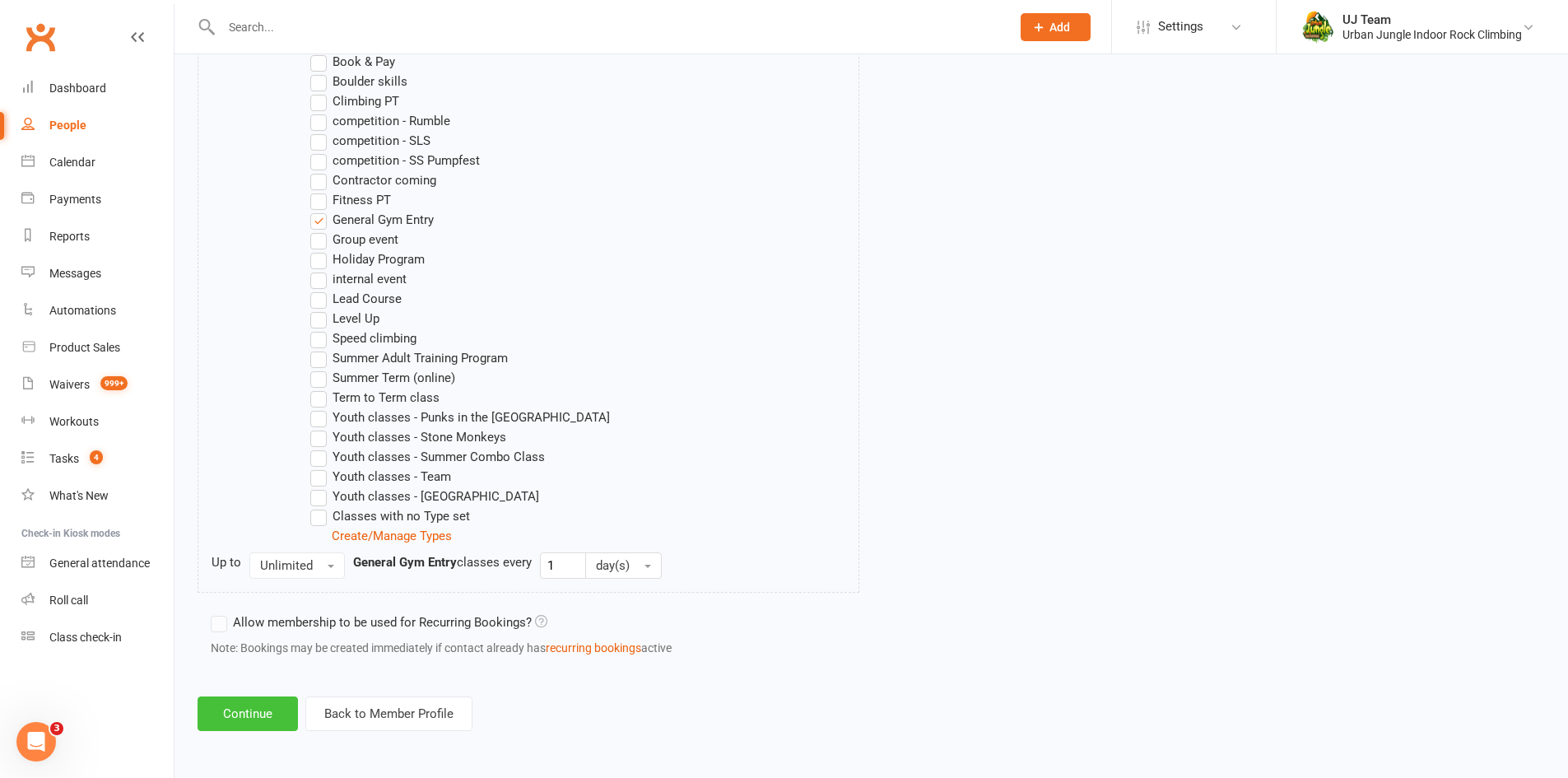
click at [241, 707] on button "Continue" at bounding box center [248, 714] width 100 height 35
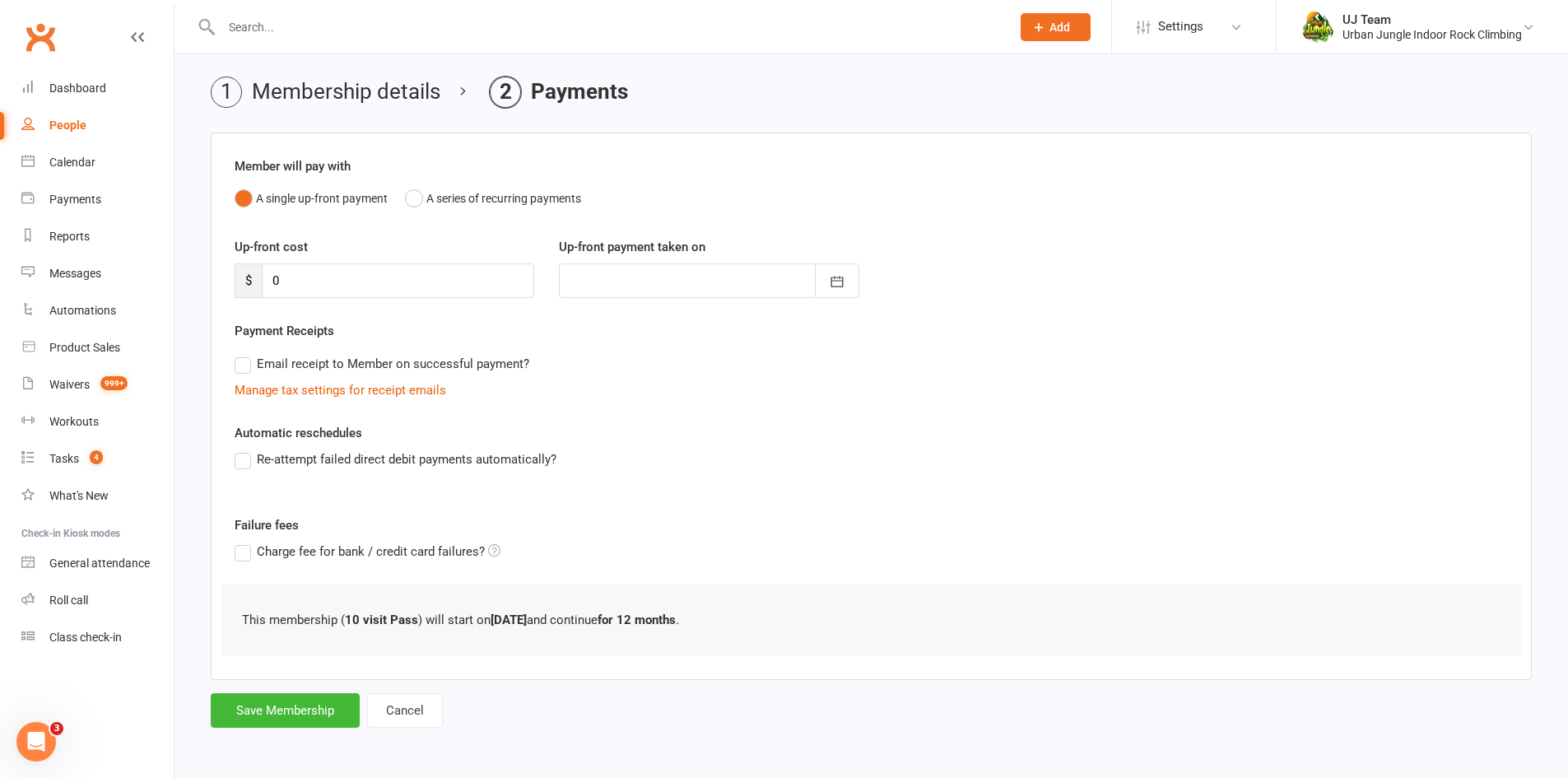
scroll to position [0, 0]
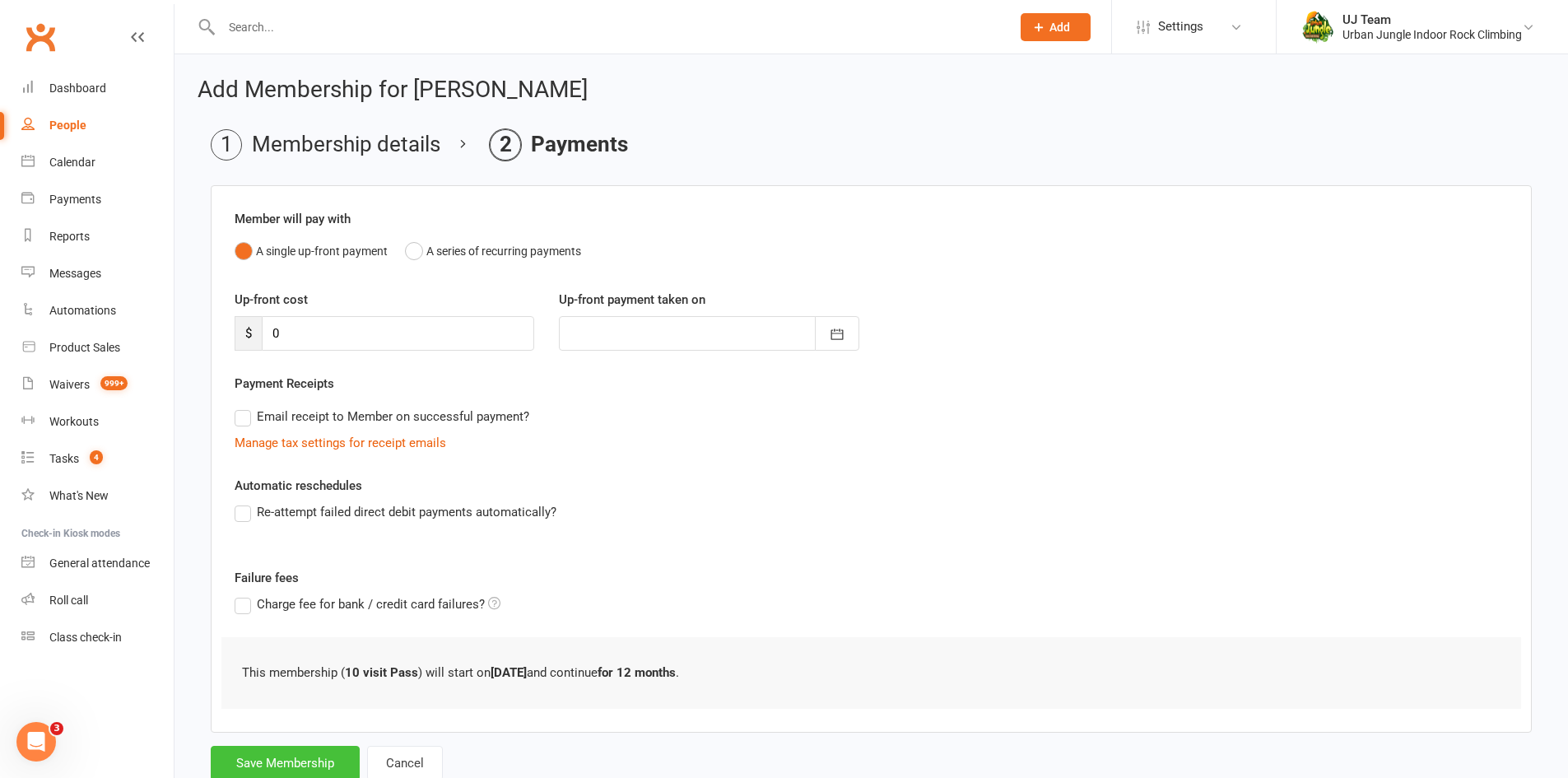
click at [305, 767] on button "Save Membership" at bounding box center [285, 763] width 149 height 35
